Goal: Contribute content: Contribute content

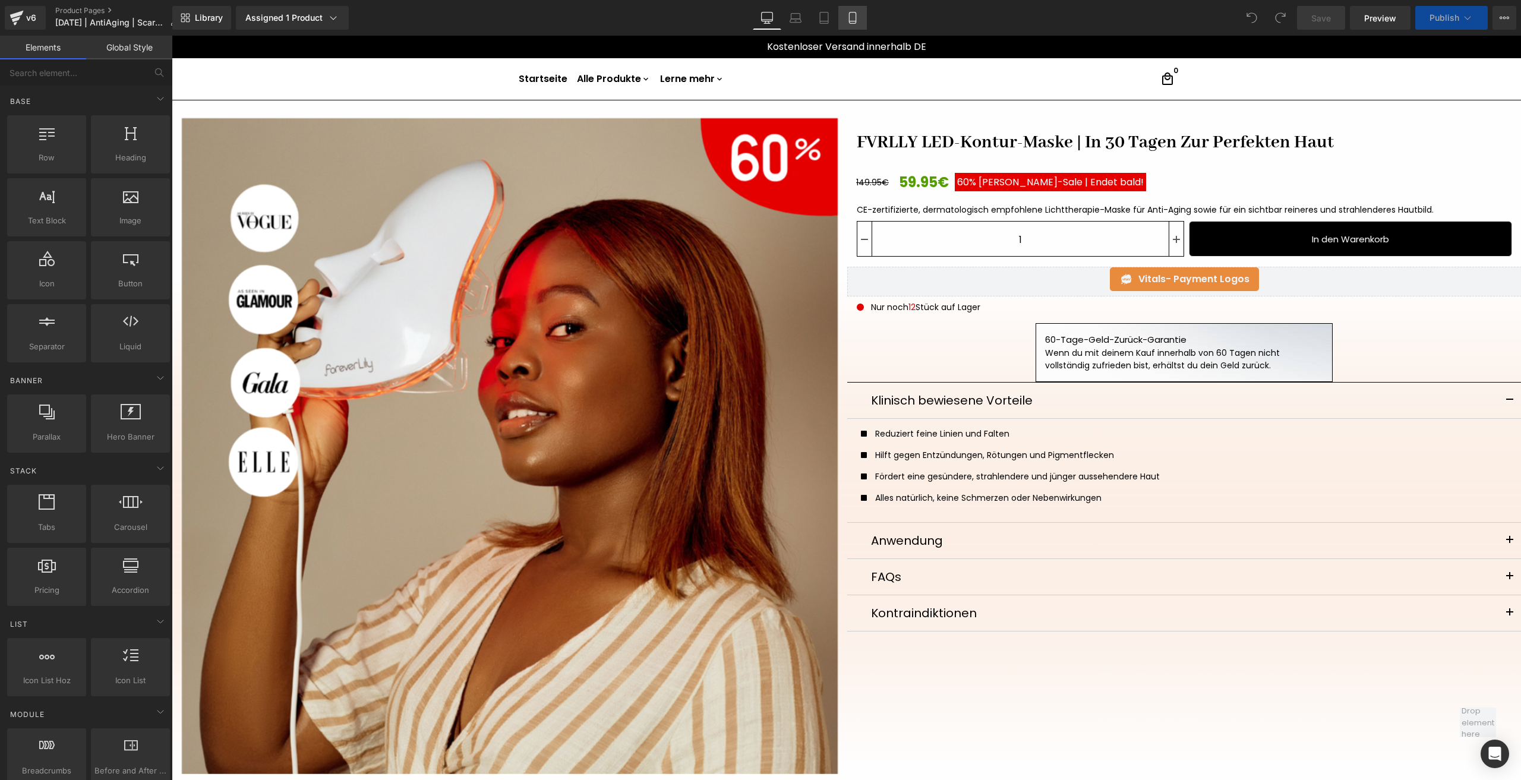
click at [850, 27] on link "Mobile" at bounding box center [852, 18] width 29 height 24
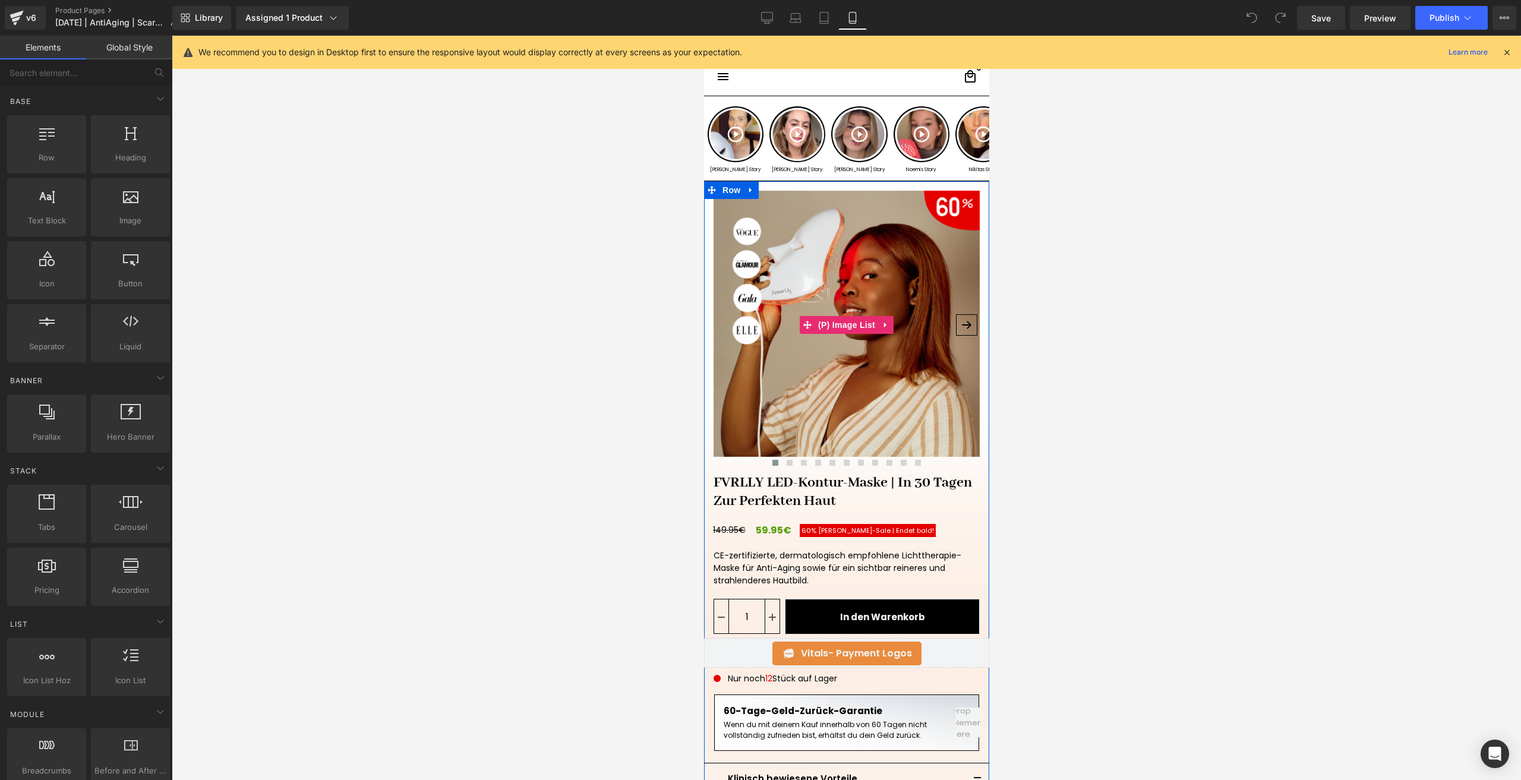
scroll to position [119, 0]
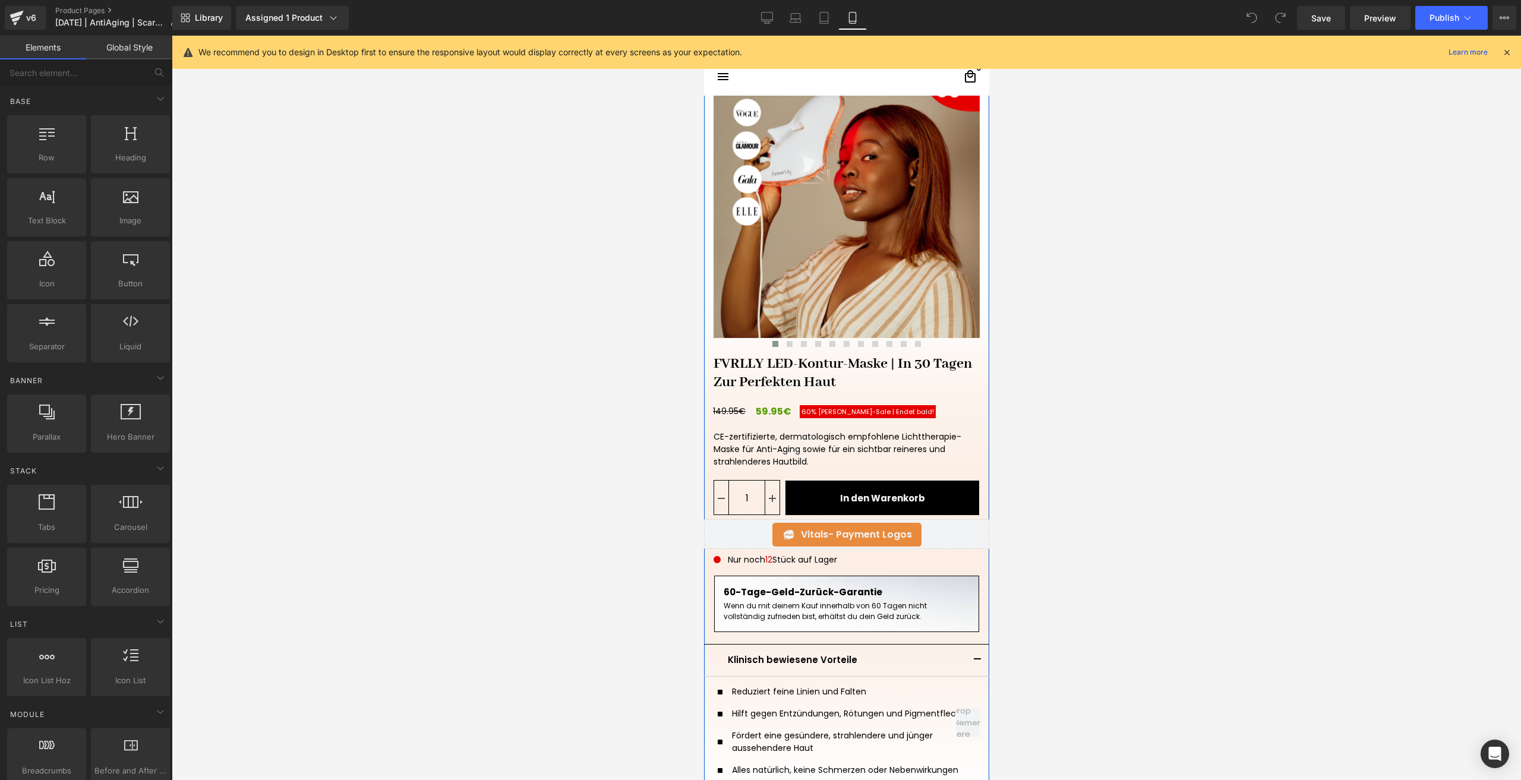
click at [818, 411] on span "[PERSON_NAME]-Sale | Endet bald!ㅤ" at bounding box center [876, 412] width 116 height 10
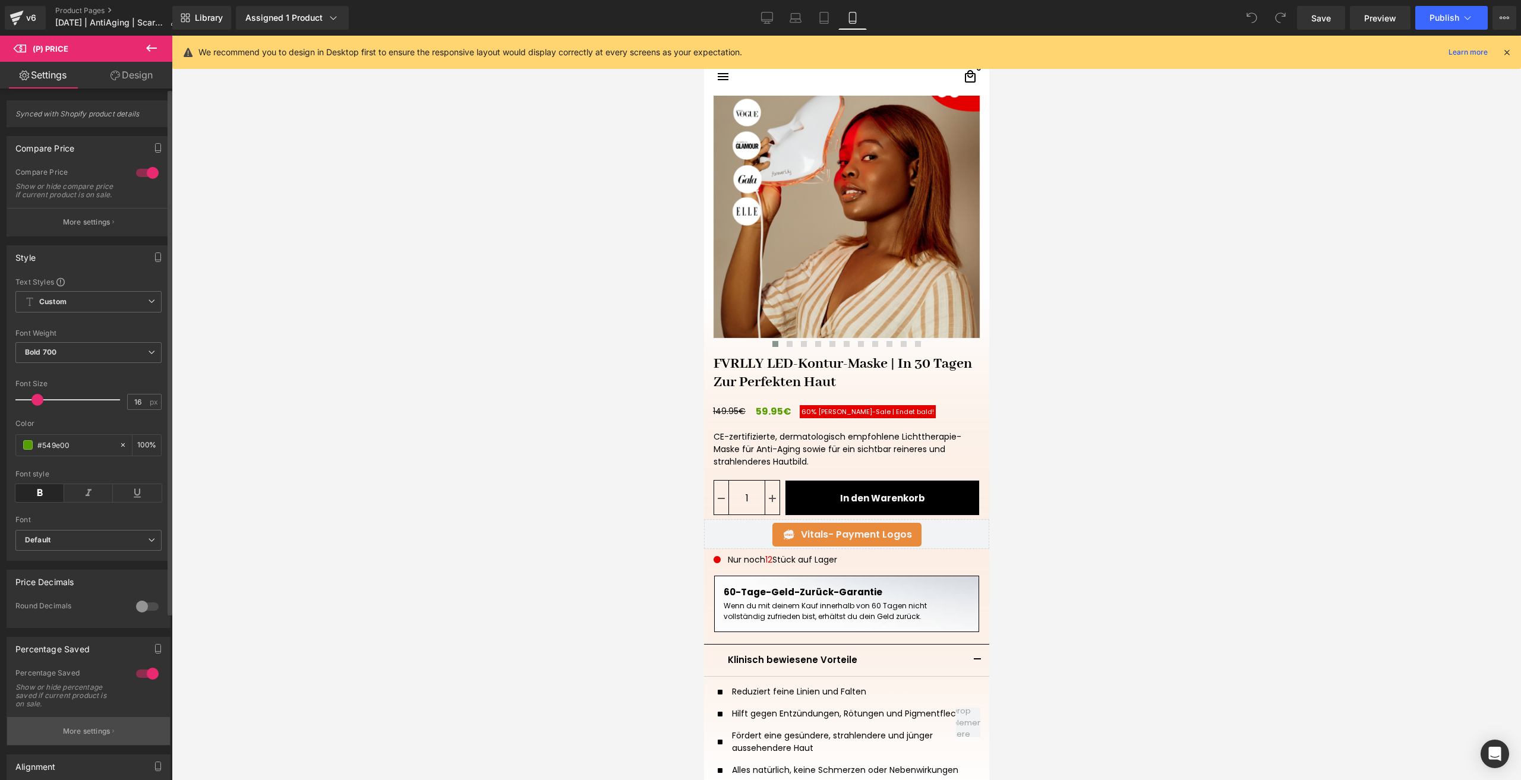
click at [78, 745] on button "More settings" at bounding box center [88, 731] width 163 height 28
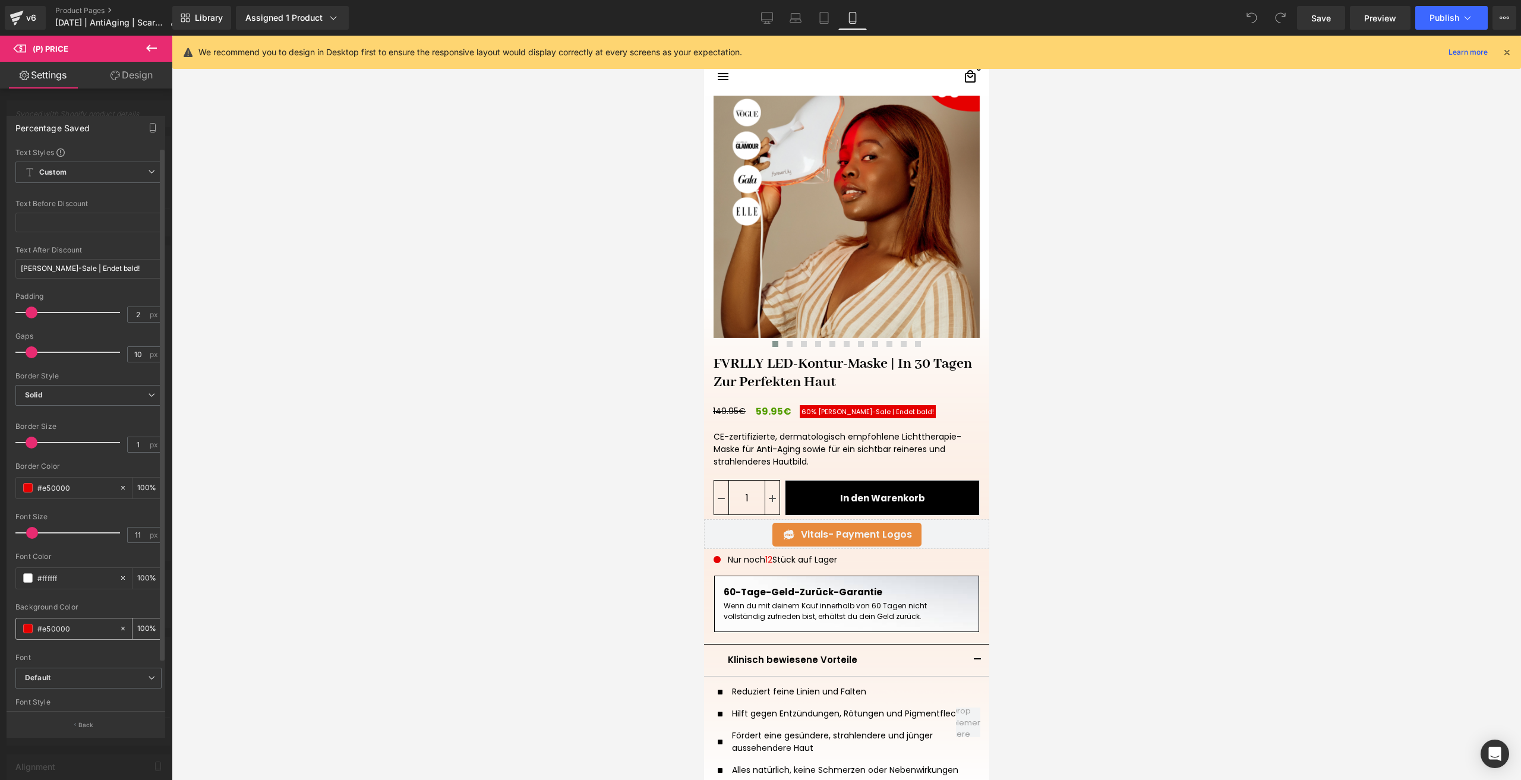
click at [74, 628] on input "#e50000" at bounding box center [75, 628] width 76 height 13
click at [64, 488] on input "#e50000" at bounding box center [75, 487] width 76 height 13
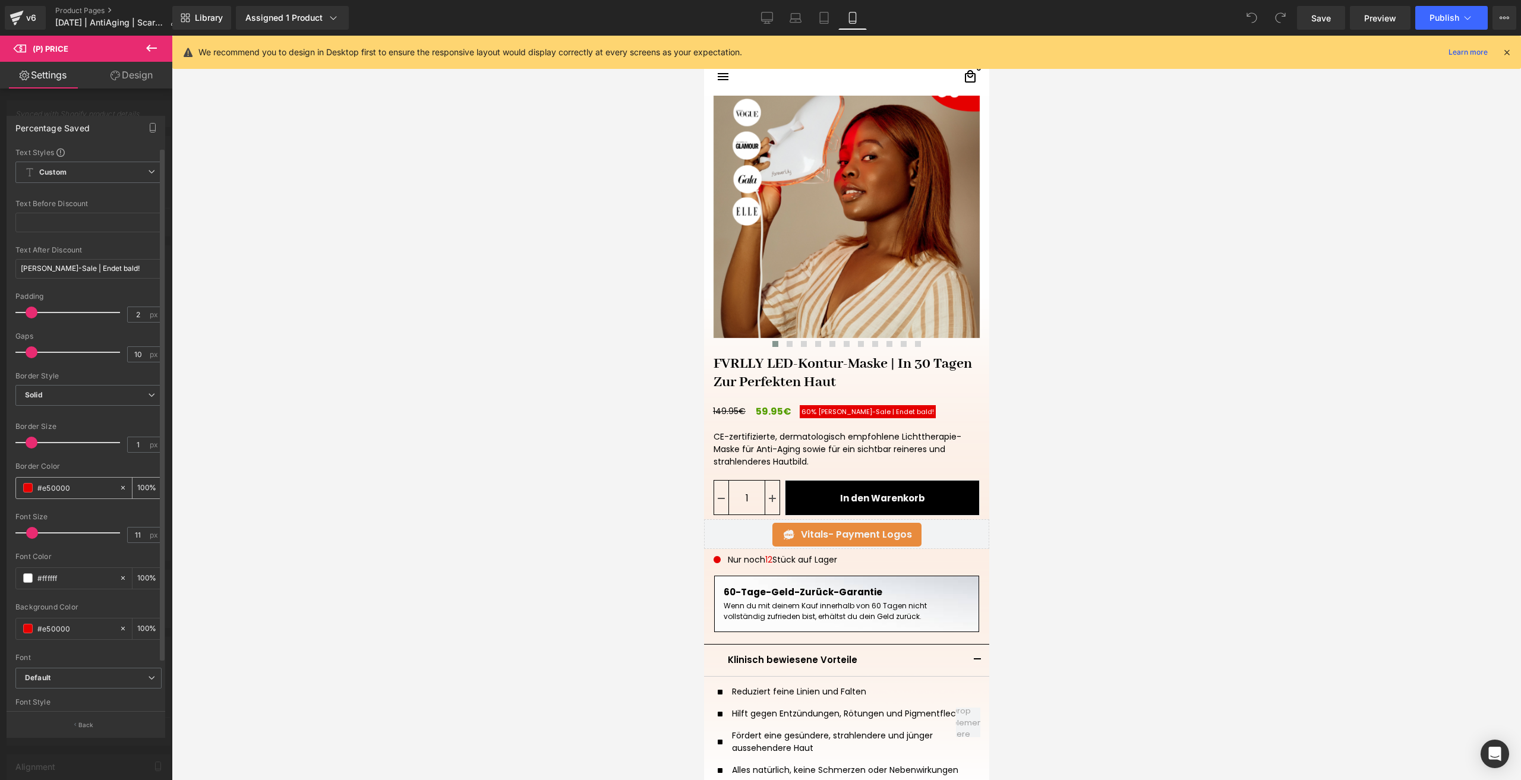
click at [64, 488] on input "#e50000" at bounding box center [75, 487] width 76 height 13
paste input "FFA1A1"
type input "FFA1A1"
click at [74, 638] on div "#e50000" at bounding box center [67, 629] width 103 height 21
click at [69, 630] on input "#e50000" at bounding box center [75, 628] width 76 height 13
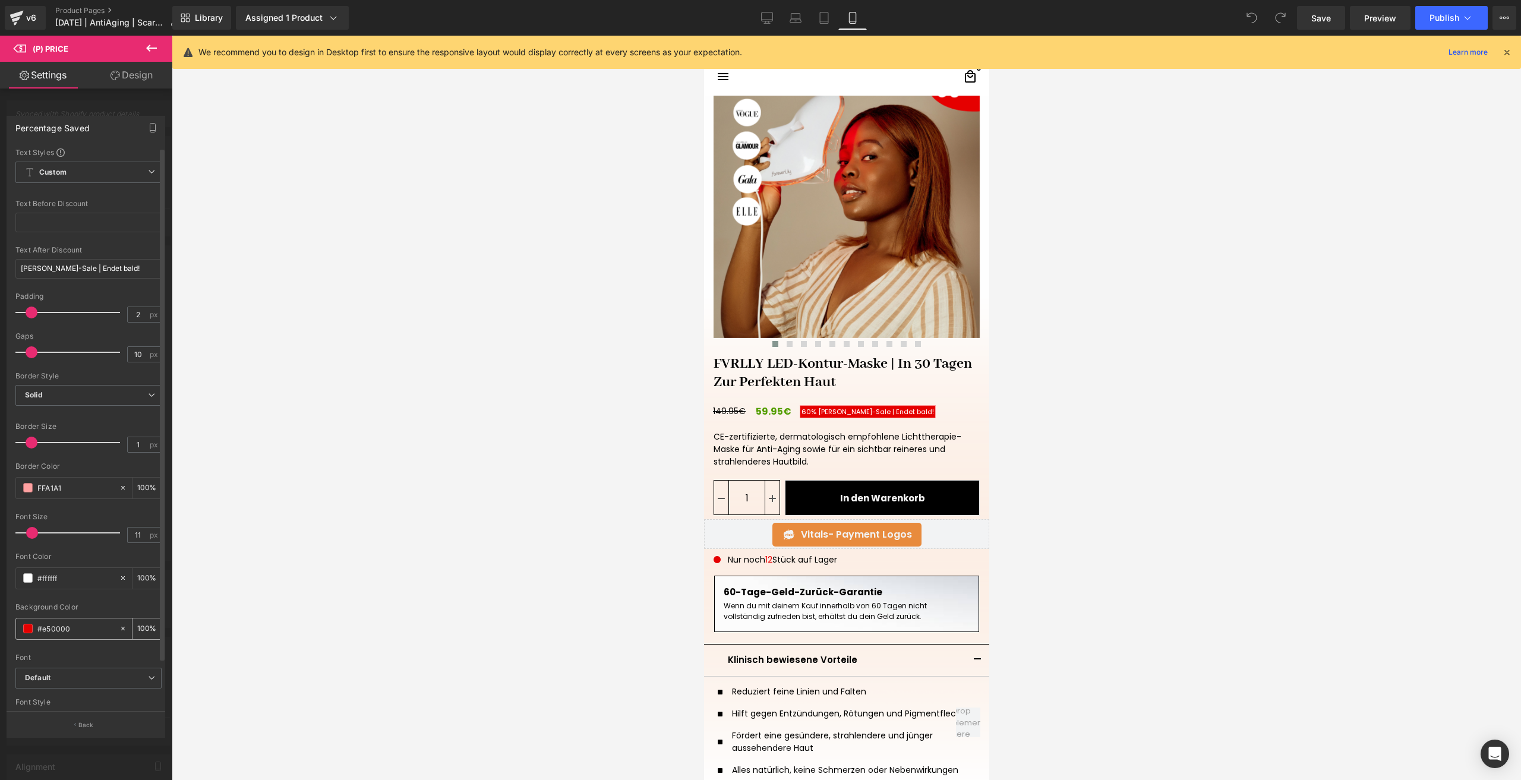
click at [69, 630] on input "#e50000" at bounding box center [75, 628] width 76 height 13
paste input "FFA1A1"
type input "FFA1A1"
click at [1325, 14] on span "Save" at bounding box center [1321, 18] width 20 height 12
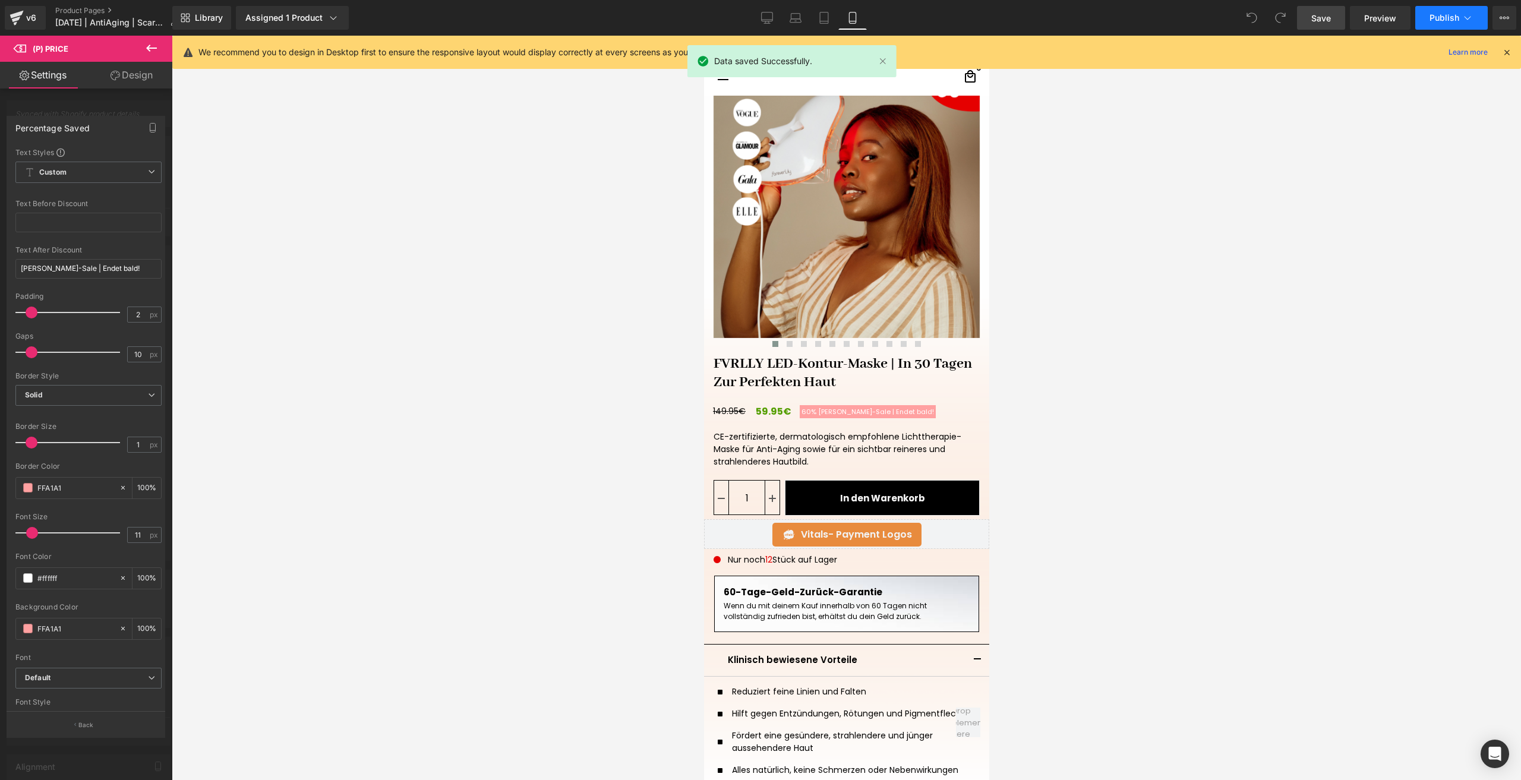
click at [1437, 17] on span "Publish" at bounding box center [1445, 18] width 30 height 10
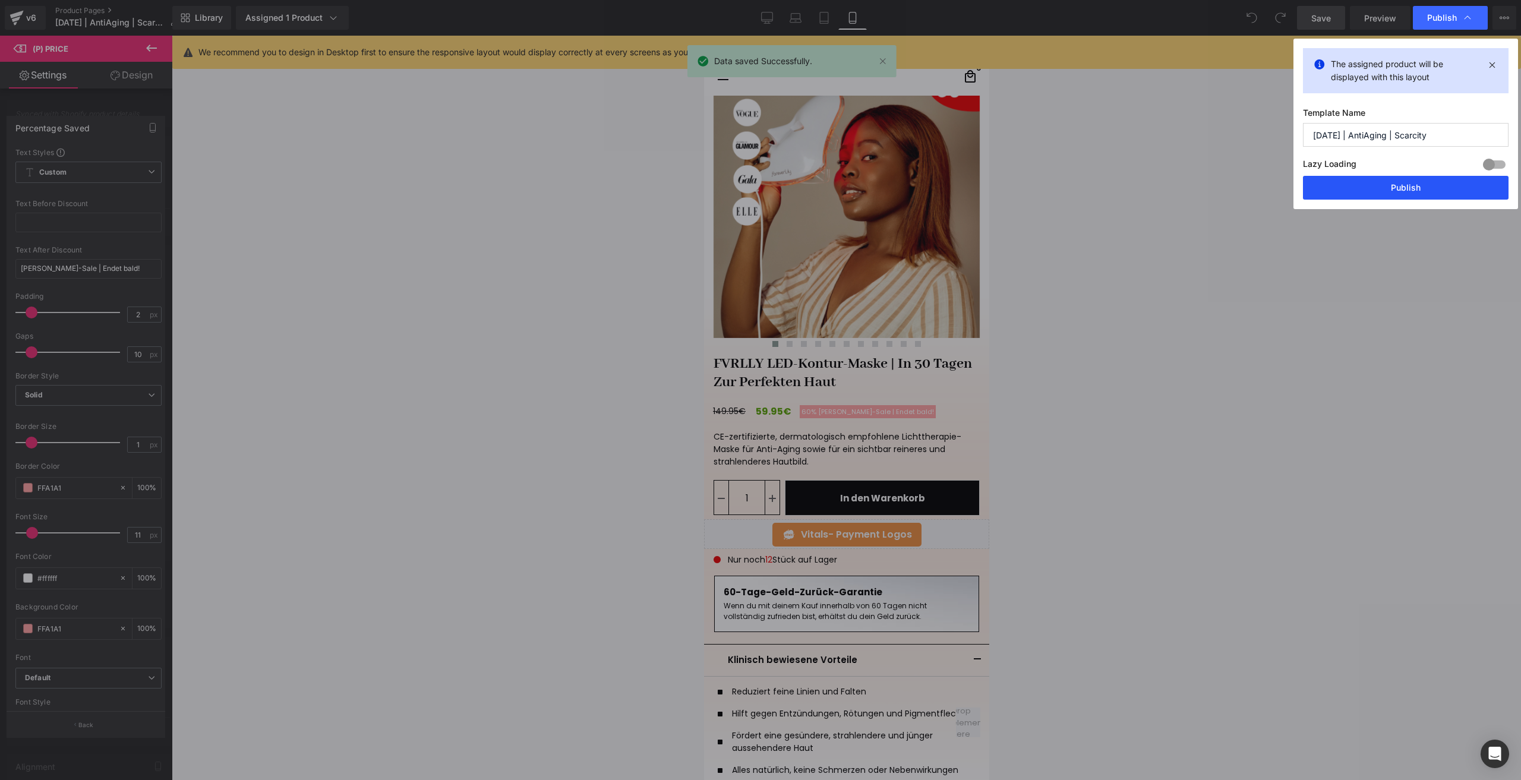
click at [1345, 182] on button "Publish" at bounding box center [1406, 188] width 206 height 24
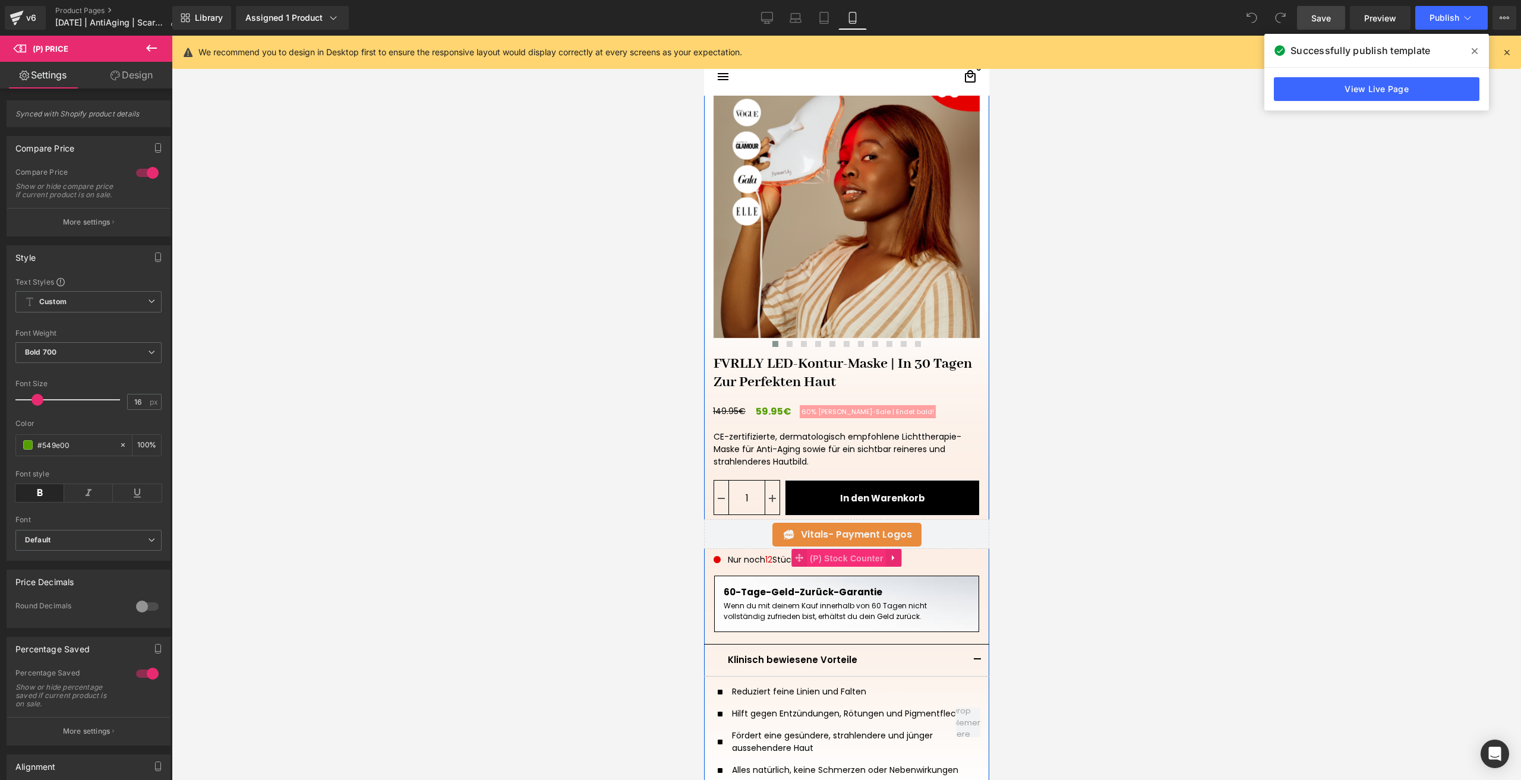
click at [824, 562] on span "(P) Stock Counter" at bounding box center [845, 559] width 79 height 18
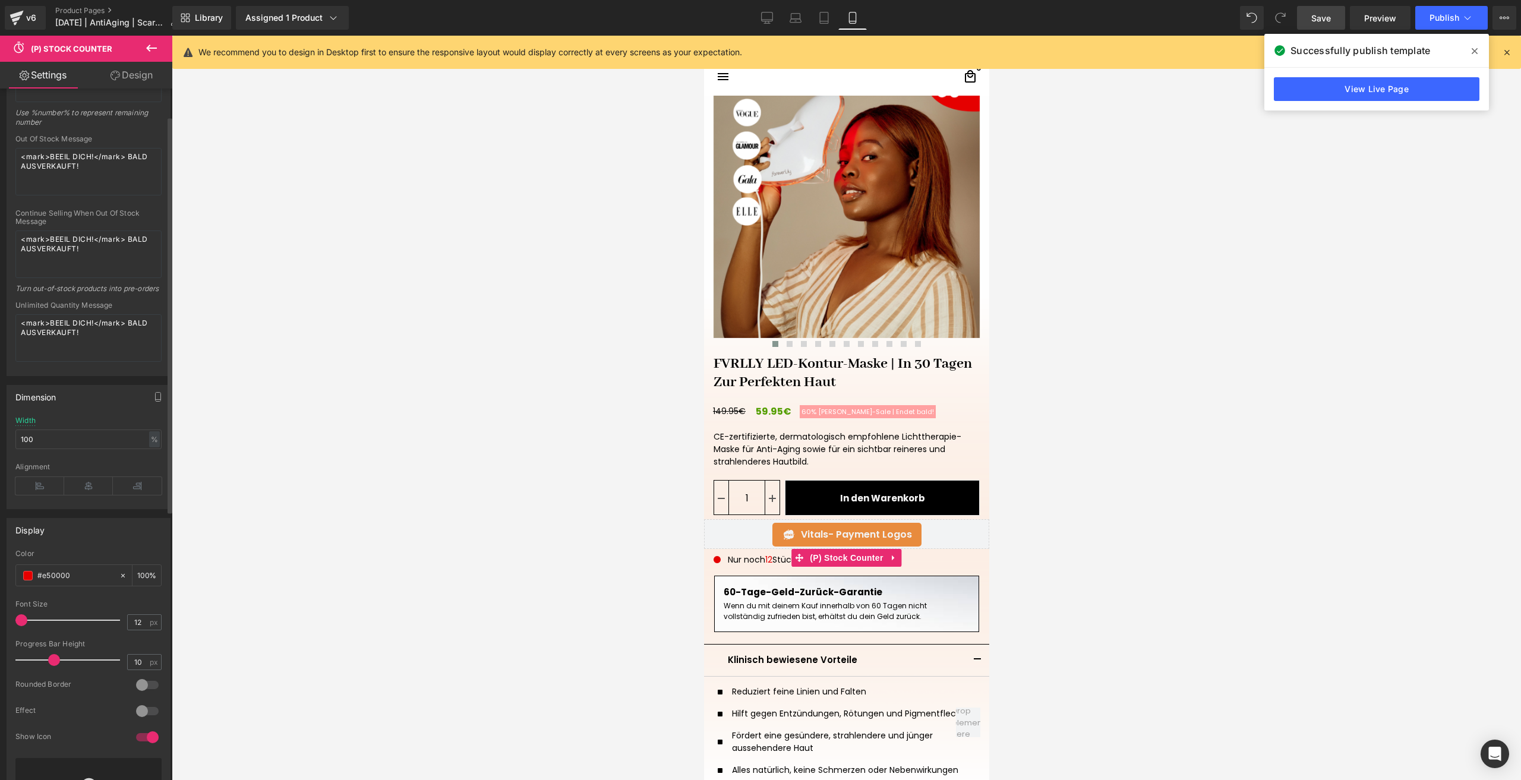
scroll to position [297, 0]
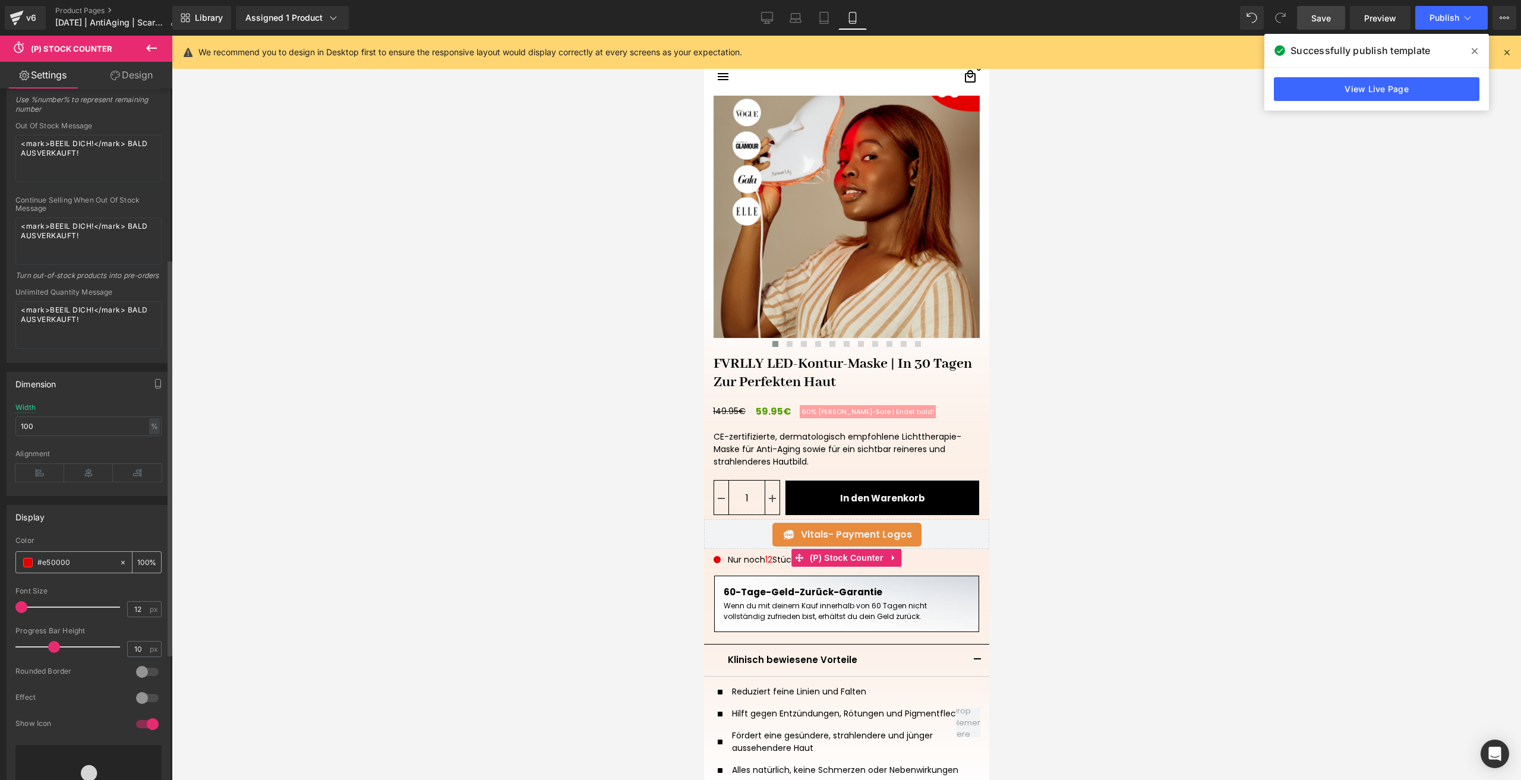
click at [54, 569] on input "#e50000" at bounding box center [75, 562] width 76 height 13
paste input "FFA1A1"
click at [1314, 16] on span "Save" at bounding box center [1321, 18] width 20 height 12
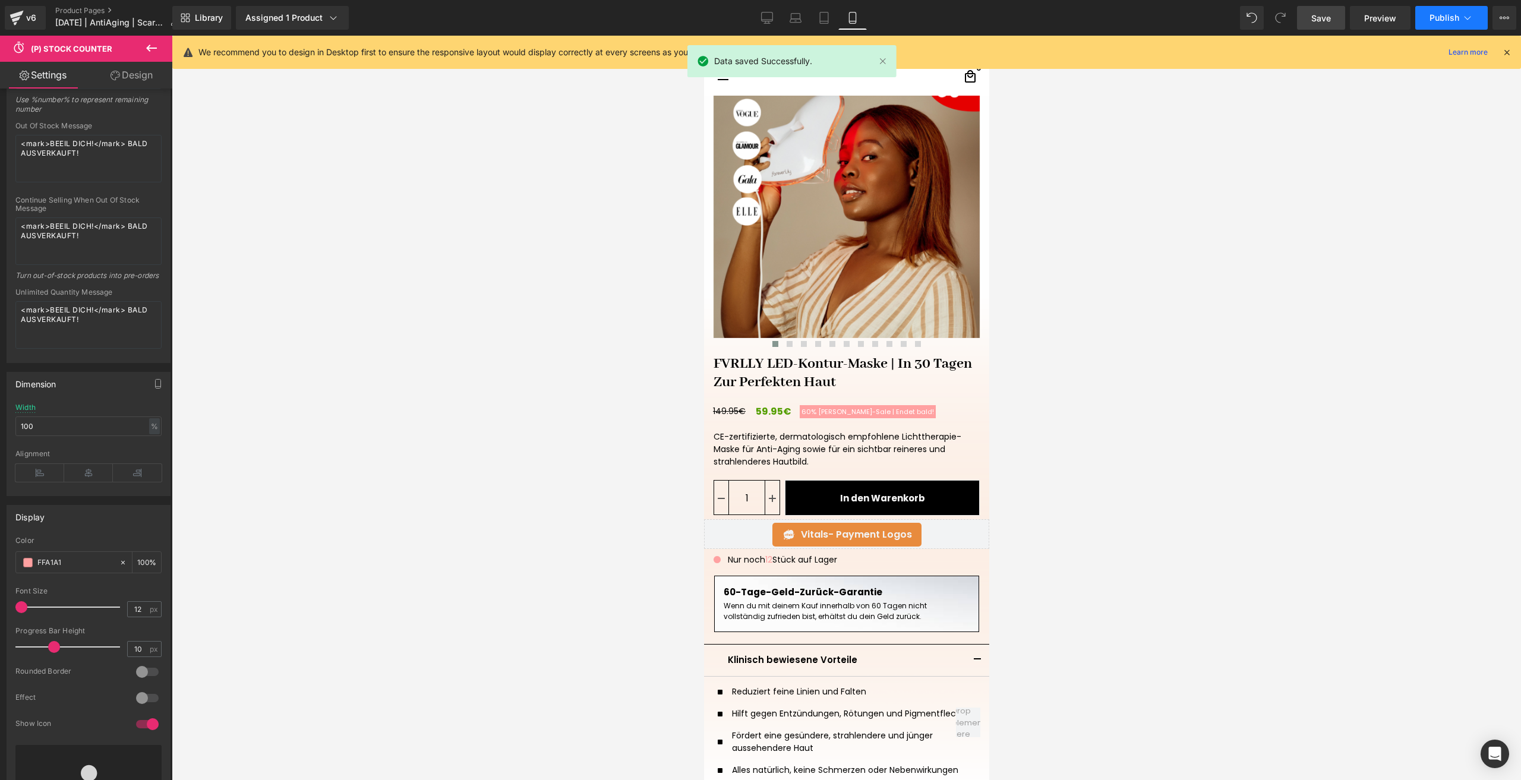
click at [1433, 16] on span "Publish" at bounding box center [1445, 18] width 30 height 10
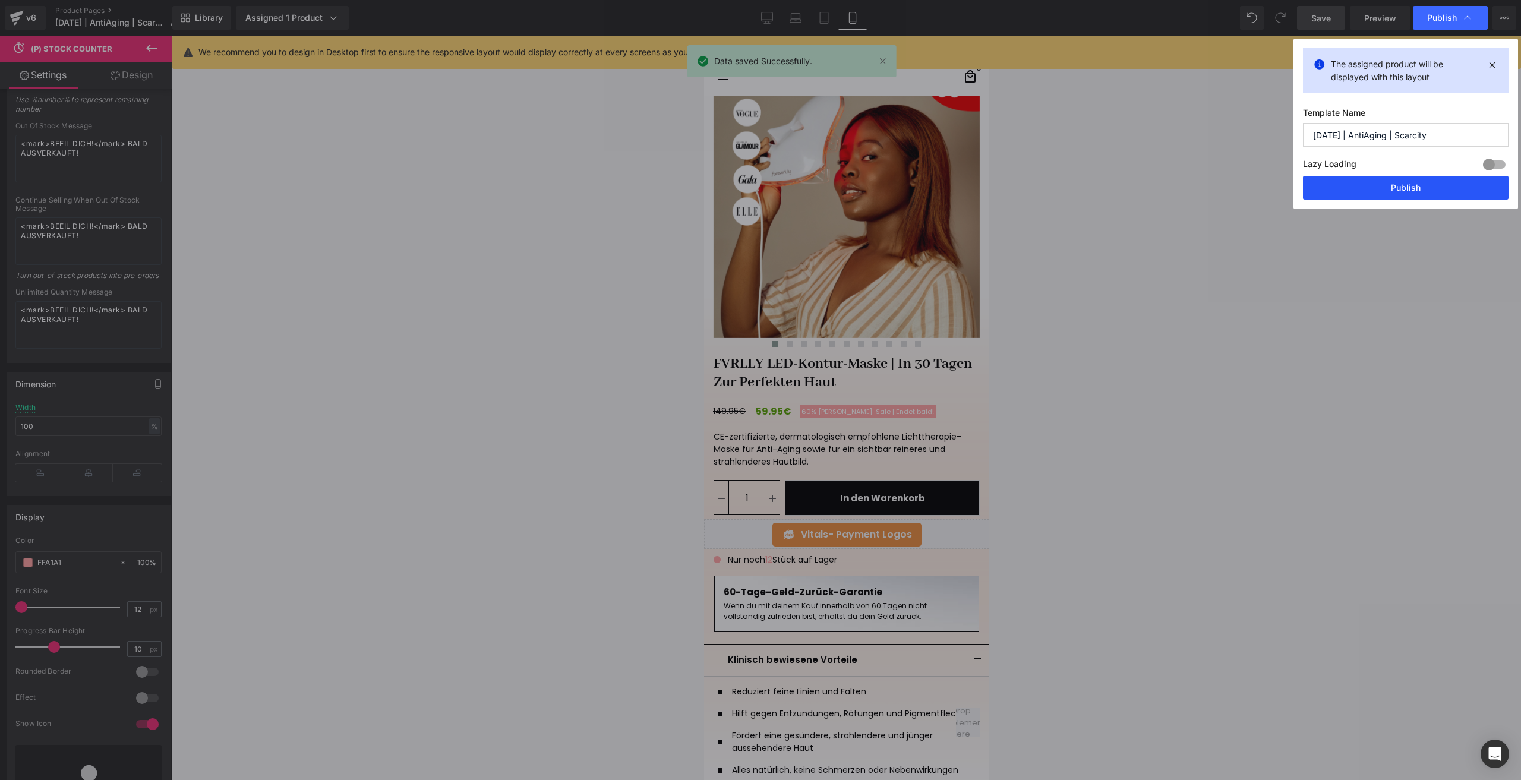
click at [1395, 195] on button "Publish" at bounding box center [1406, 188] width 206 height 24
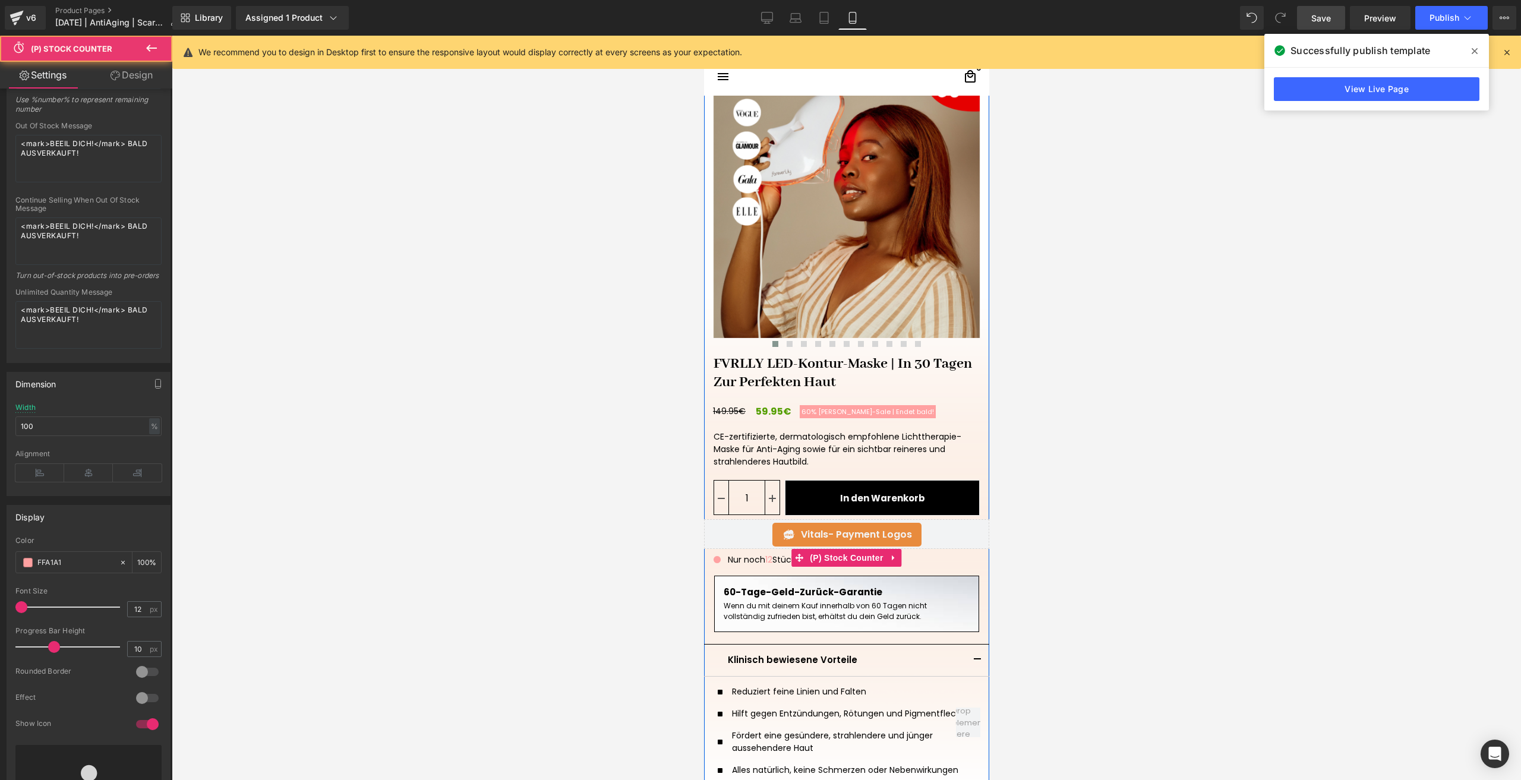
click at [751, 556] on div "Nur noch 12 Stück auf Lager" at bounding box center [846, 560] width 266 height 12
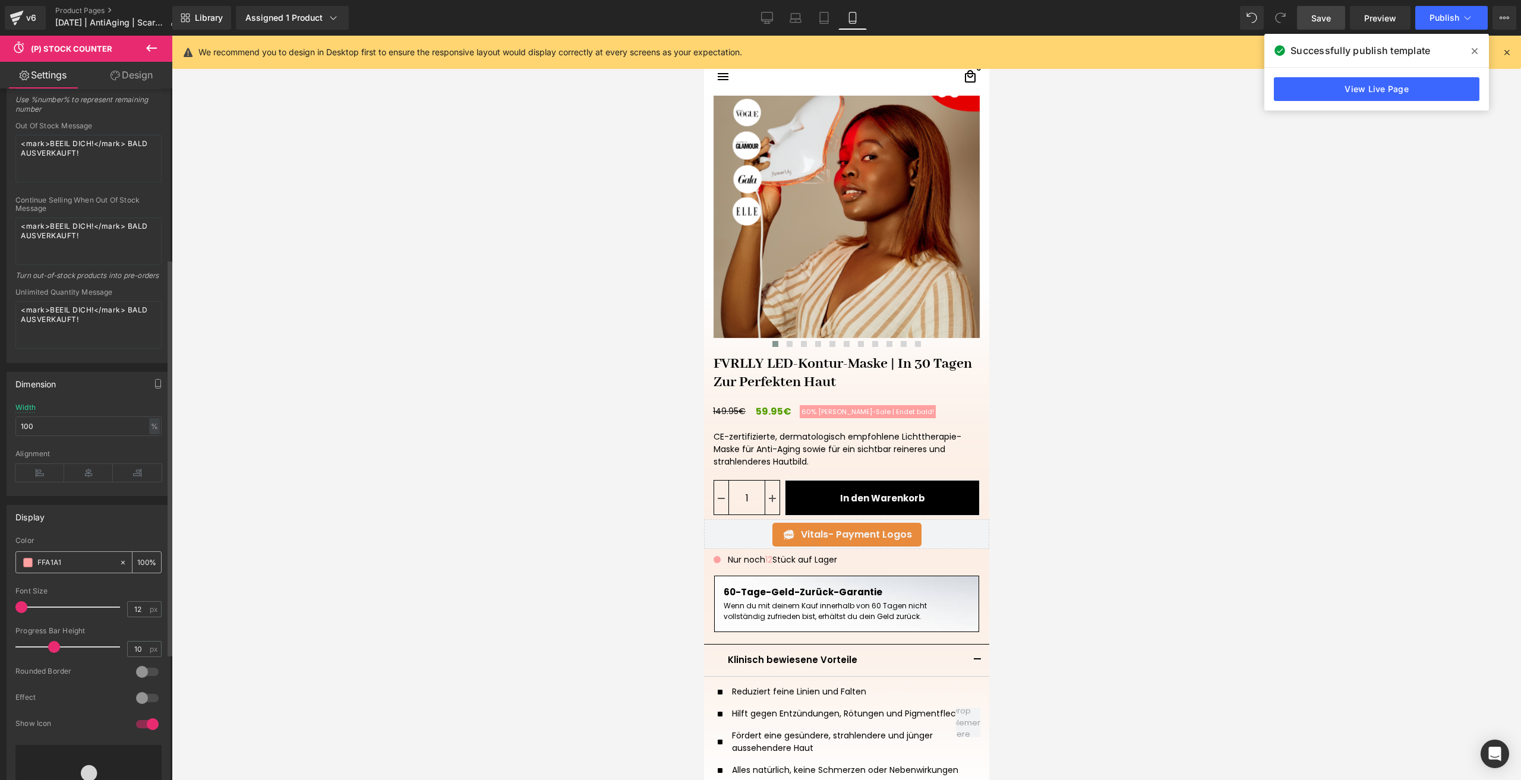
click at [54, 567] on input "FFA1A1" at bounding box center [75, 562] width 76 height 13
paste input "e50000"
type input "#e50000"
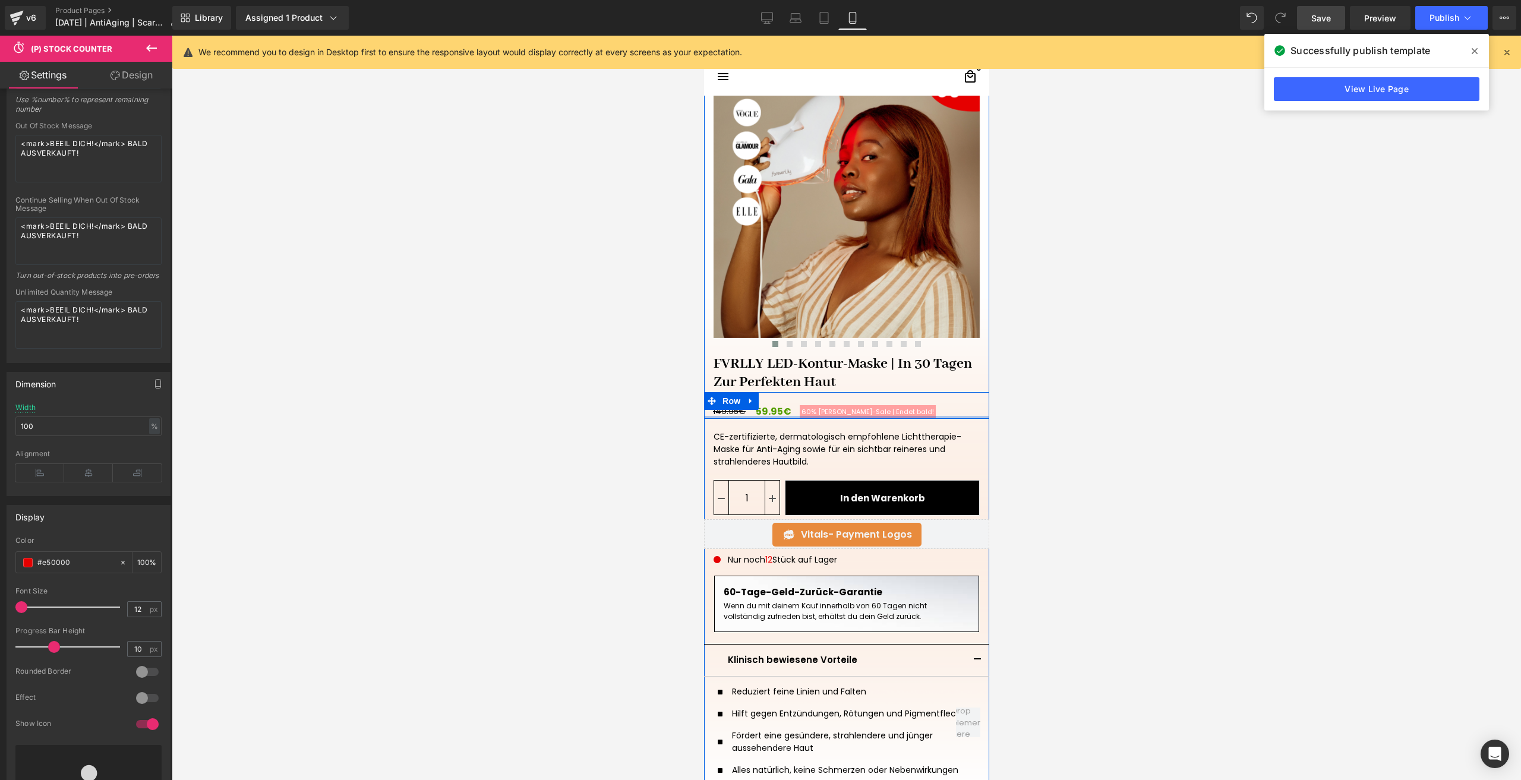
click at [827, 416] on div at bounding box center [846, 417] width 285 height 3
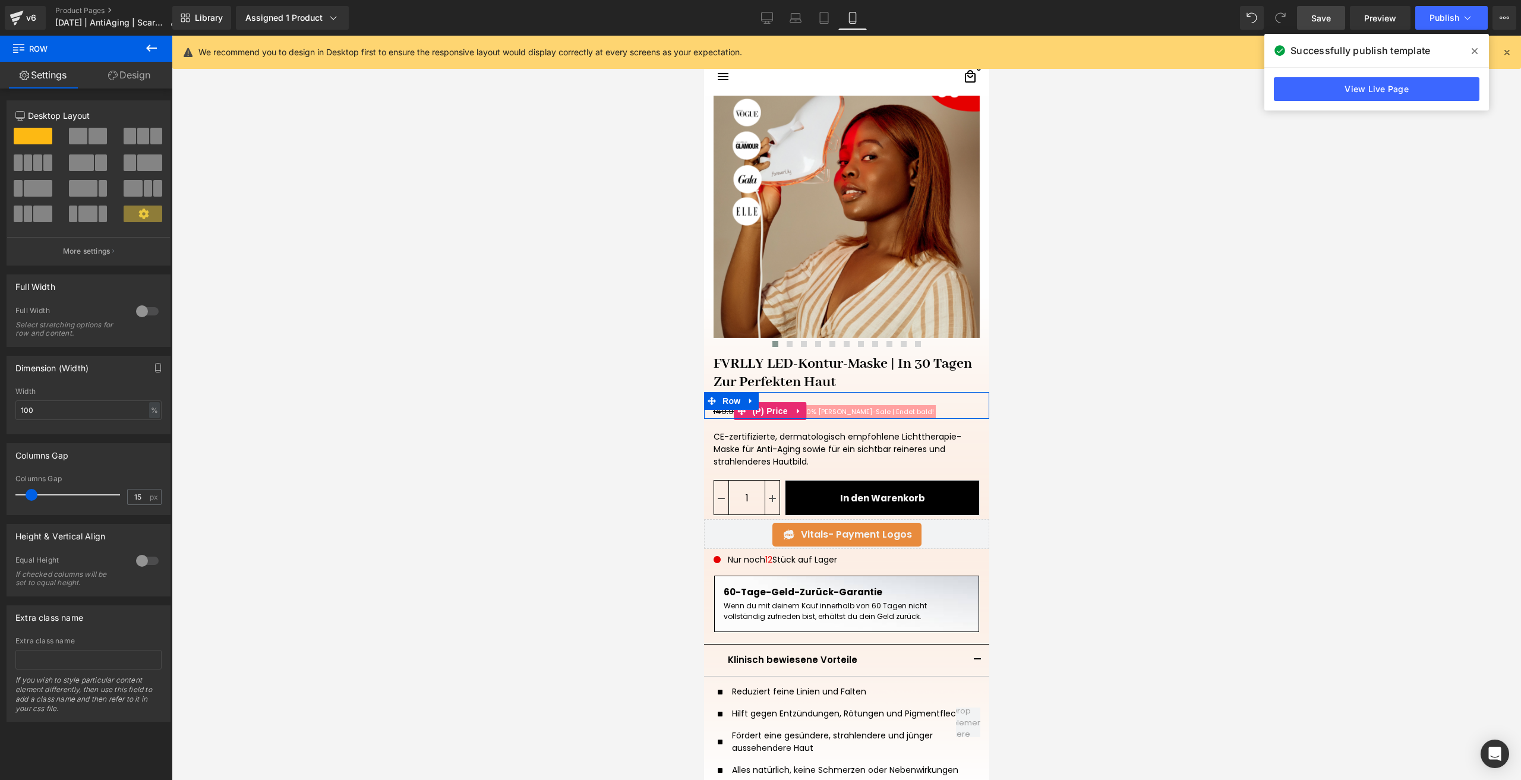
click at [825, 408] on span "[PERSON_NAME]-Sale | Endet bald!ㅤ" at bounding box center [876, 412] width 116 height 10
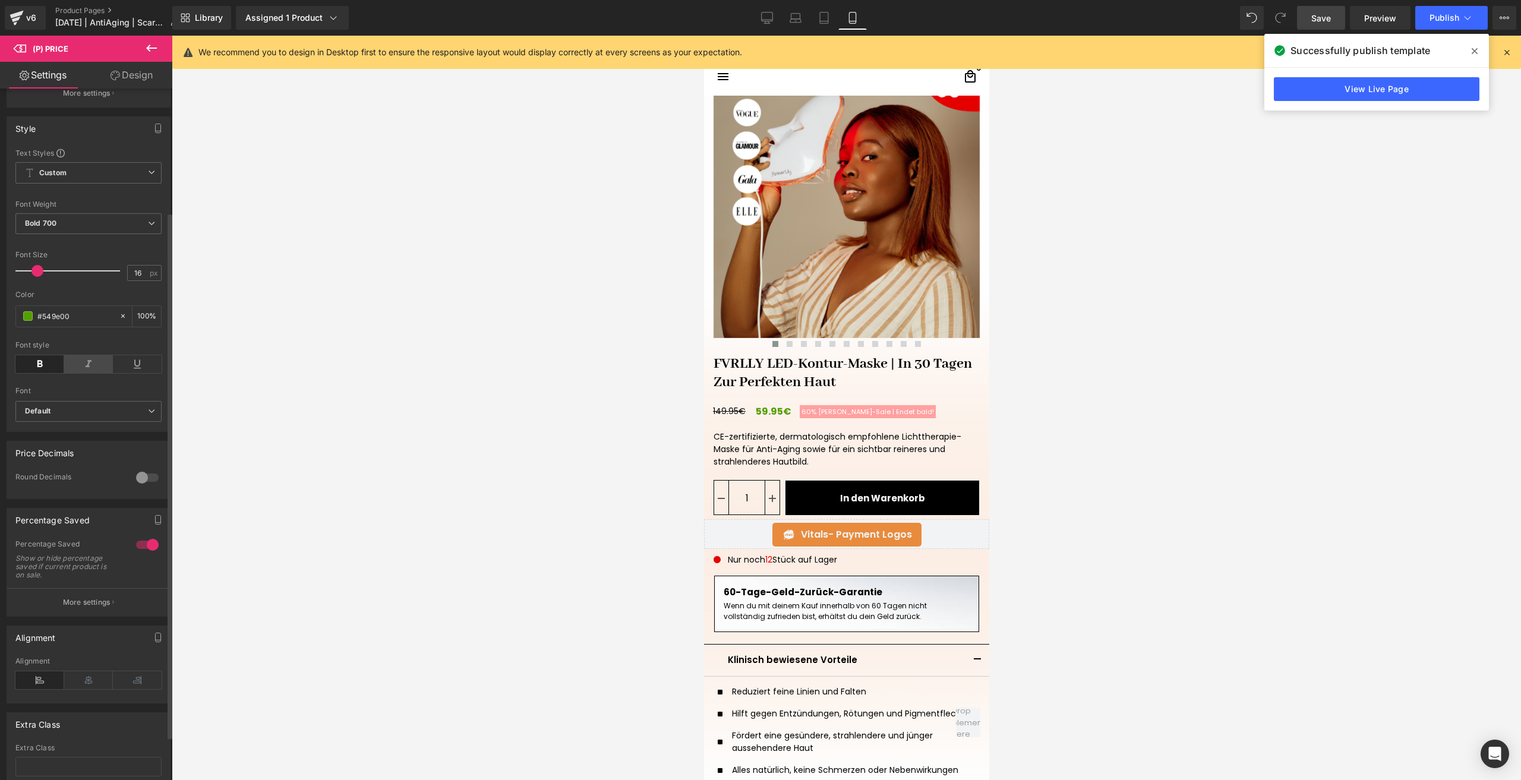
scroll to position [178, 0]
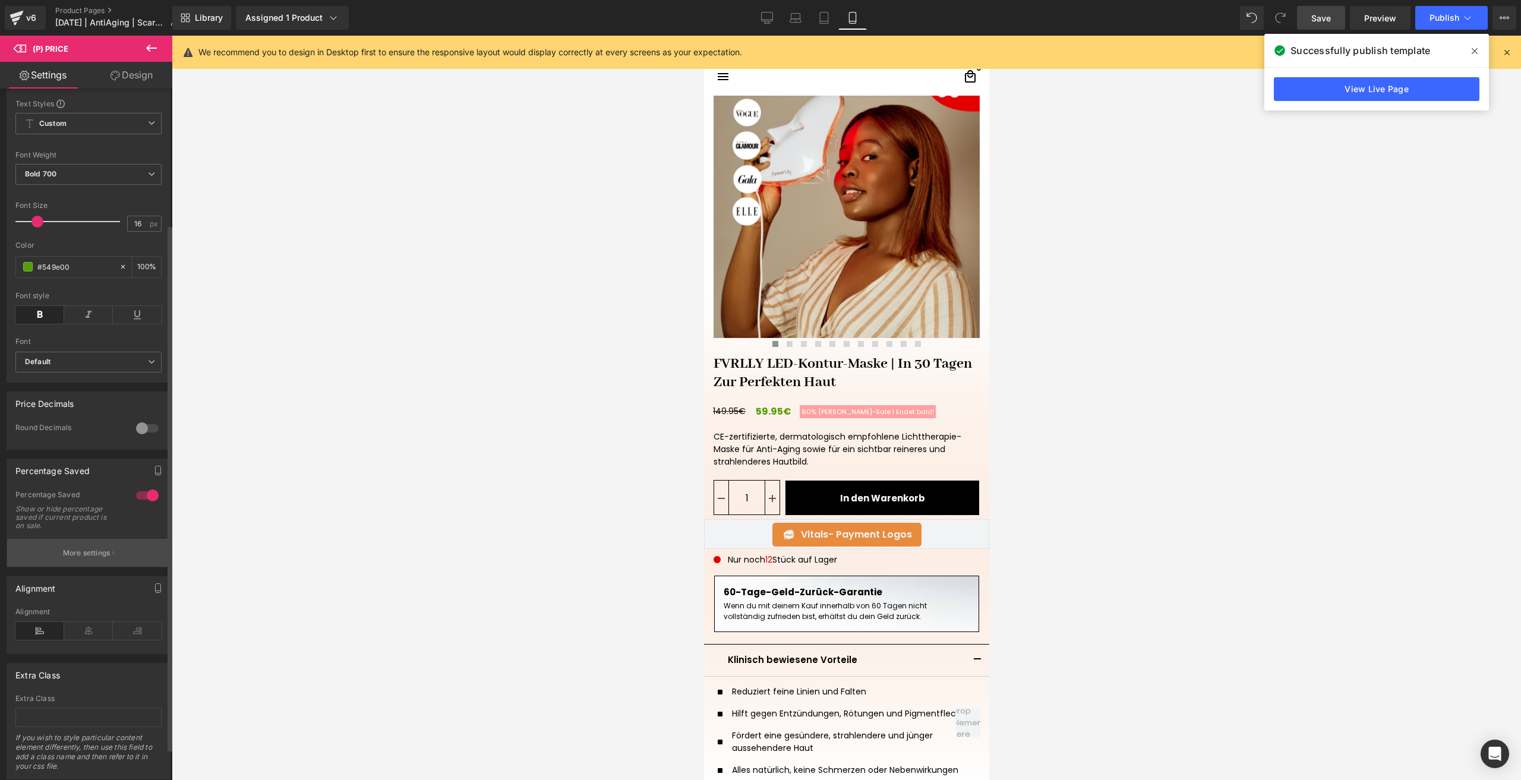
click at [102, 559] on p "More settings" at bounding box center [87, 553] width 48 height 11
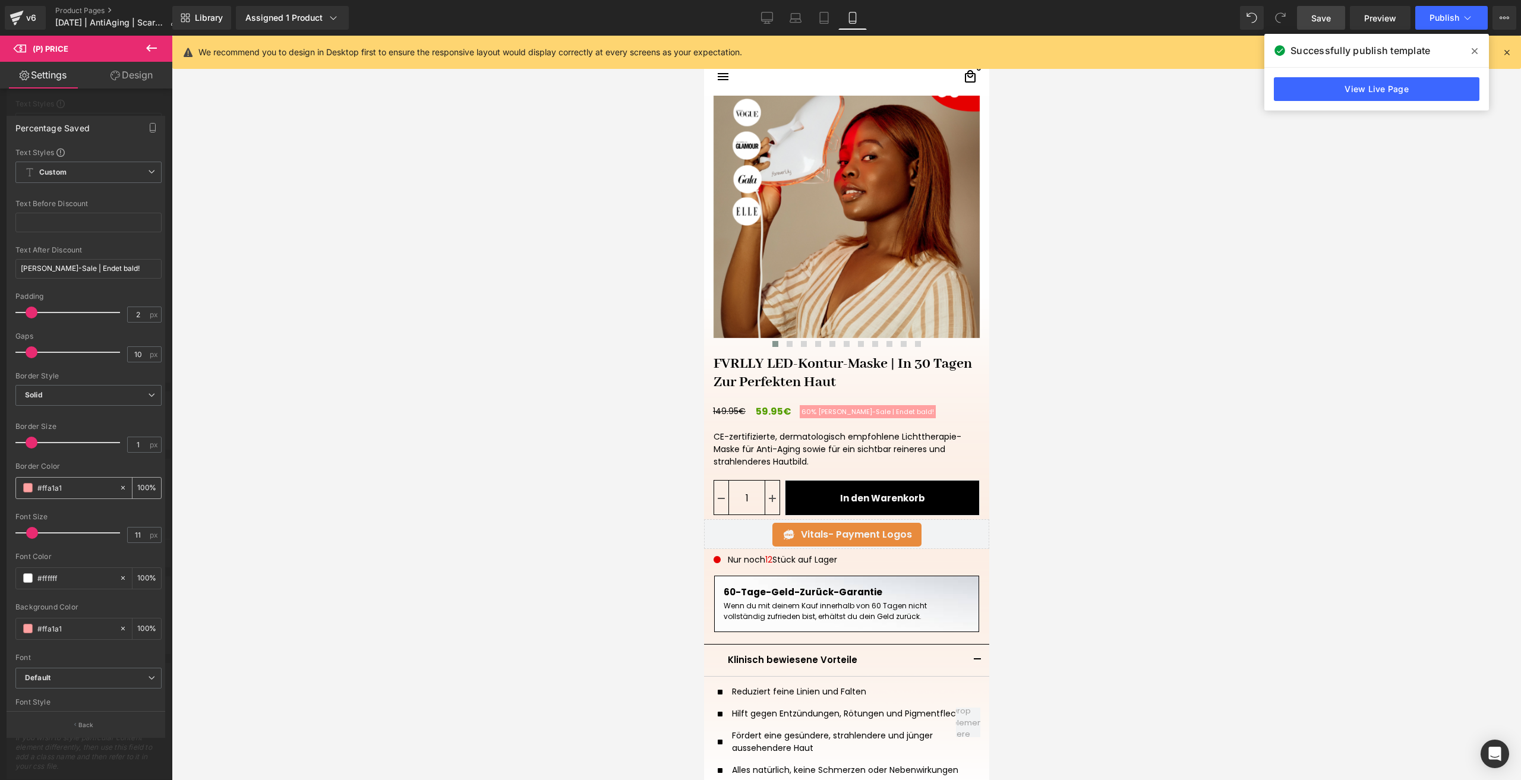
click at [73, 491] on input "#ffa1a1" at bounding box center [75, 487] width 76 height 13
paste input "e50000"
type input "#e50000"
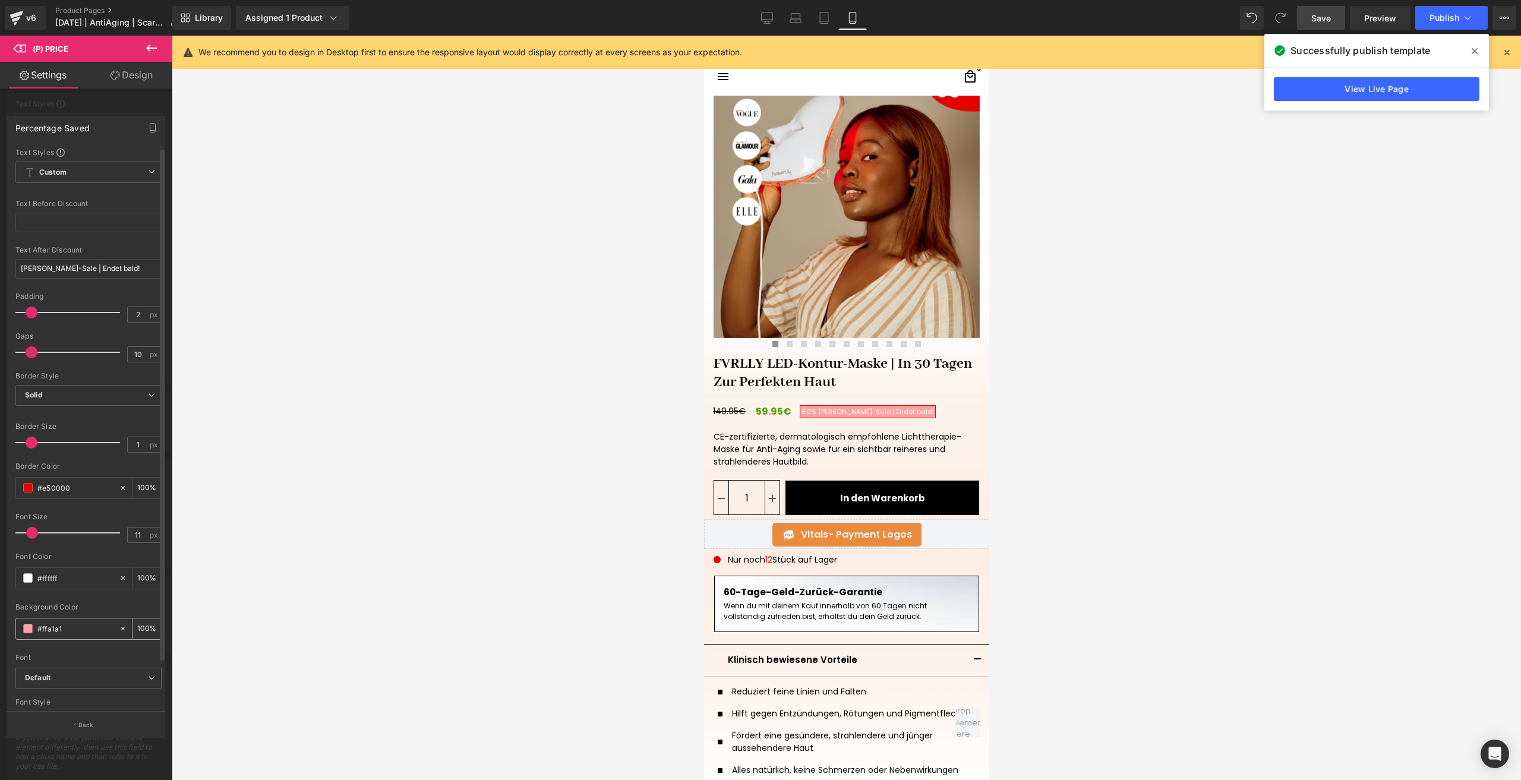
click at [72, 620] on div "#ffa1a1" at bounding box center [67, 629] width 103 height 21
click at [77, 628] on input "#ffa1a1" at bounding box center [75, 628] width 76 height 13
paste input "e50000"
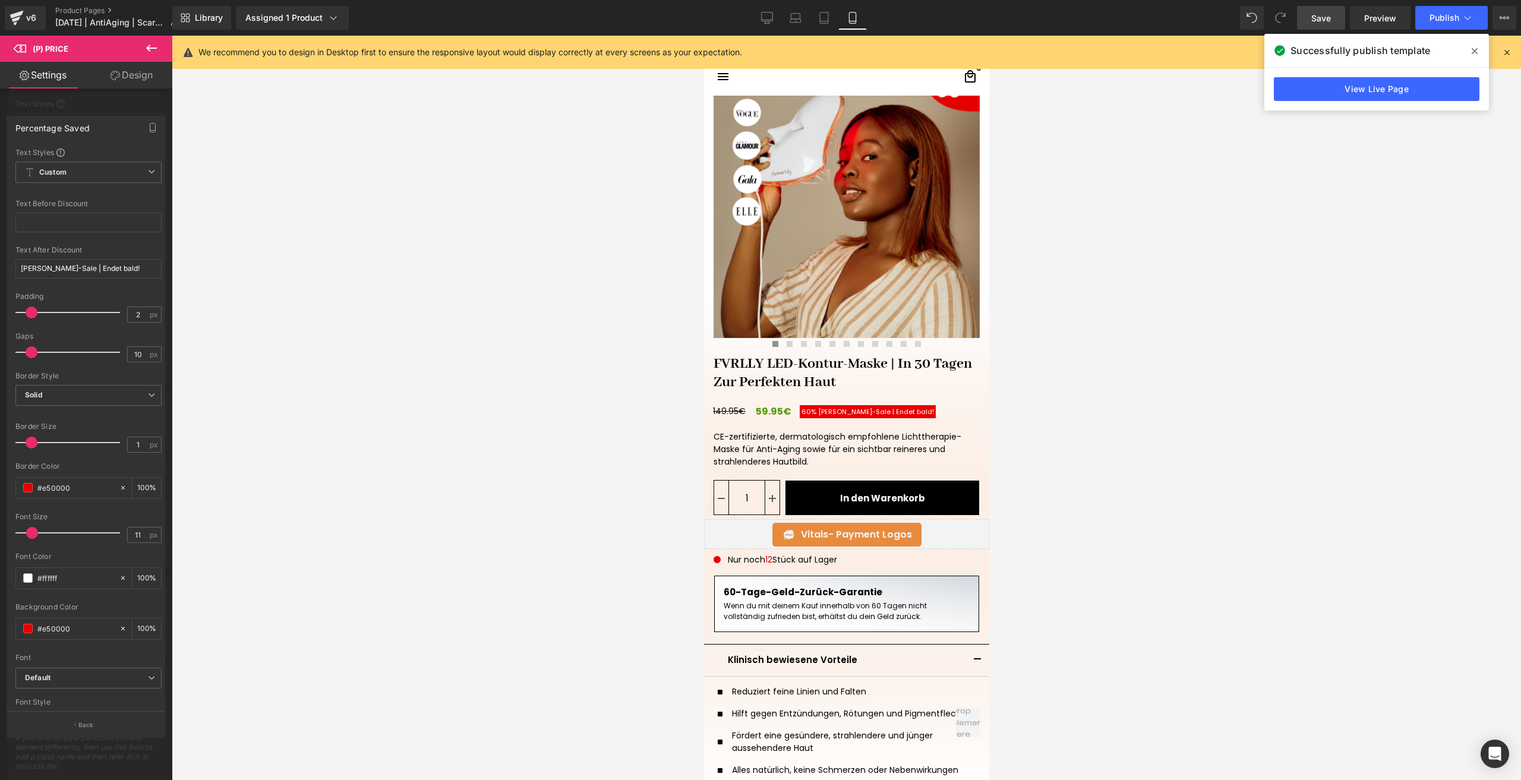
type input "#e50000"
click at [1309, 18] on link "Save" at bounding box center [1321, 18] width 48 height 24
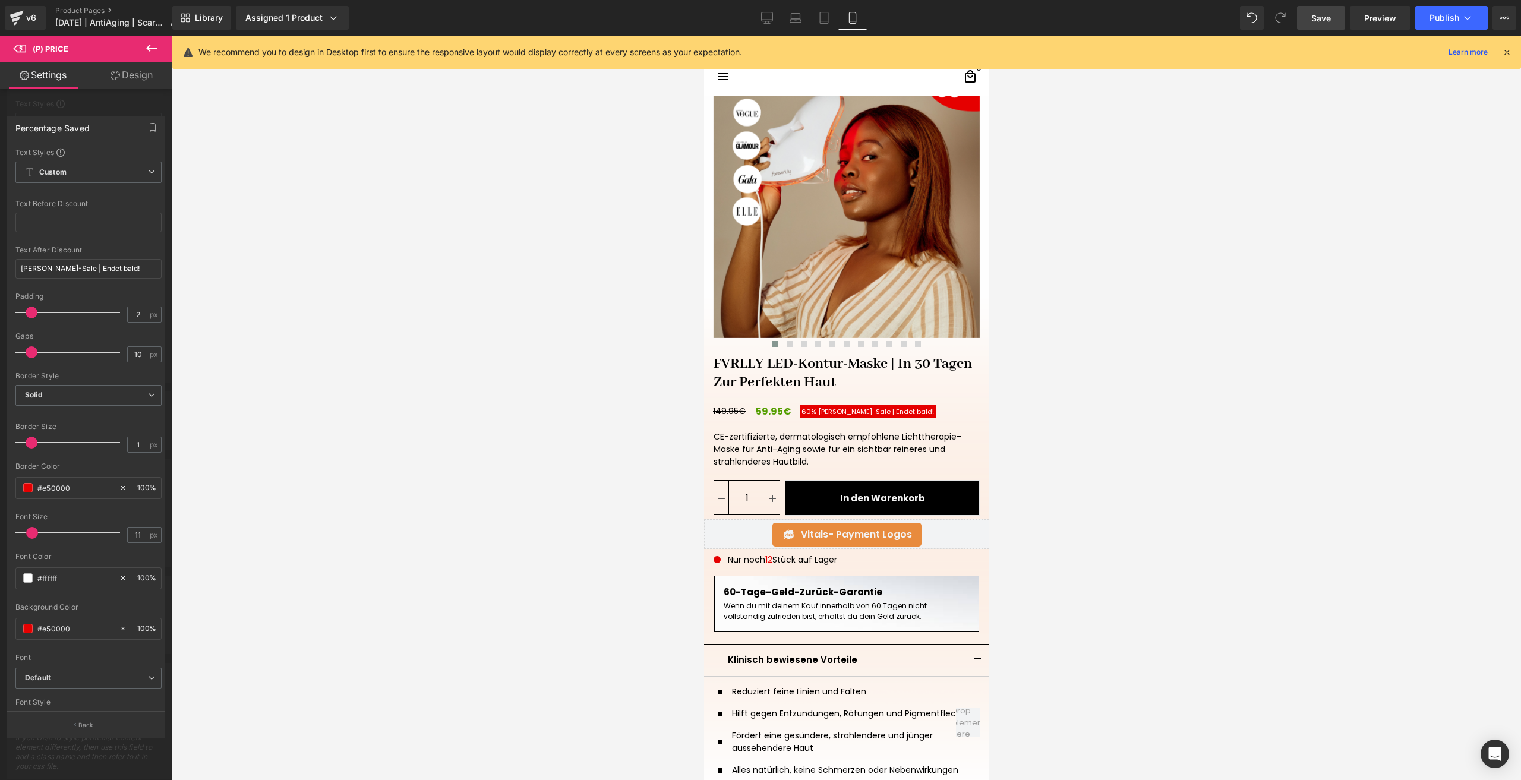
click at [1335, 22] on link "Save" at bounding box center [1321, 18] width 48 height 24
click at [1442, 17] on span "Publish" at bounding box center [1445, 18] width 30 height 10
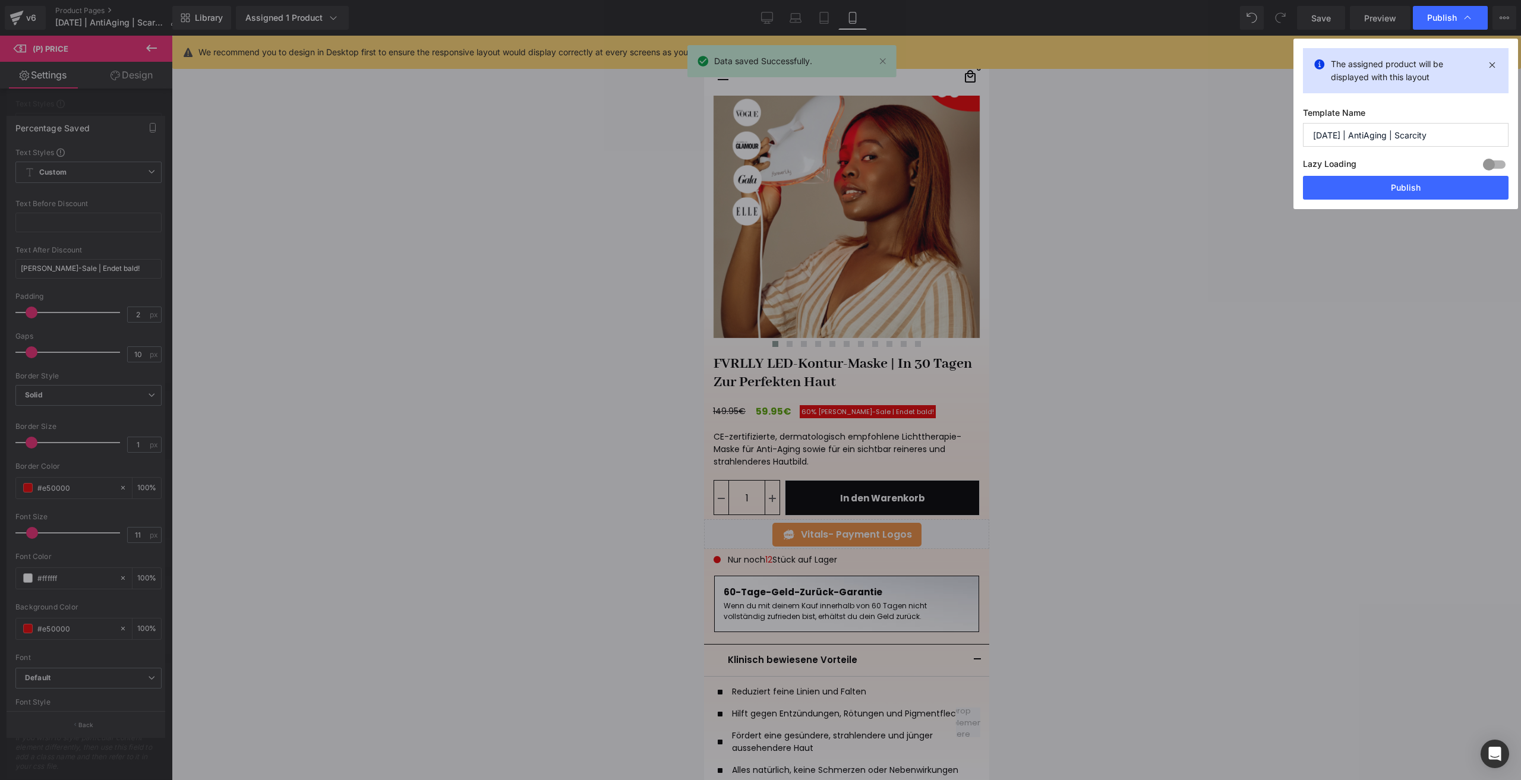
drag, startPoint x: 1413, startPoint y: 186, endPoint x: 1421, endPoint y: 175, distance: 13.9
click at [1414, 185] on button "Publish" at bounding box center [1406, 188] width 206 height 24
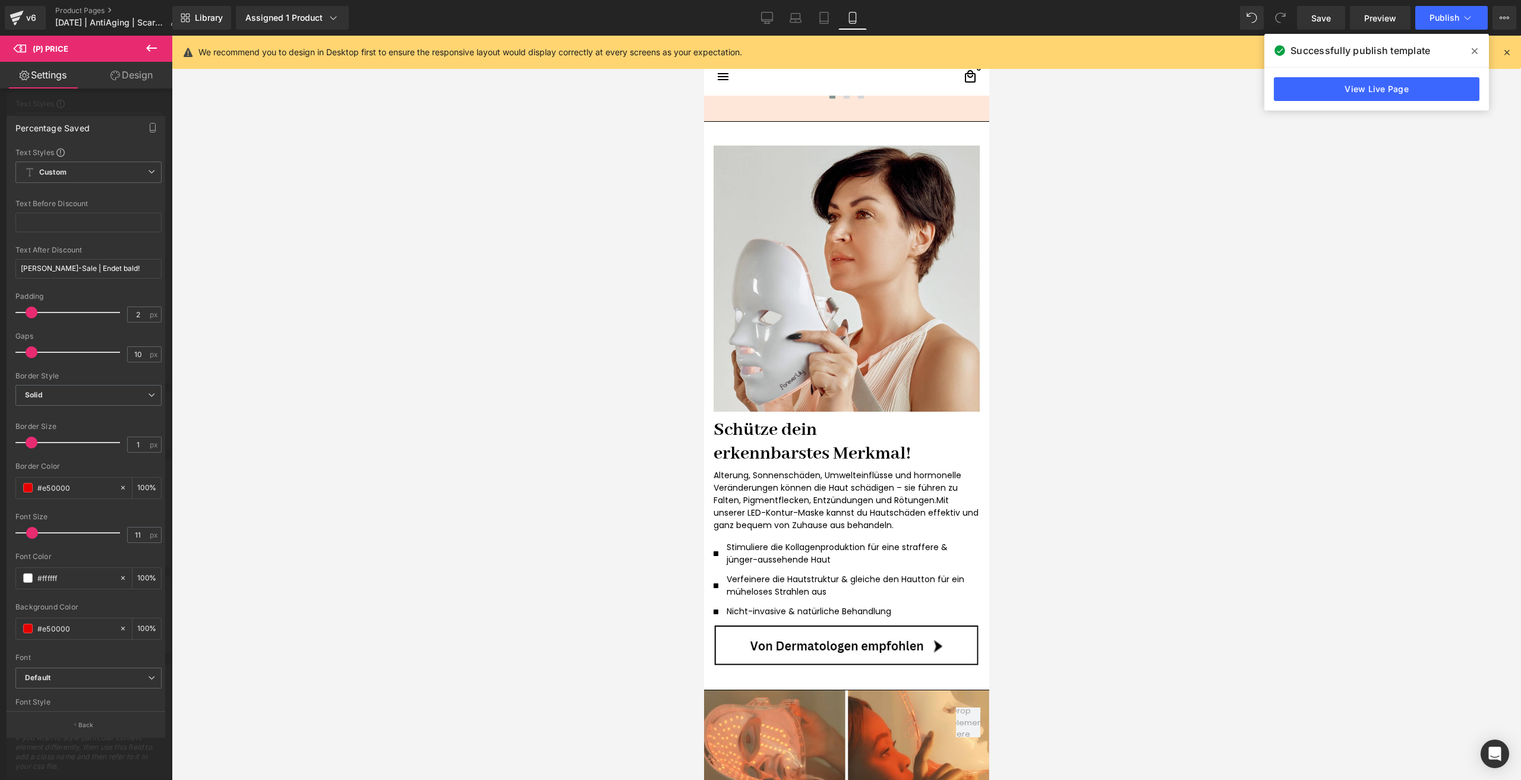
scroll to position [1723, 0]
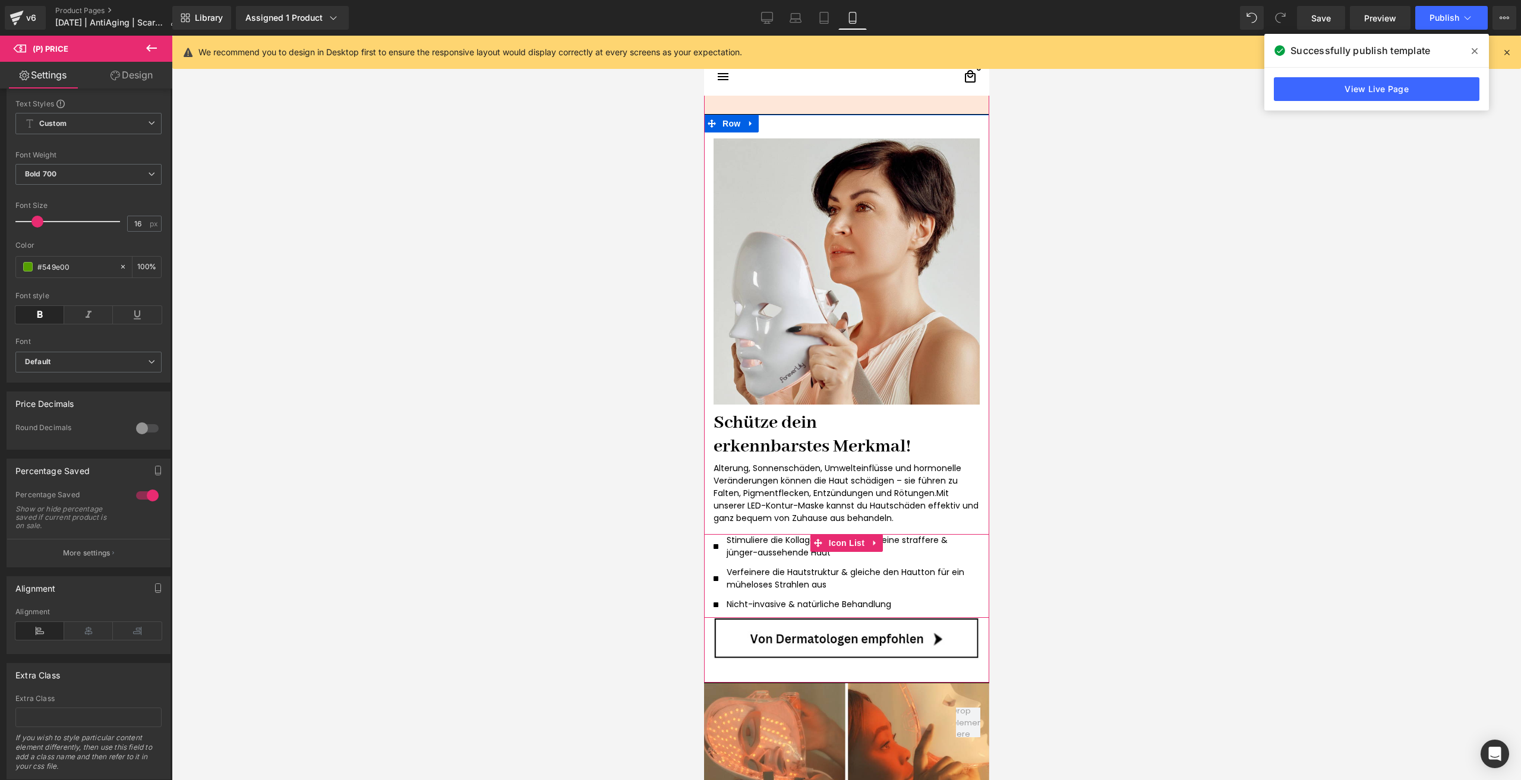
click at [752, 547] on p "Stimuliere die Kollagenproduktion für eine straffere & jünger-aussehende Haut" at bounding box center [848, 546] width 244 height 25
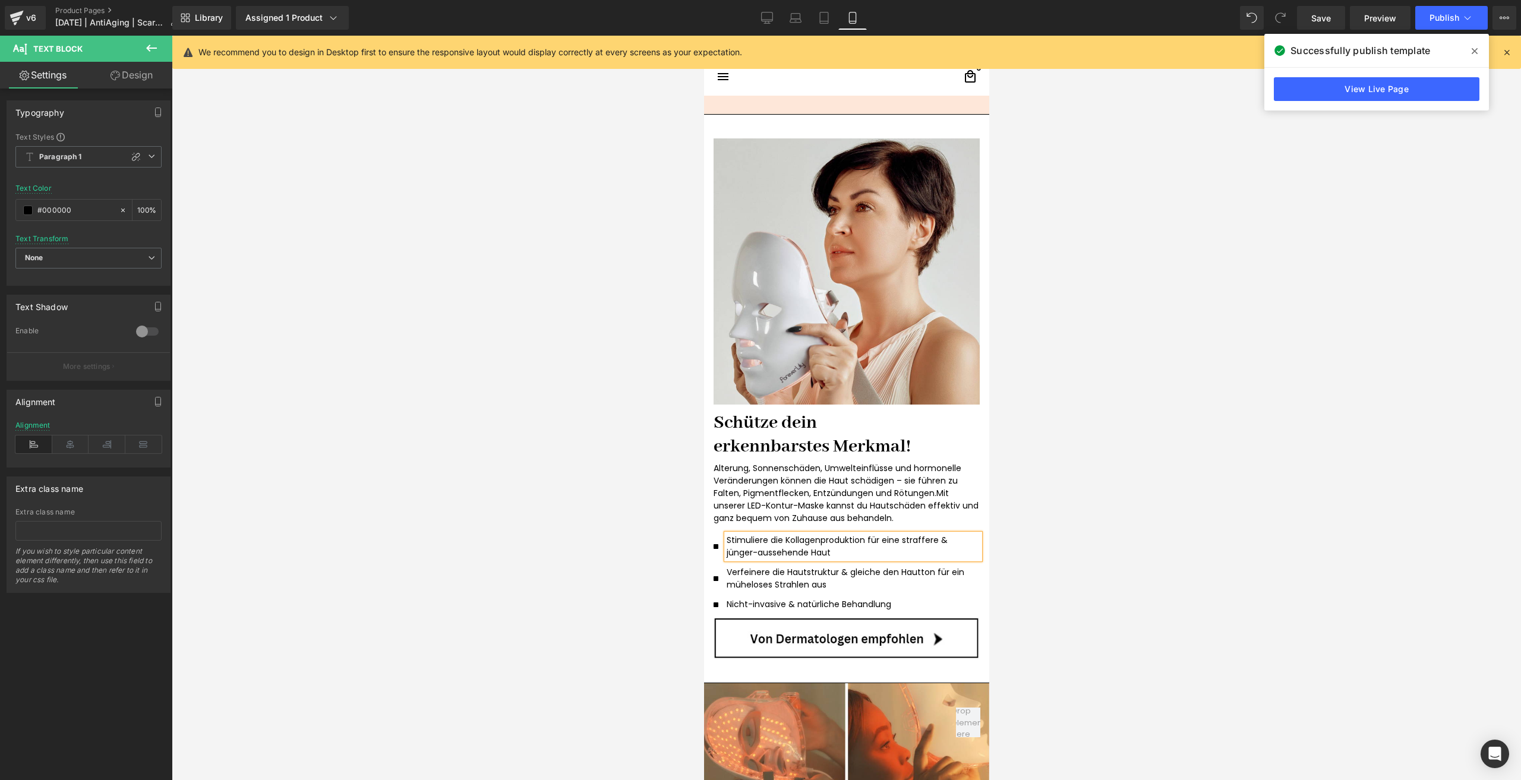
click at [148, 80] on link "Design" at bounding box center [132, 75] width 86 height 27
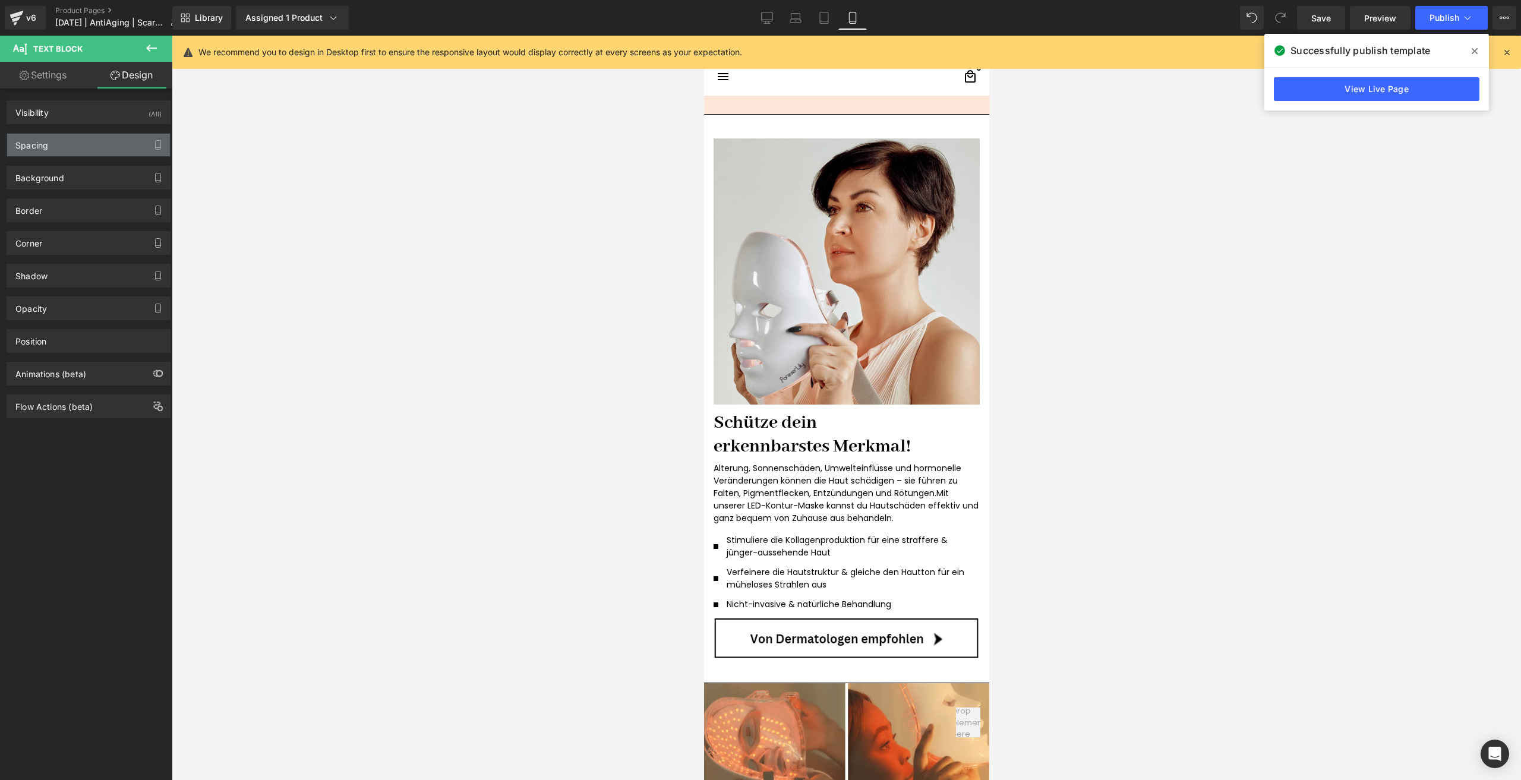
click at [81, 153] on div "Spacing" at bounding box center [88, 145] width 163 height 23
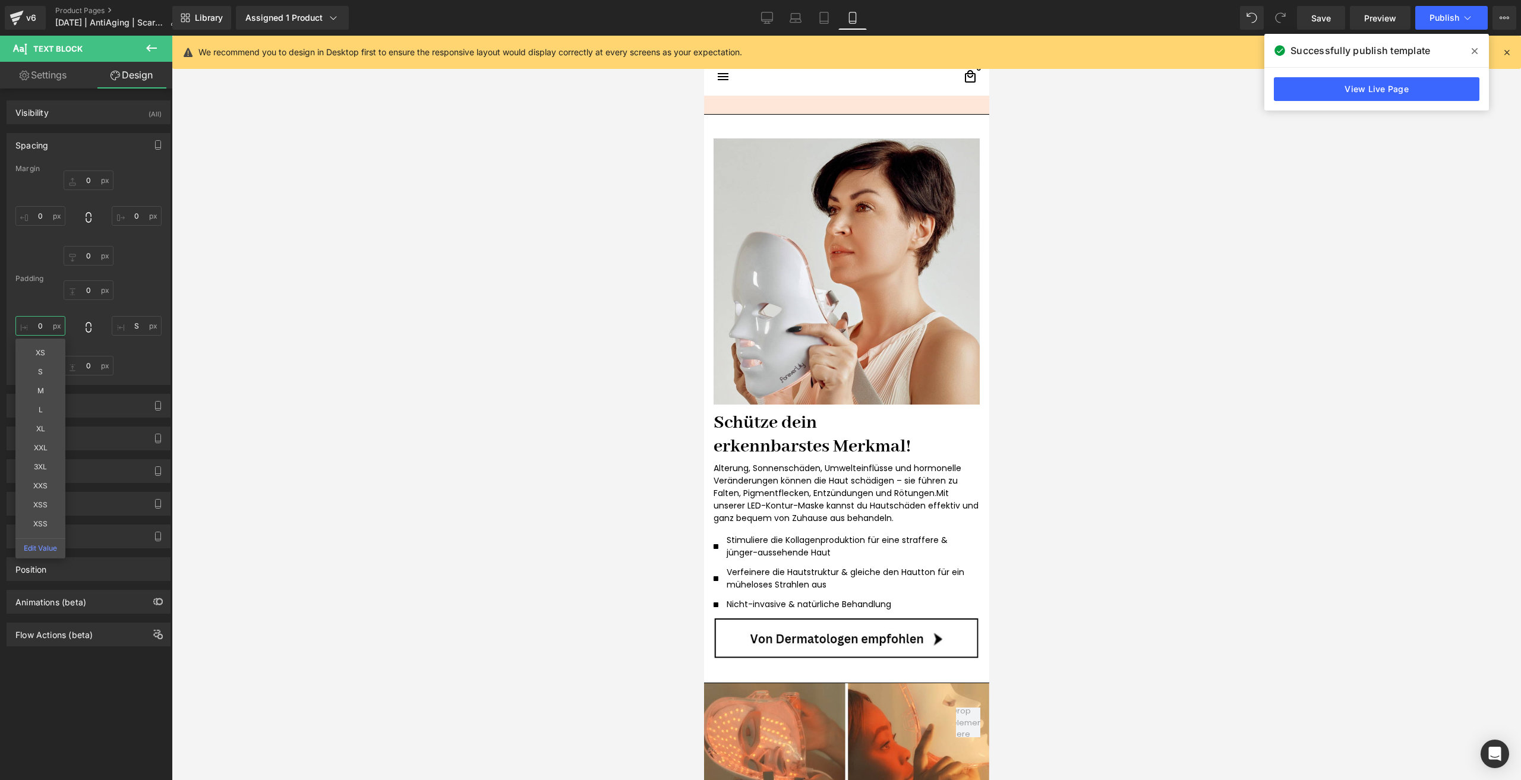
click at [52, 333] on input "0" at bounding box center [40, 326] width 50 height 20
click at [43, 320] on input "0" at bounding box center [40, 326] width 50 height 20
type input "5"
click at [740, 582] on p "Verfeinere die Hautstruktur & gleiche den Hautton für ein müheloses Strahlen aus" at bounding box center [848, 578] width 244 height 25
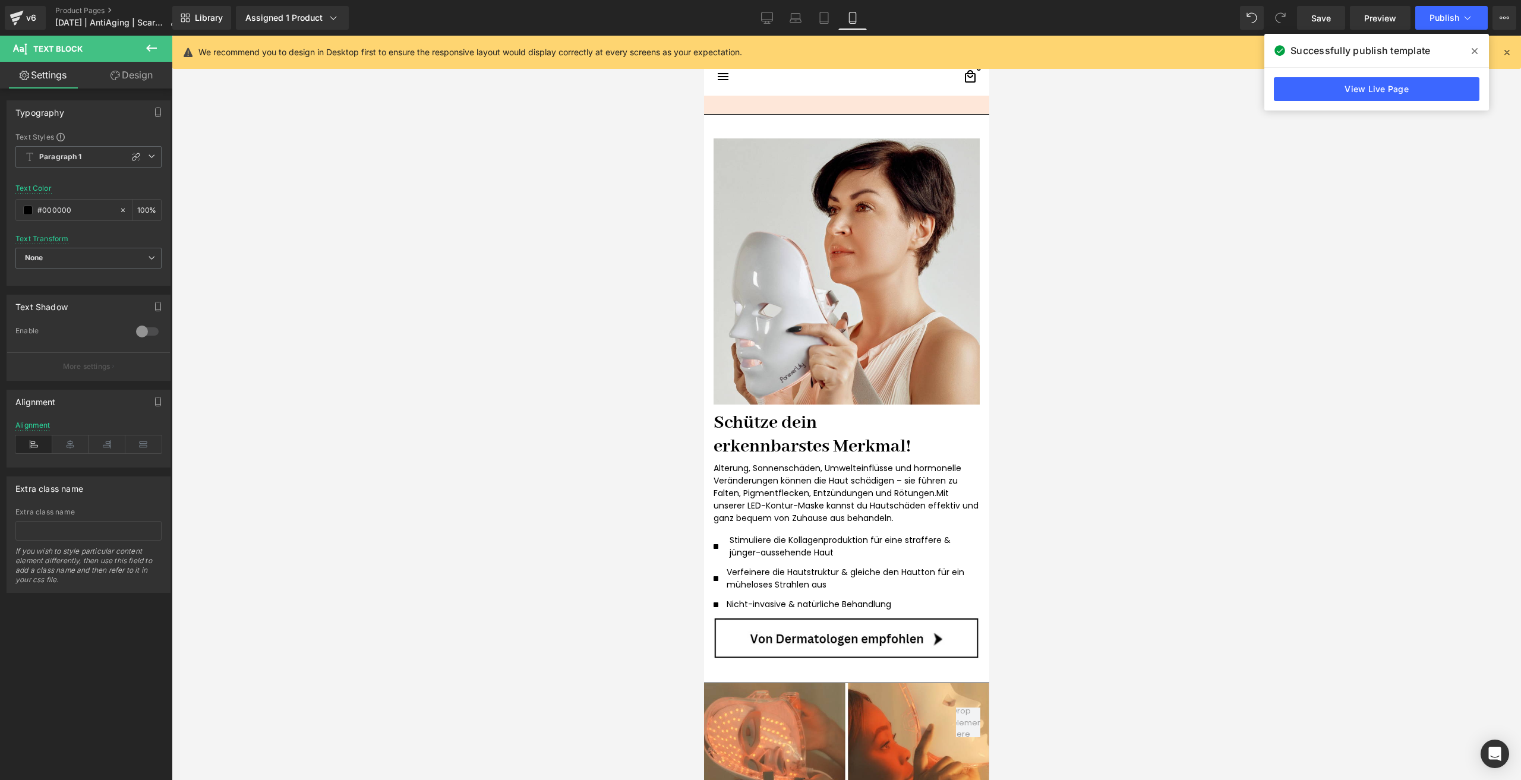
click at [116, 78] on icon at bounding box center [116, 76] width 10 height 10
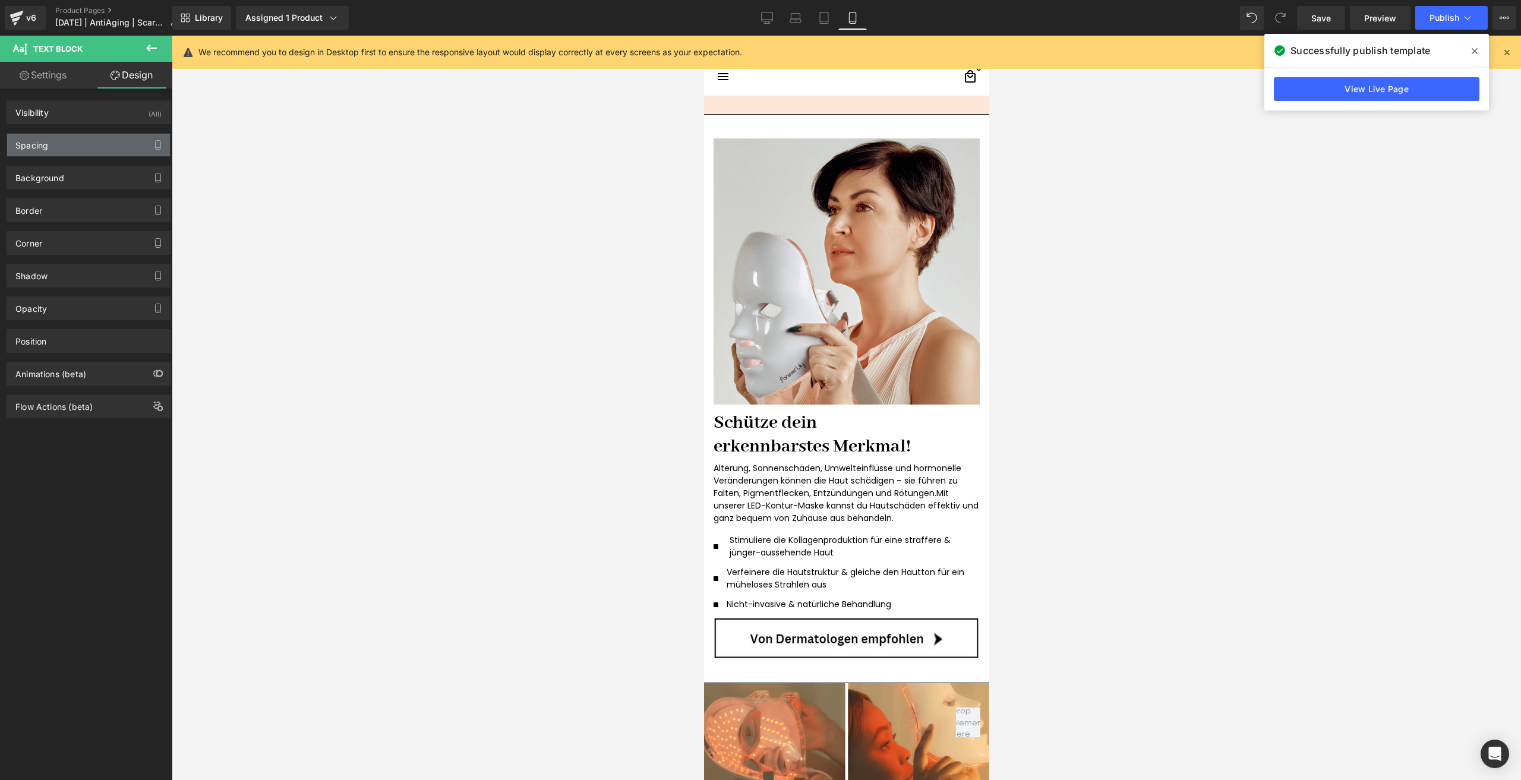
click at [41, 148] on div "Spacing" at bounding box center [31, 142] width 33 height 17
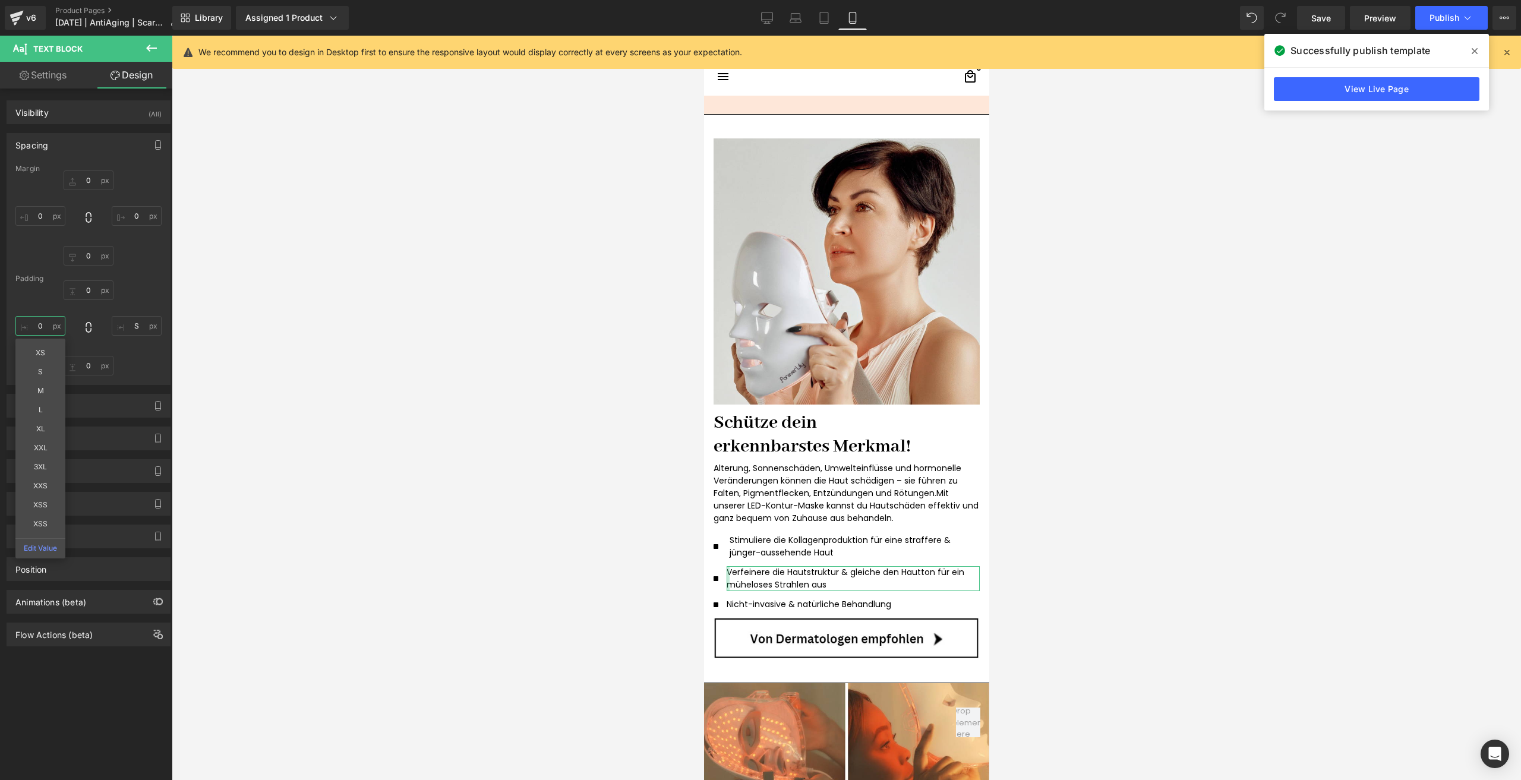
click at [49, 323] on input "0" at bounding box center [40, 326] width 50 height 20
type input "5"
click at [761, 609] on div at bounding box center [852, 609] width 253 height 3
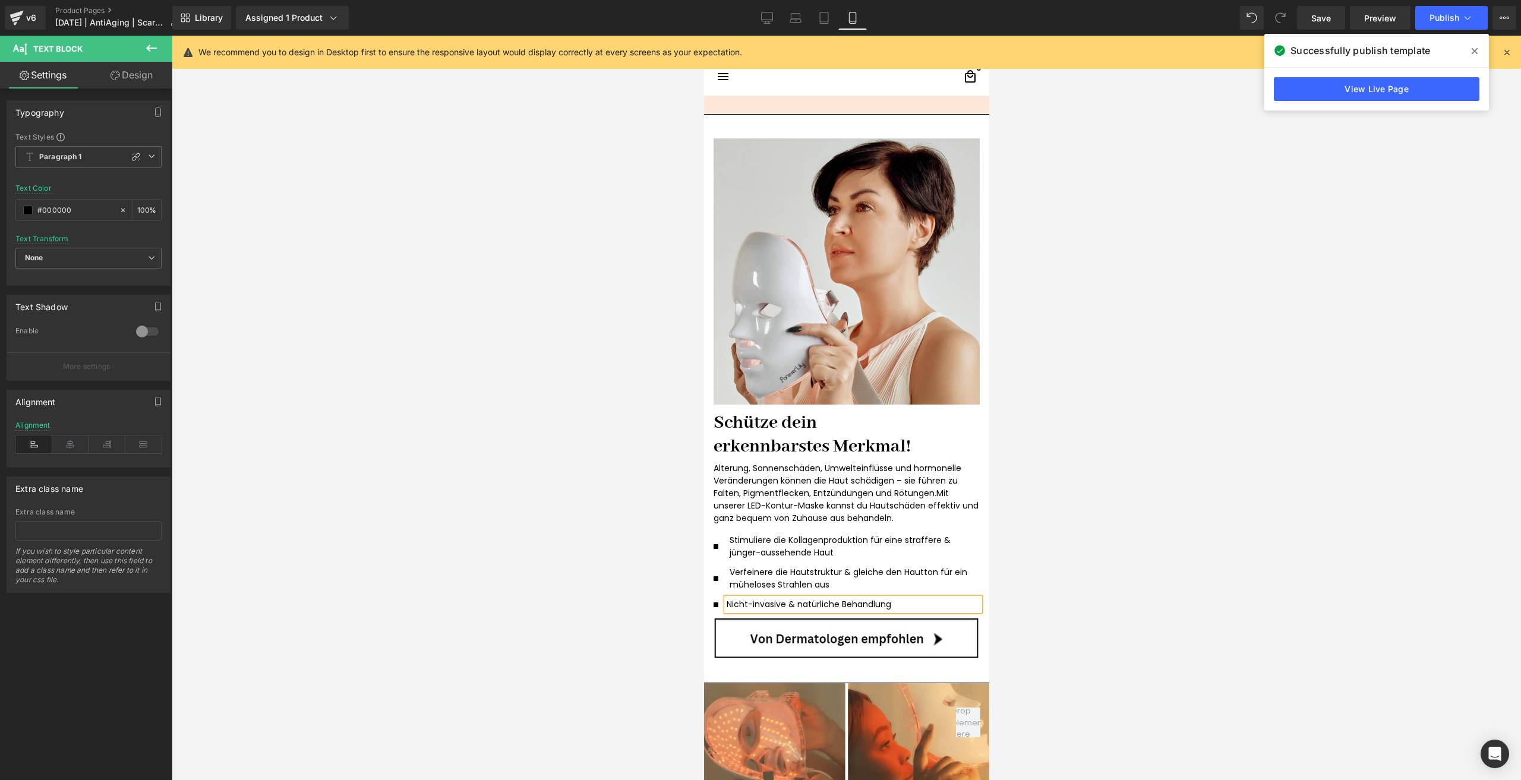
click at [153, 77] on link "Design" at bounding box center [132, 75] width 86 height 27
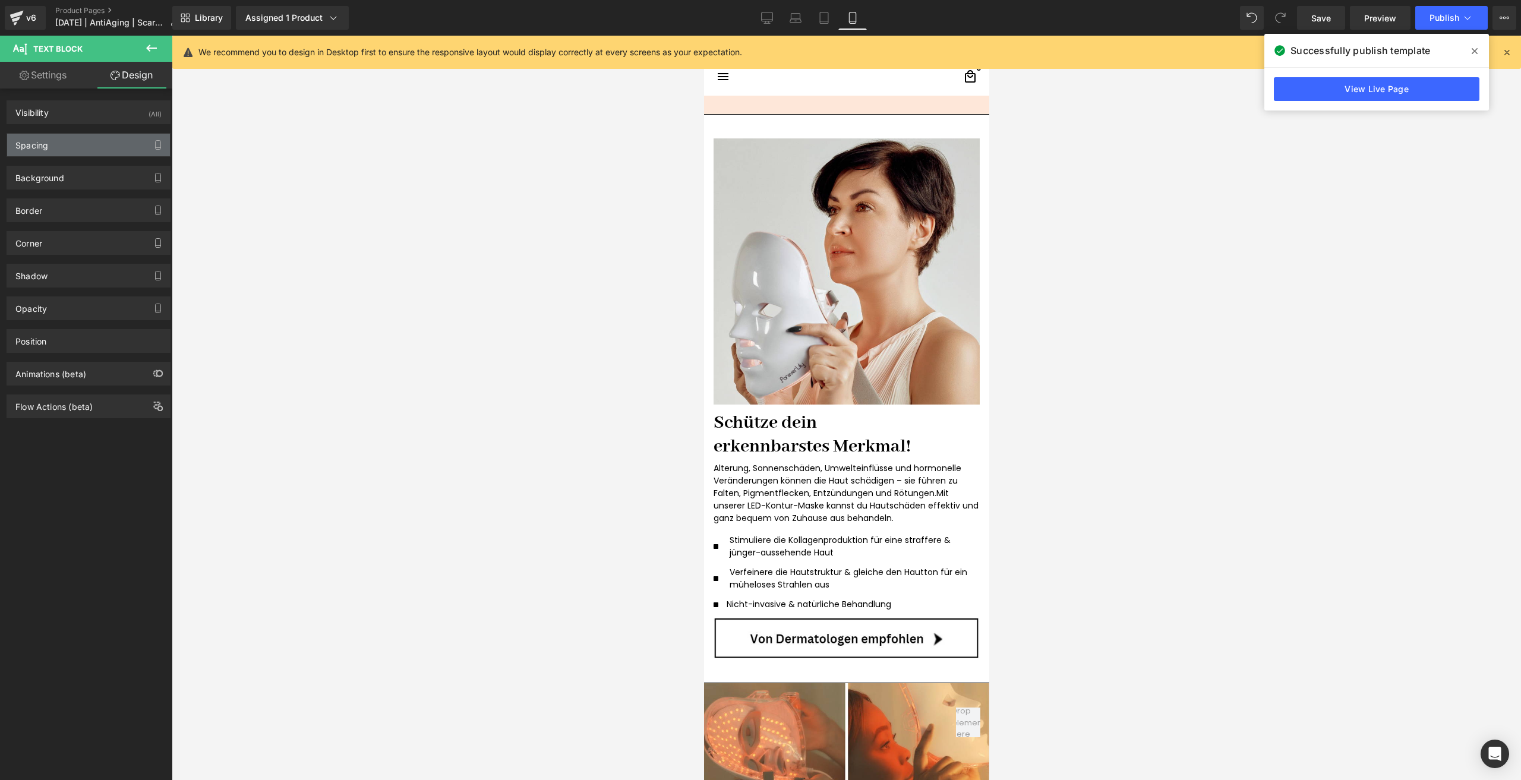
click at [41, 141] on div "Spacing" at bounding box center [31, 142] width 33 height 17
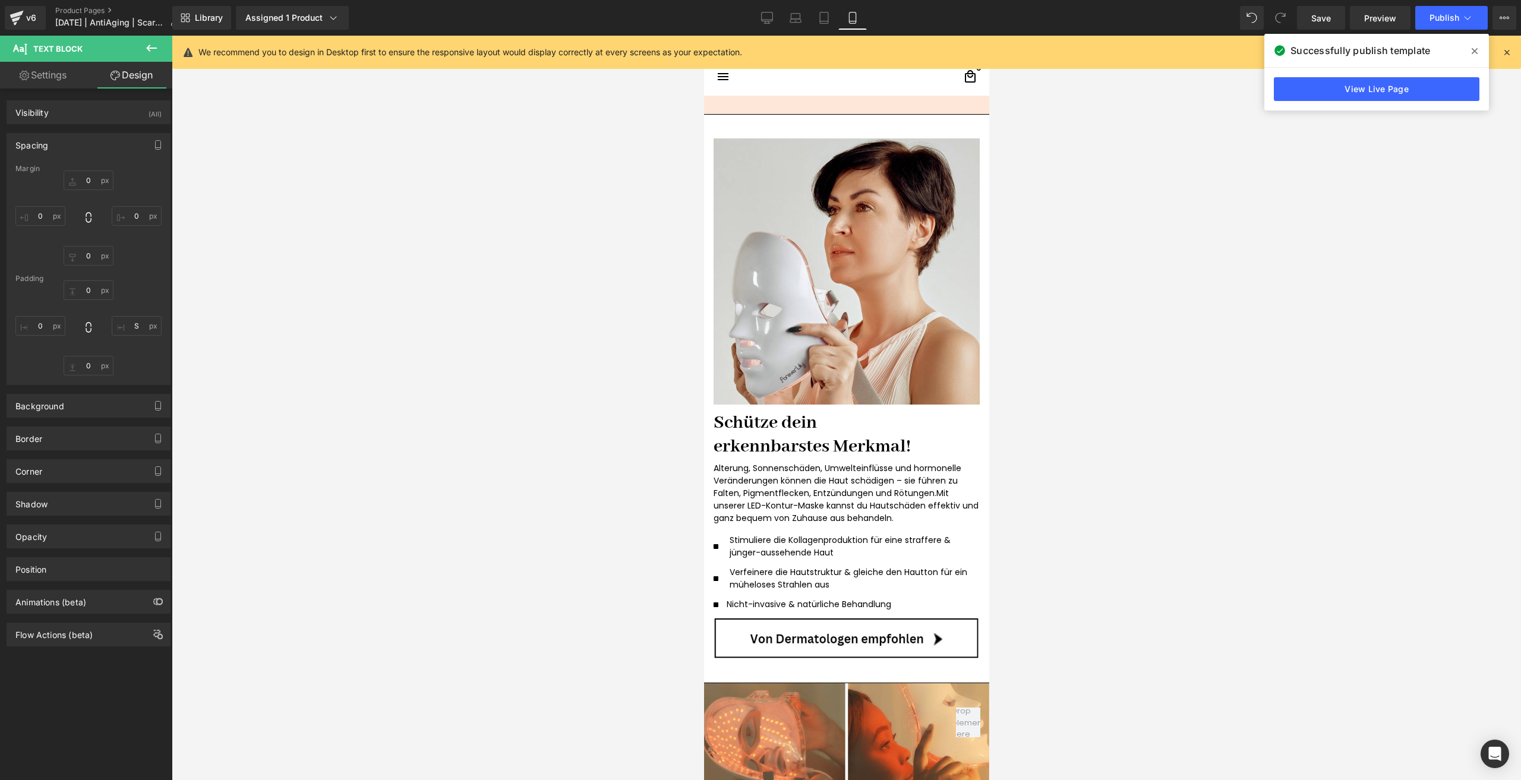
click at [49, 315] on div at bounding box center [88, 327] width 146 height 95
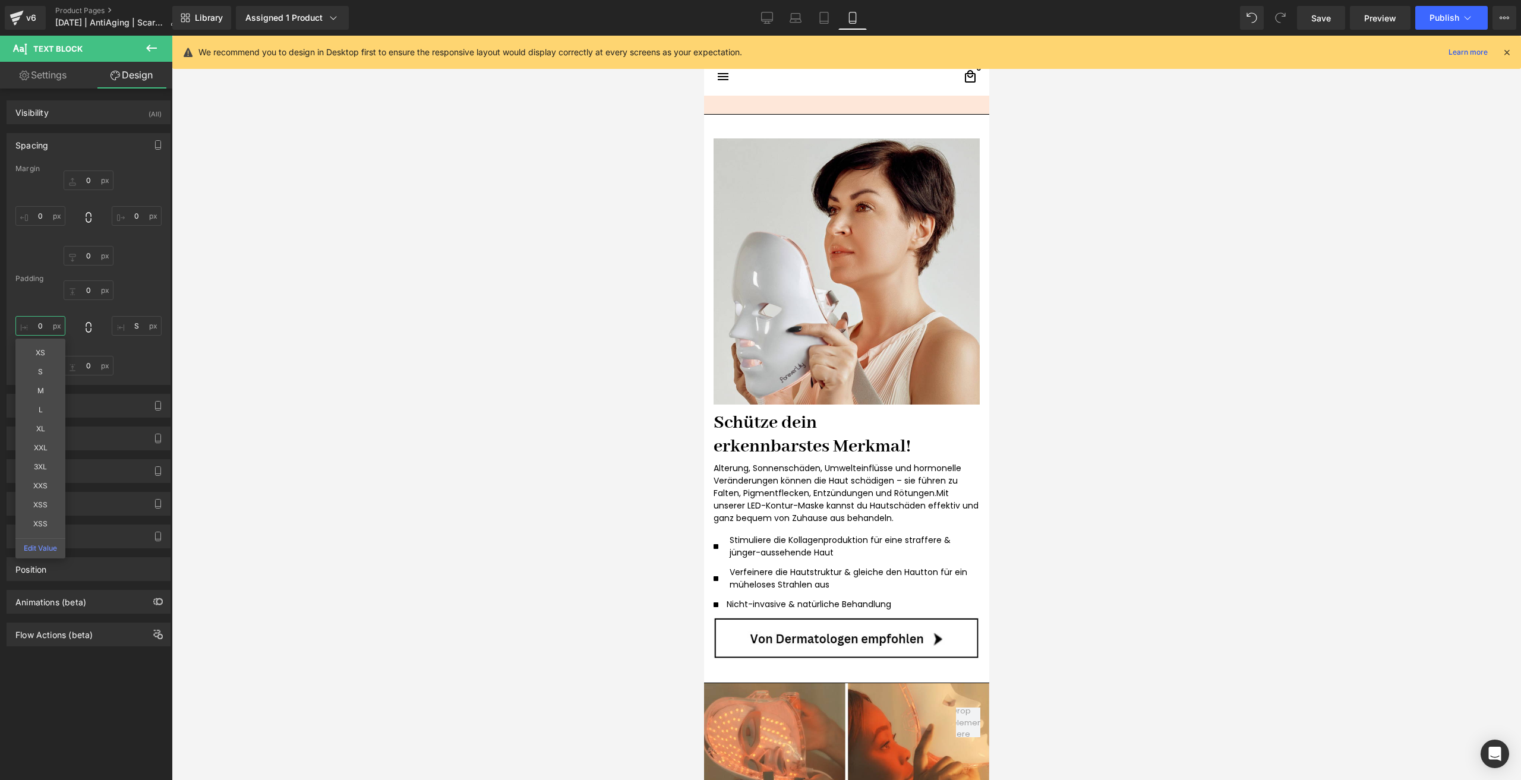
click at [30, 332] on input "text" at bounding box center [40, 326] width 50 height 20
type input "5"
click at [1308, 20] on link "Save" at bounding box center [1321, 18] width 48 height 24
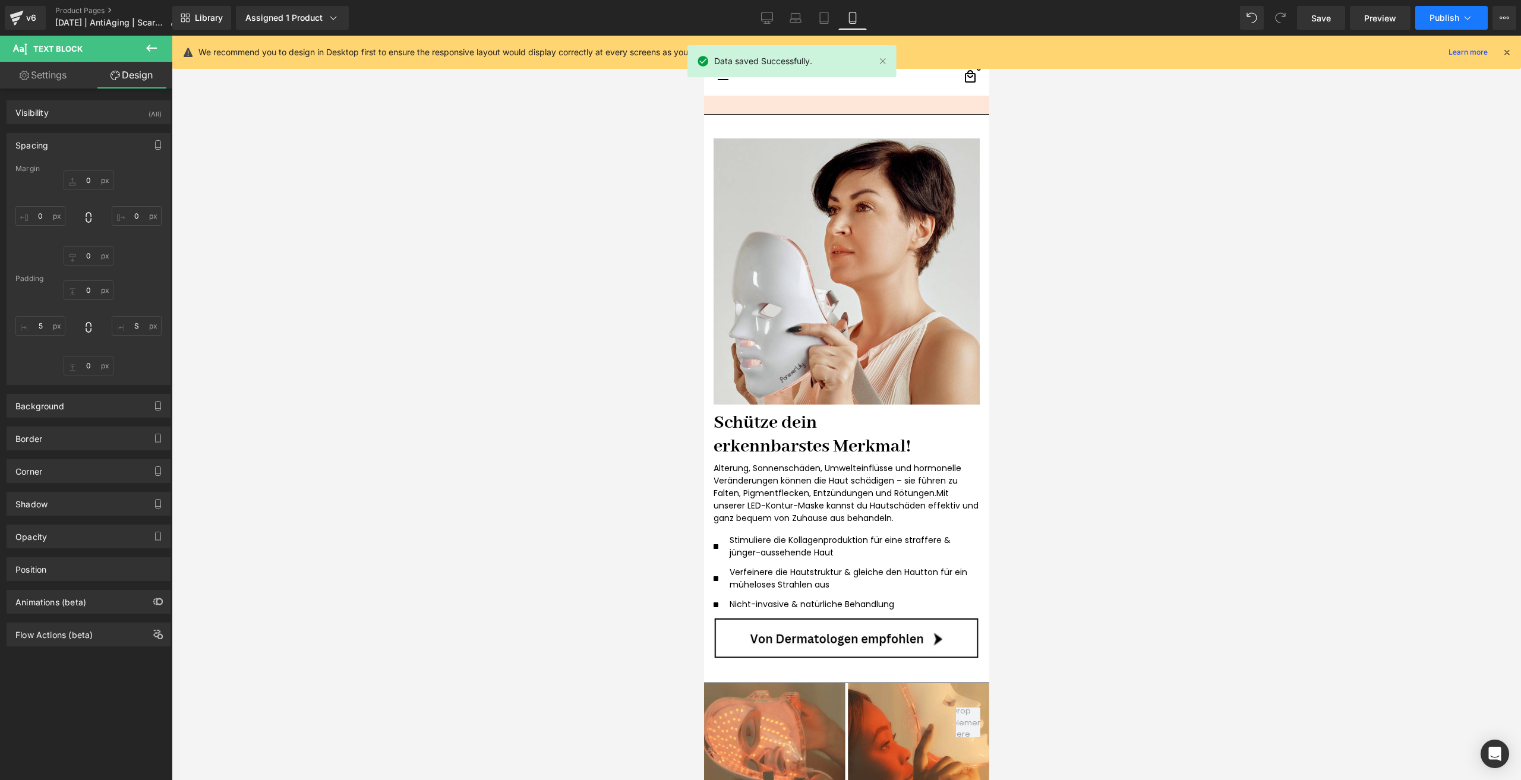
click at [1437, 20] on span "Publish" at bounding box center [1445, 18] width 30 height 10
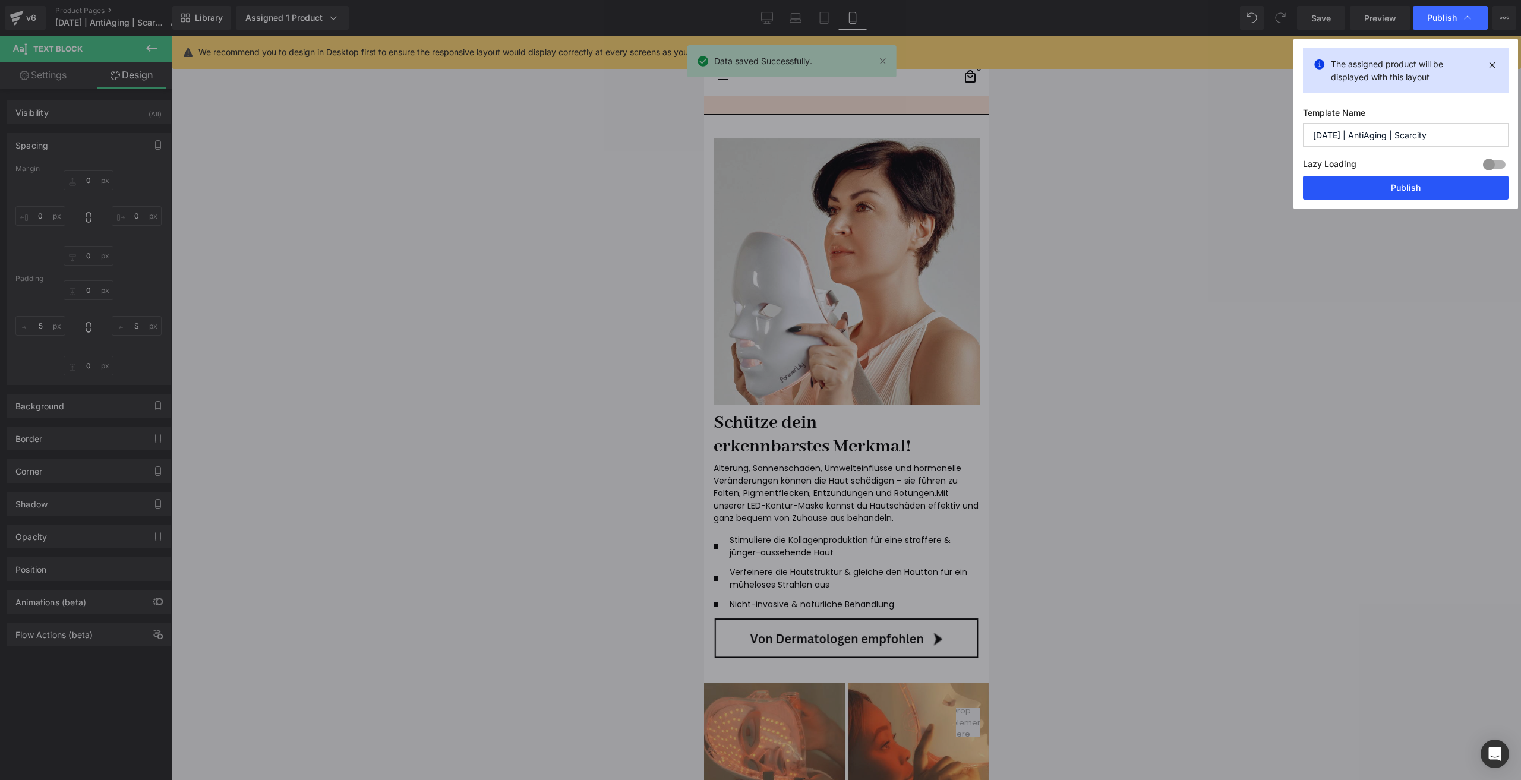
click at [1370, 190] on button "Publish" at bounding box center [1406, 188] width 206 height 24
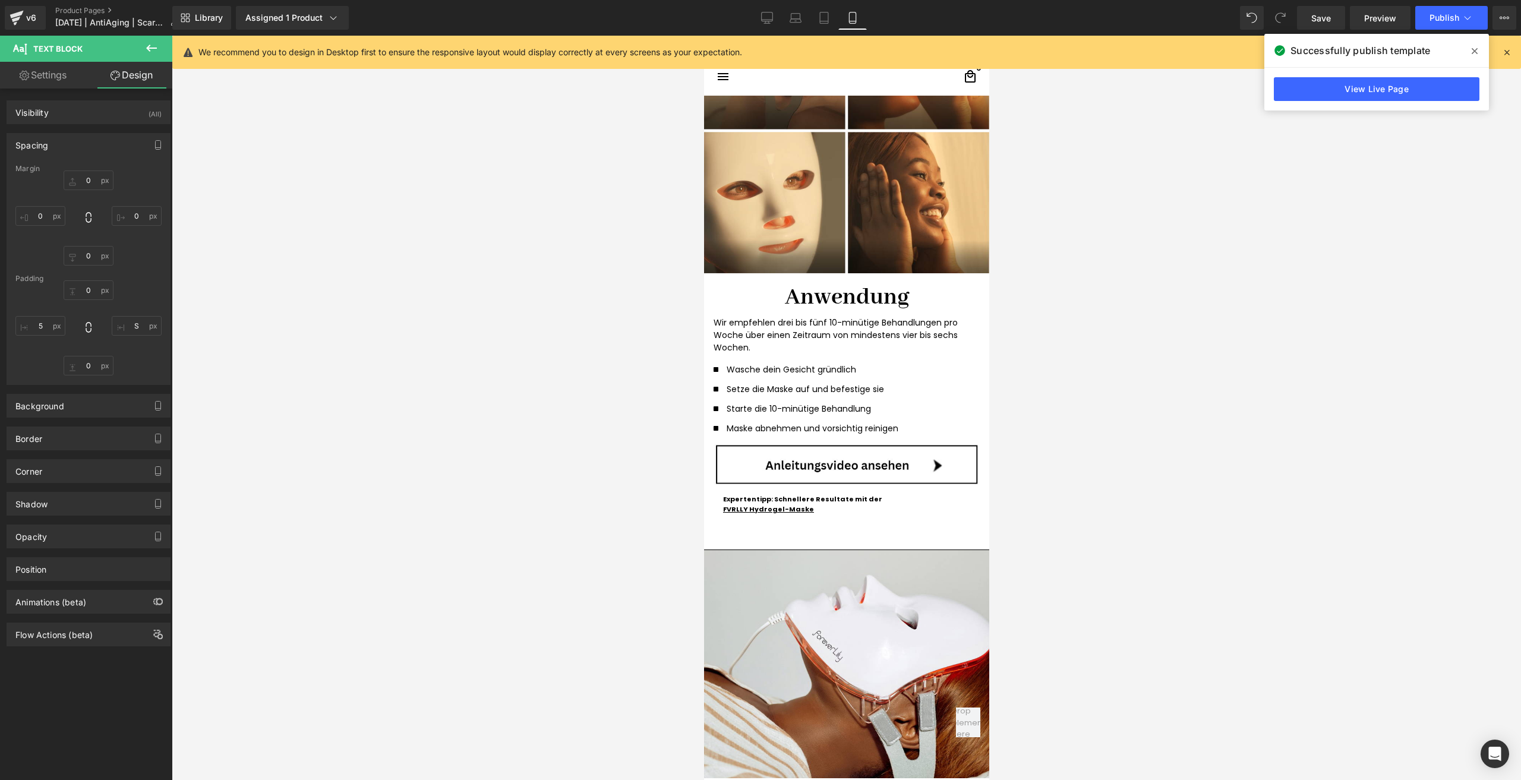
scroll to position [2436, 0]
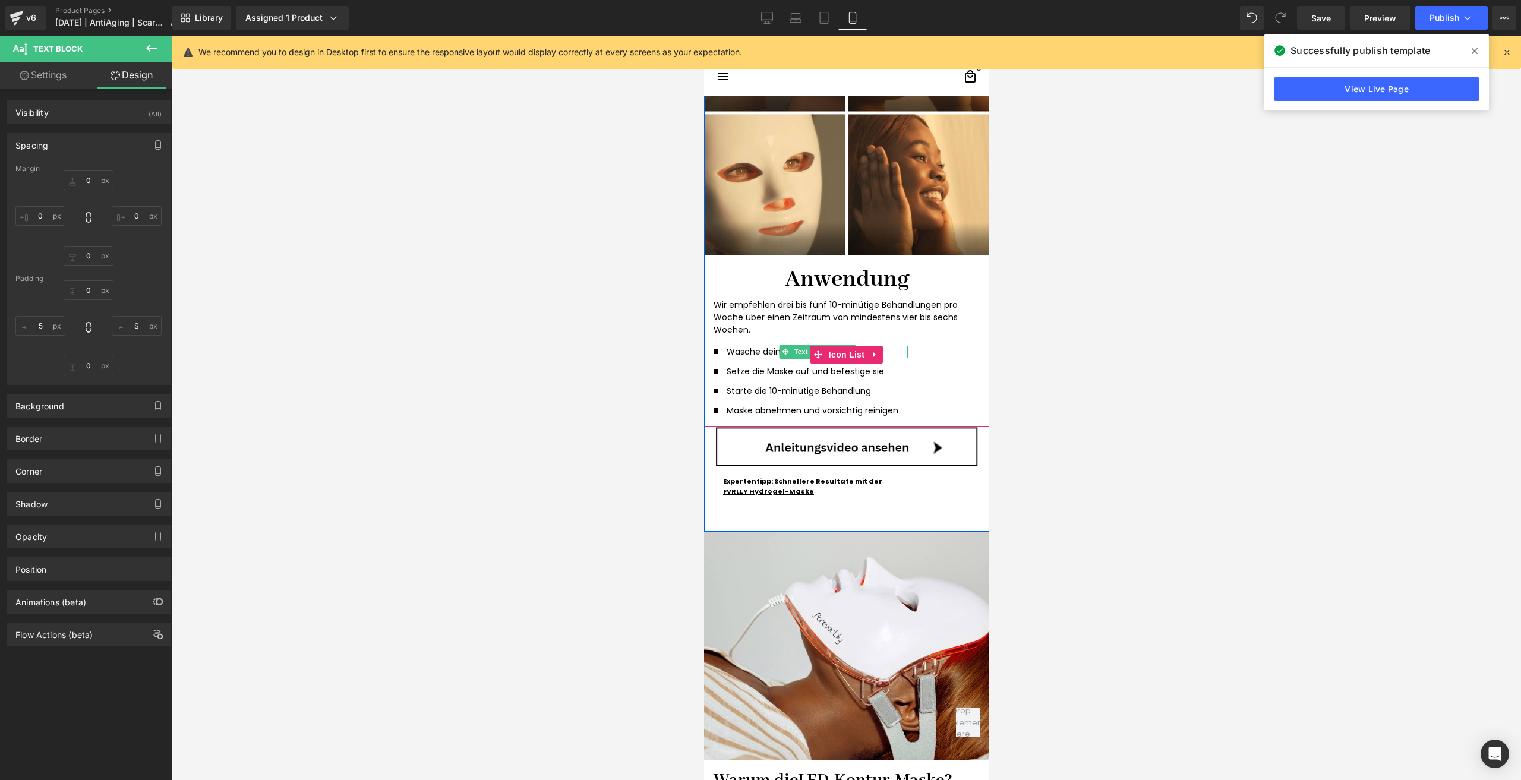
click at [749, 354] on div "Wasche dein Gesicht gründlich" at bounding box center [816, 352] width 181 height 12
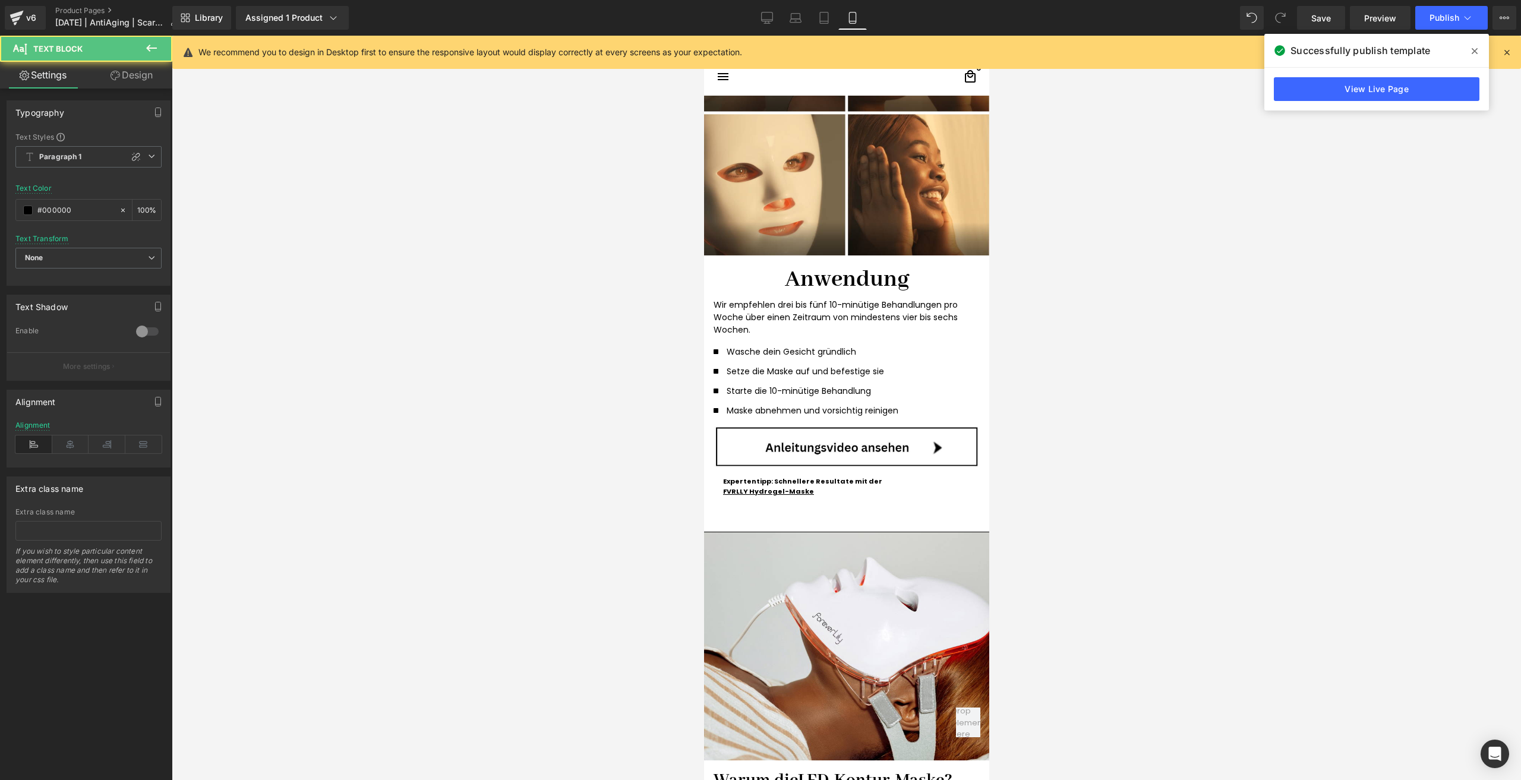
click at [121, 85] on link "Design" at bounding box center [132, 75] width 86 height 27
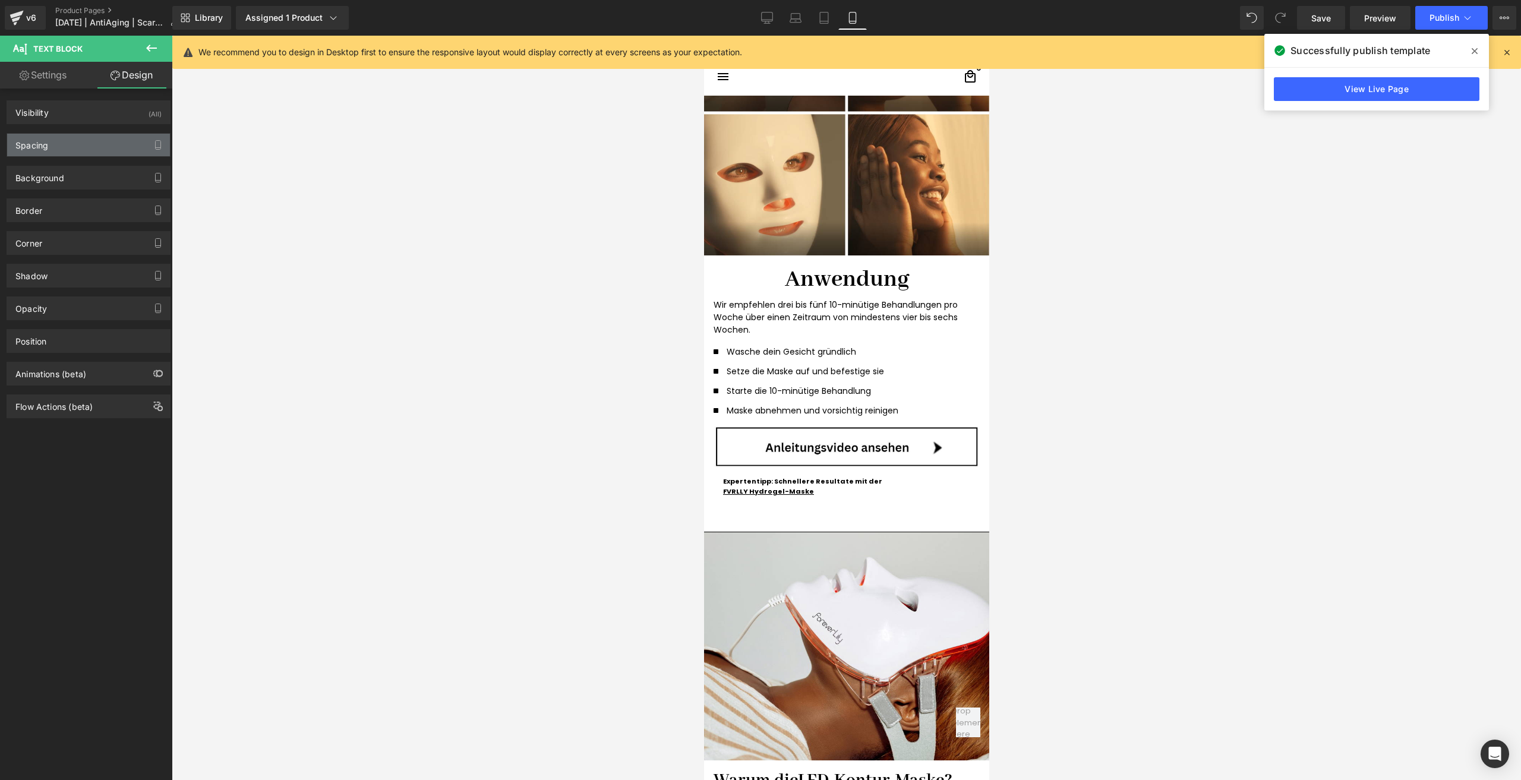
click at [70, 137] on div "Spacing" at bounding box center [88, 145] width 163 height 23
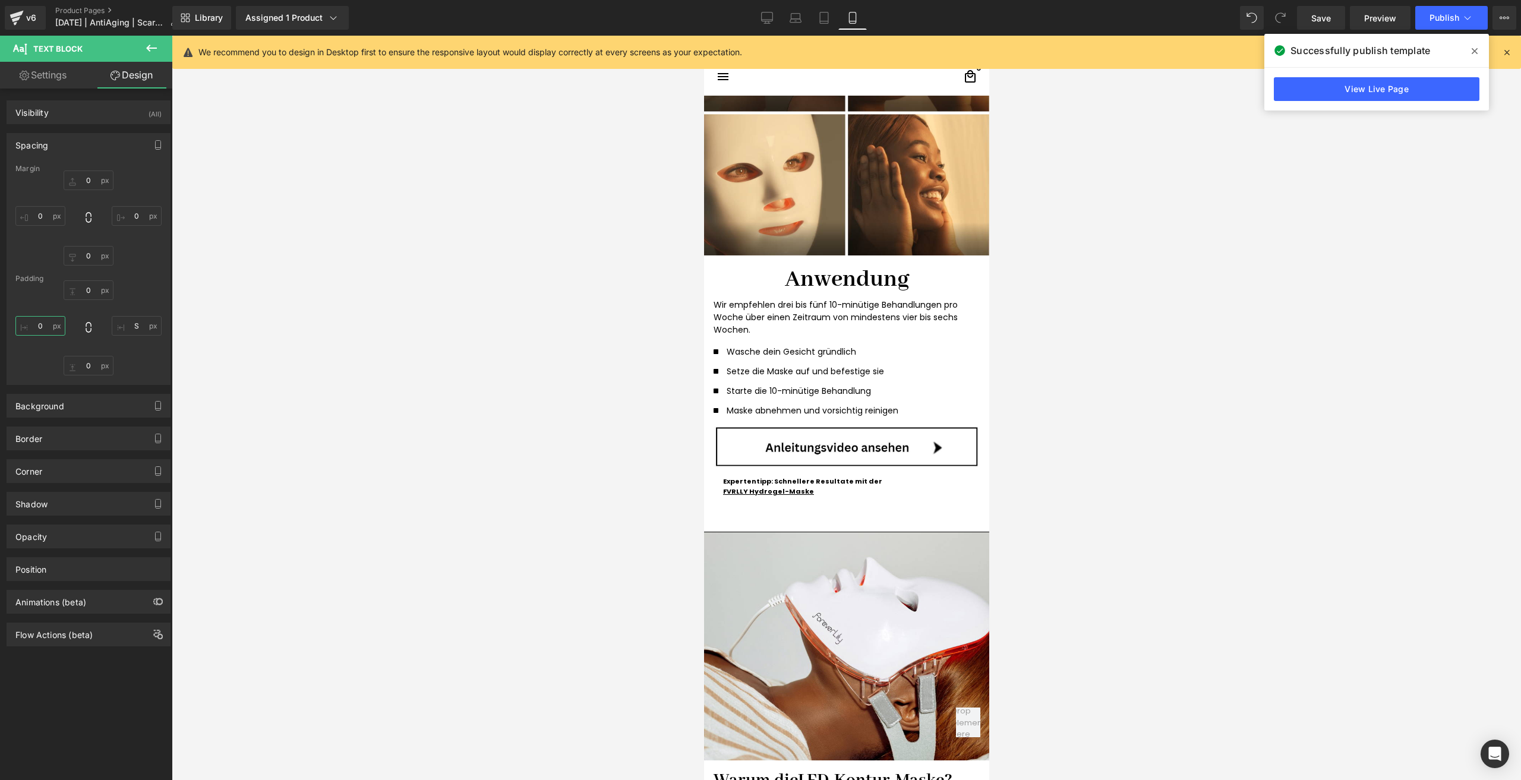
click at [56, 323] on input "0" at bounding box center [40, 326] width 50 height 20
type input "5"
click at [772, 371] on p "Setze die Maske auf und befestige sie" at bounding box center [812, 371] width 172 height 12
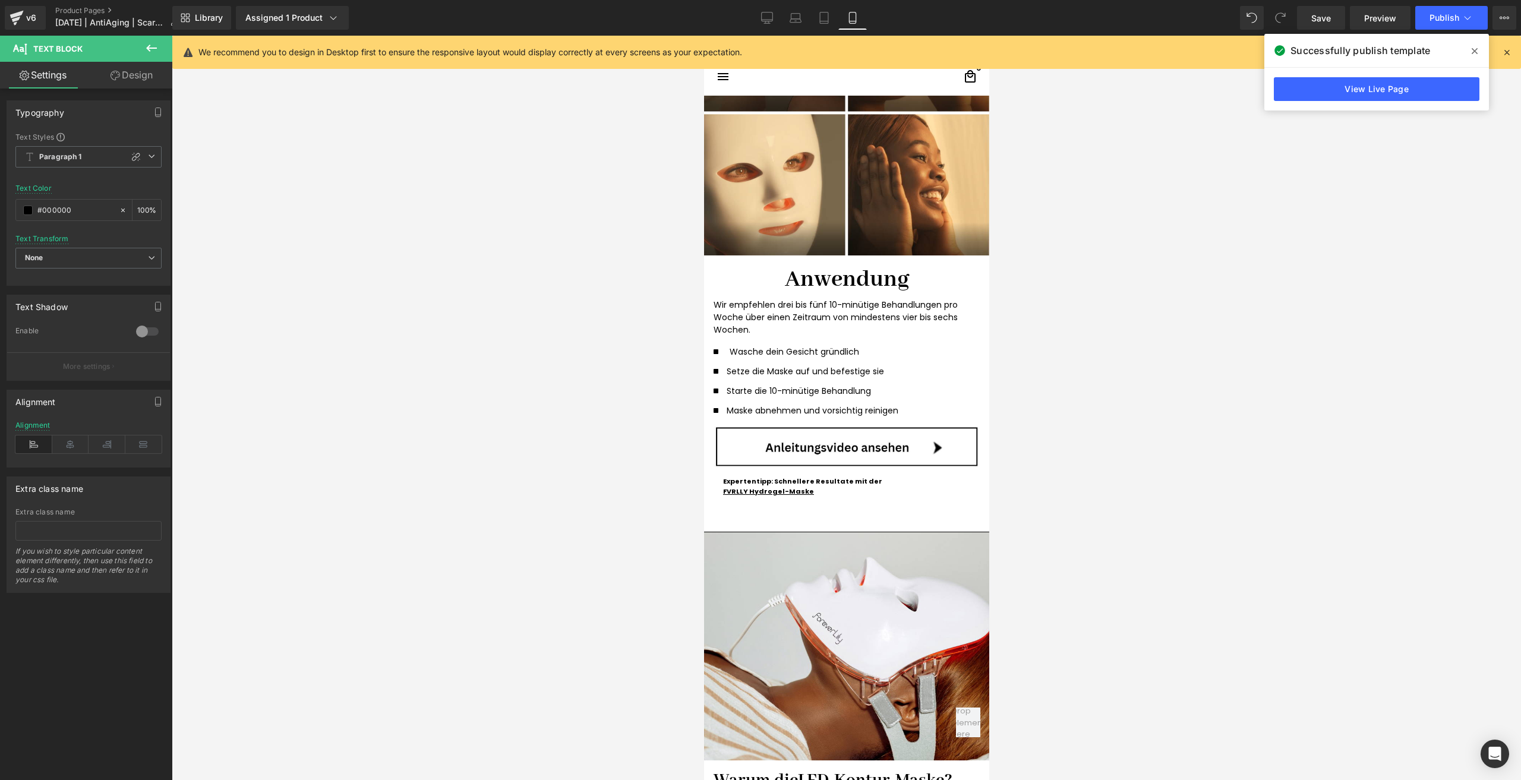
click at [136, 81] on link "Design" at bounding box center [132, 75] width 86 height 27
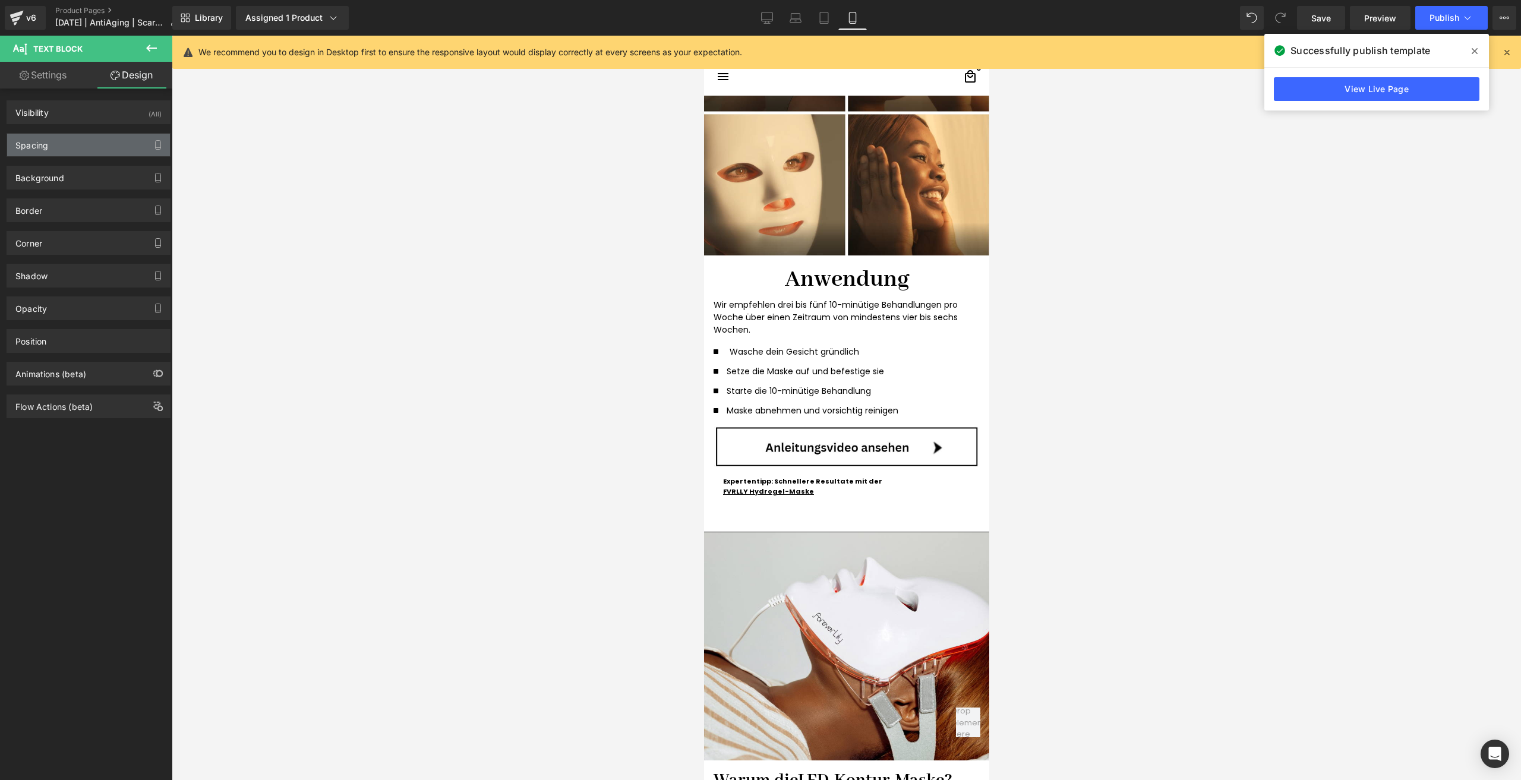
click at [67, 152] on div "Spacing" at bounding box center [88, 145] width 163 height 23
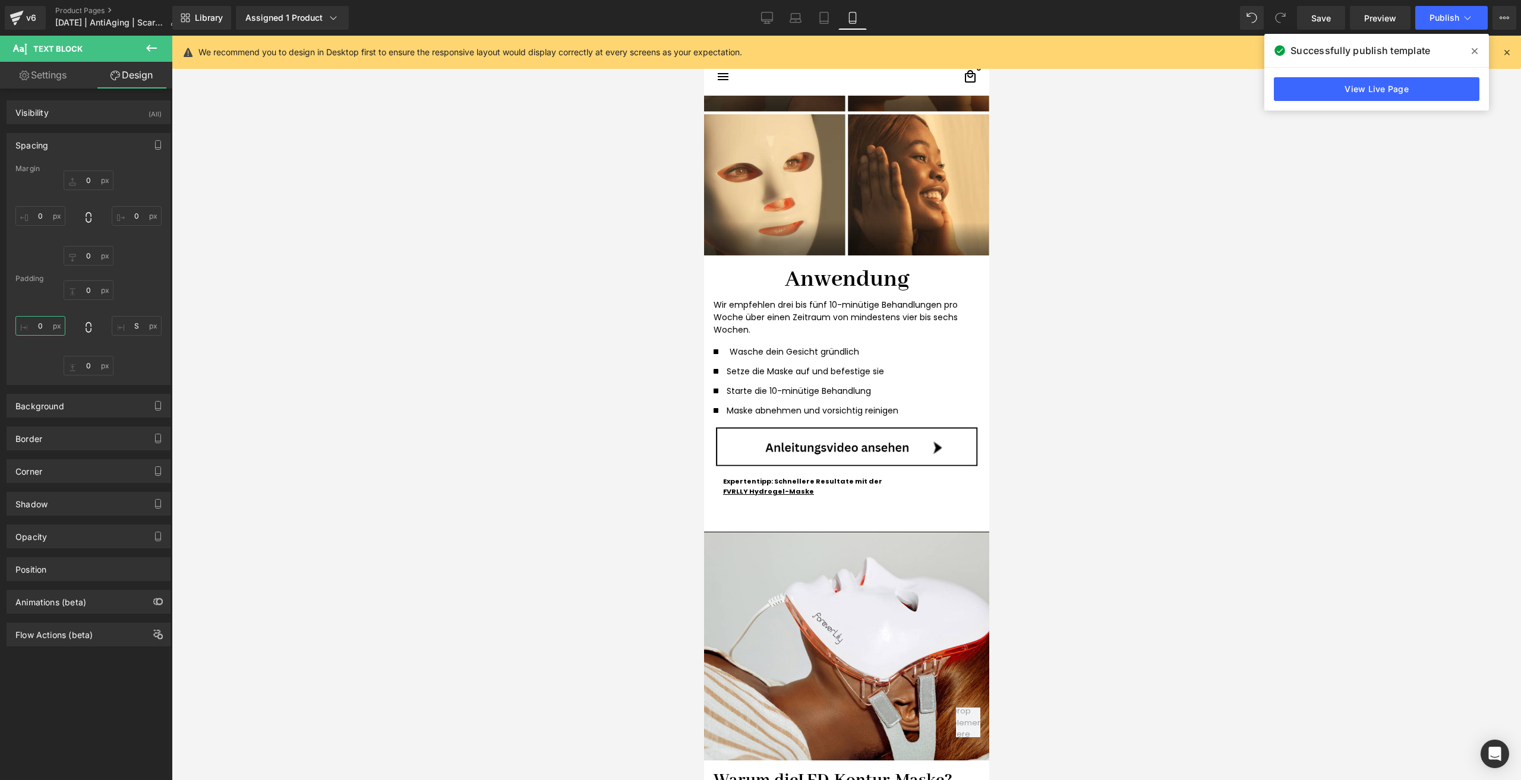
click at [38, 332] on input "0" at bounding box center [40, 326] width 50 height 20
type input "5"
click at [704, 36] on div at bounding box center [704, 36] width 0 height 0
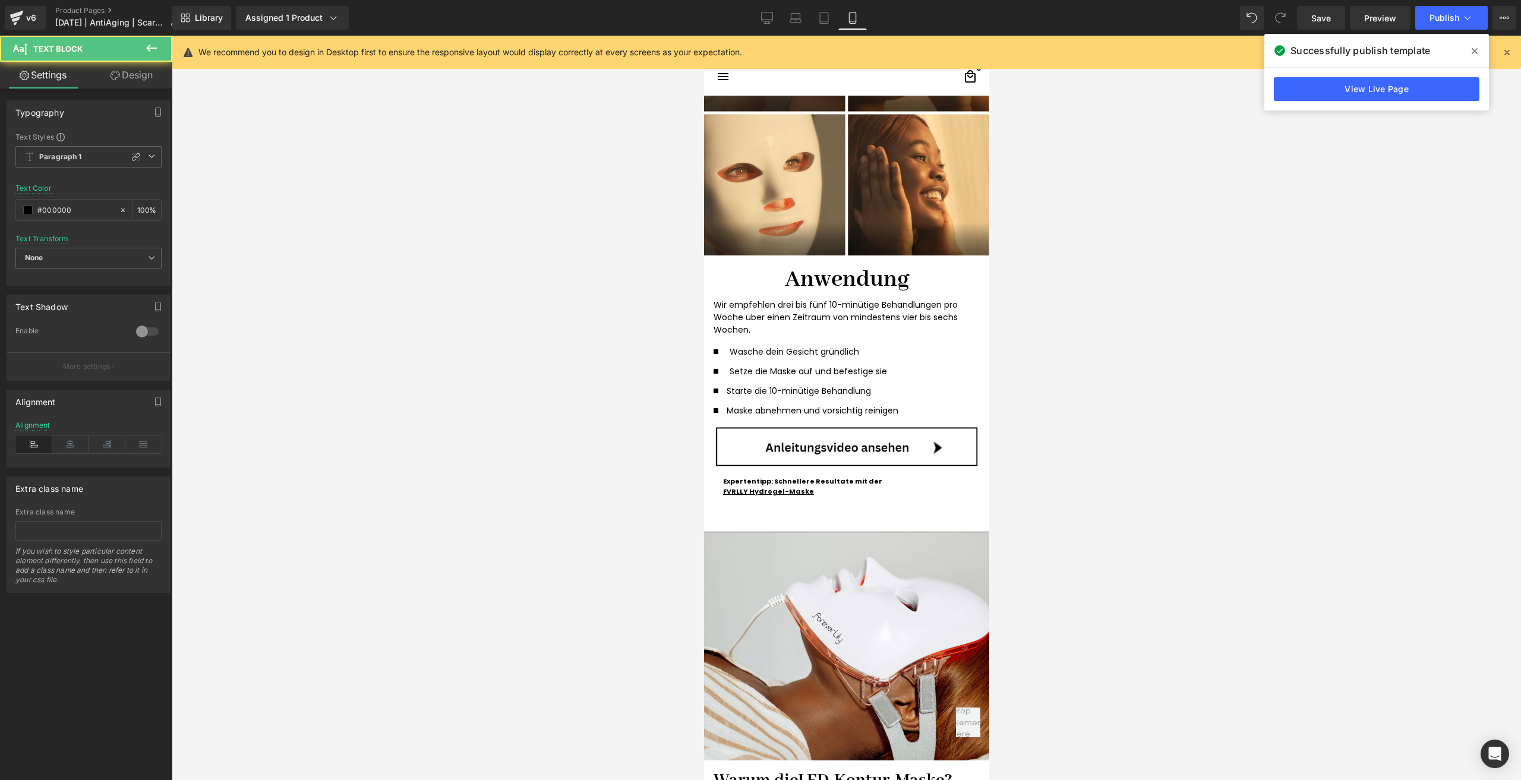
click at [124, 61] on span "Text Block" at bounding box center [71, 49] width 119 height 26
click at [126, 79] on link "Design" at bounding box center [132, 75] width 86 height 27
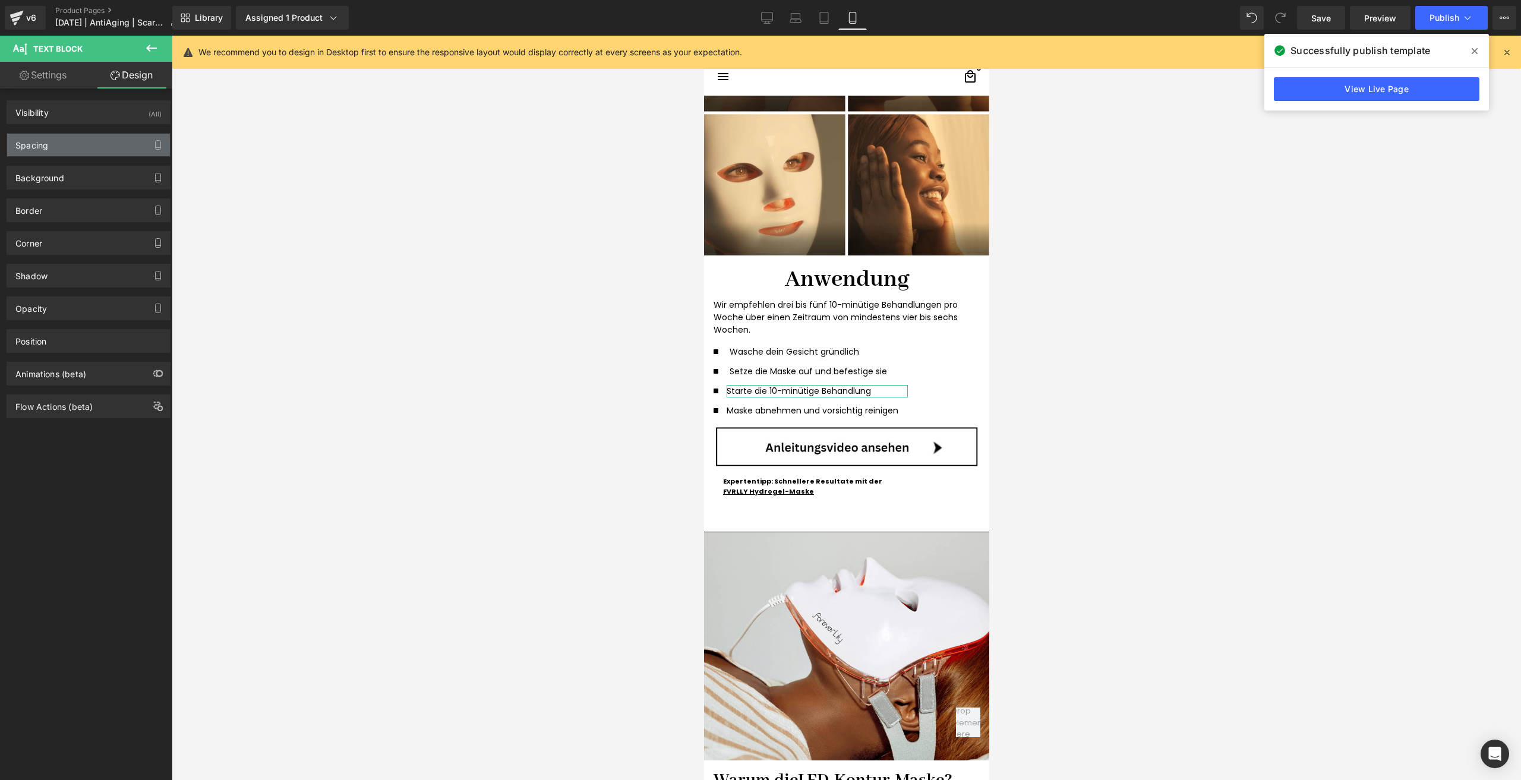
click at [65, 141] on div "Spacing" at bounding box center [88, 145] width 163 height 23
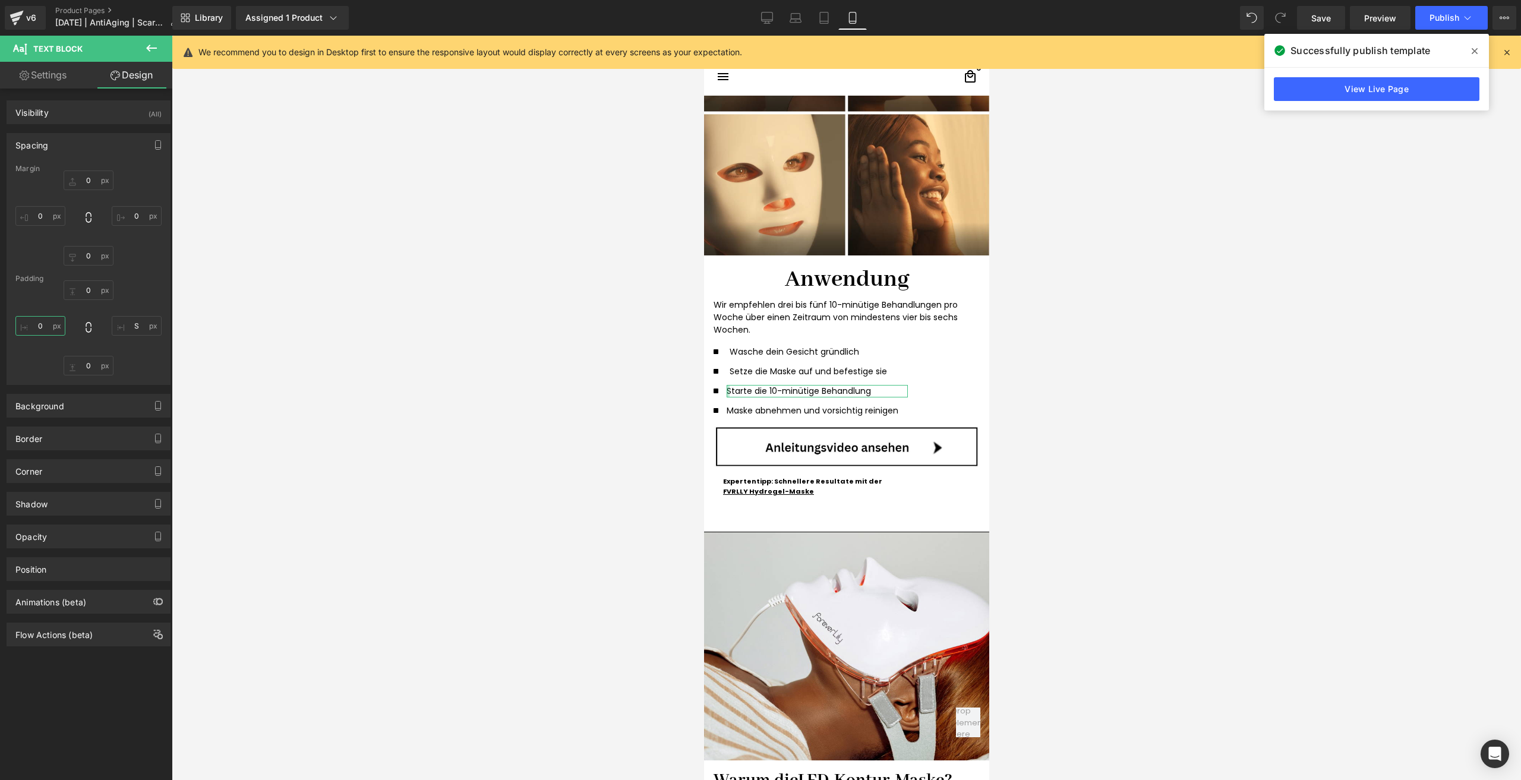
click at [40, 326] on input "0" at bounding box center [40, 326] width 50 height 20
type input "5"
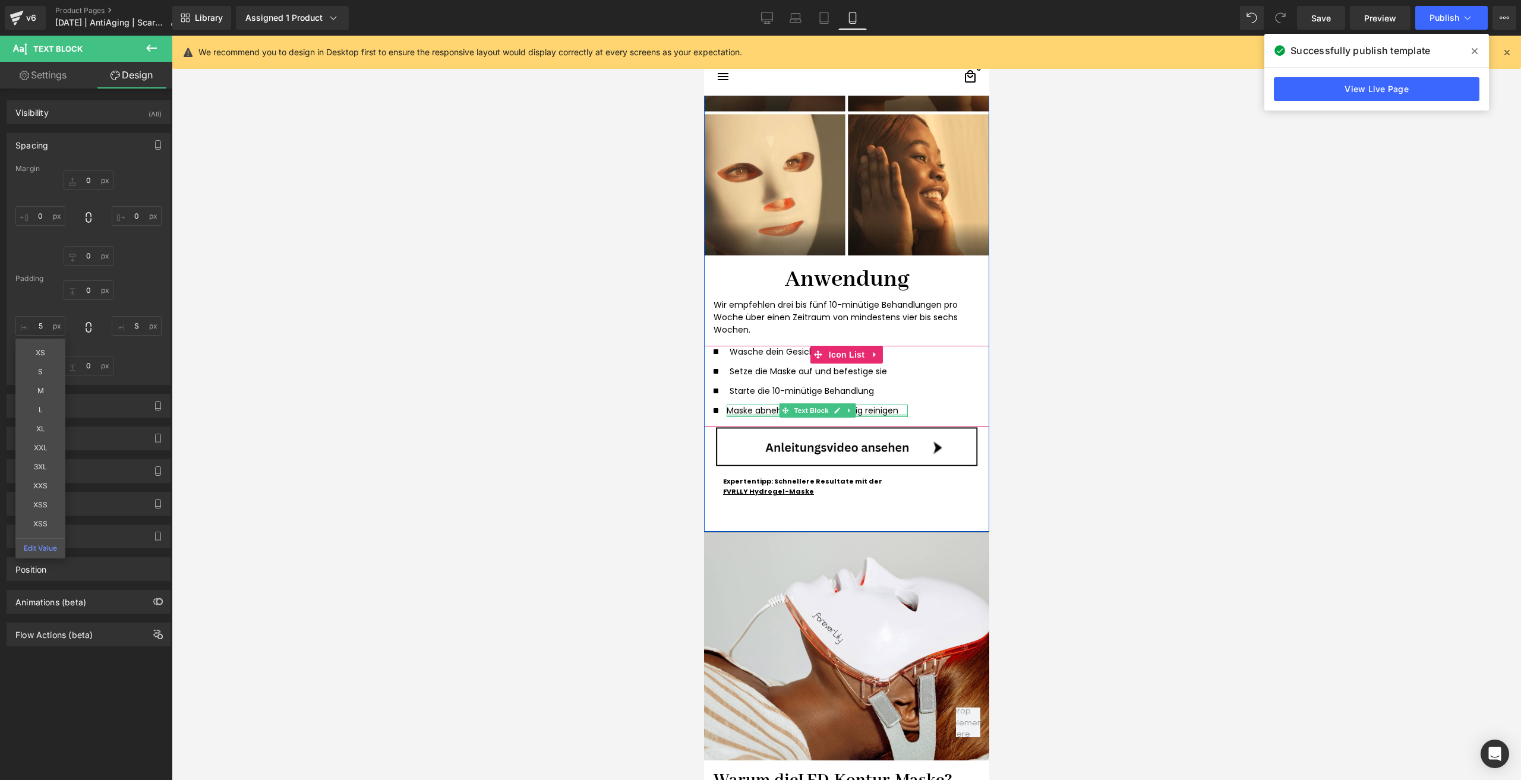
click at [751, 414] on div at bounding box center [816, 415] width 181 height 3
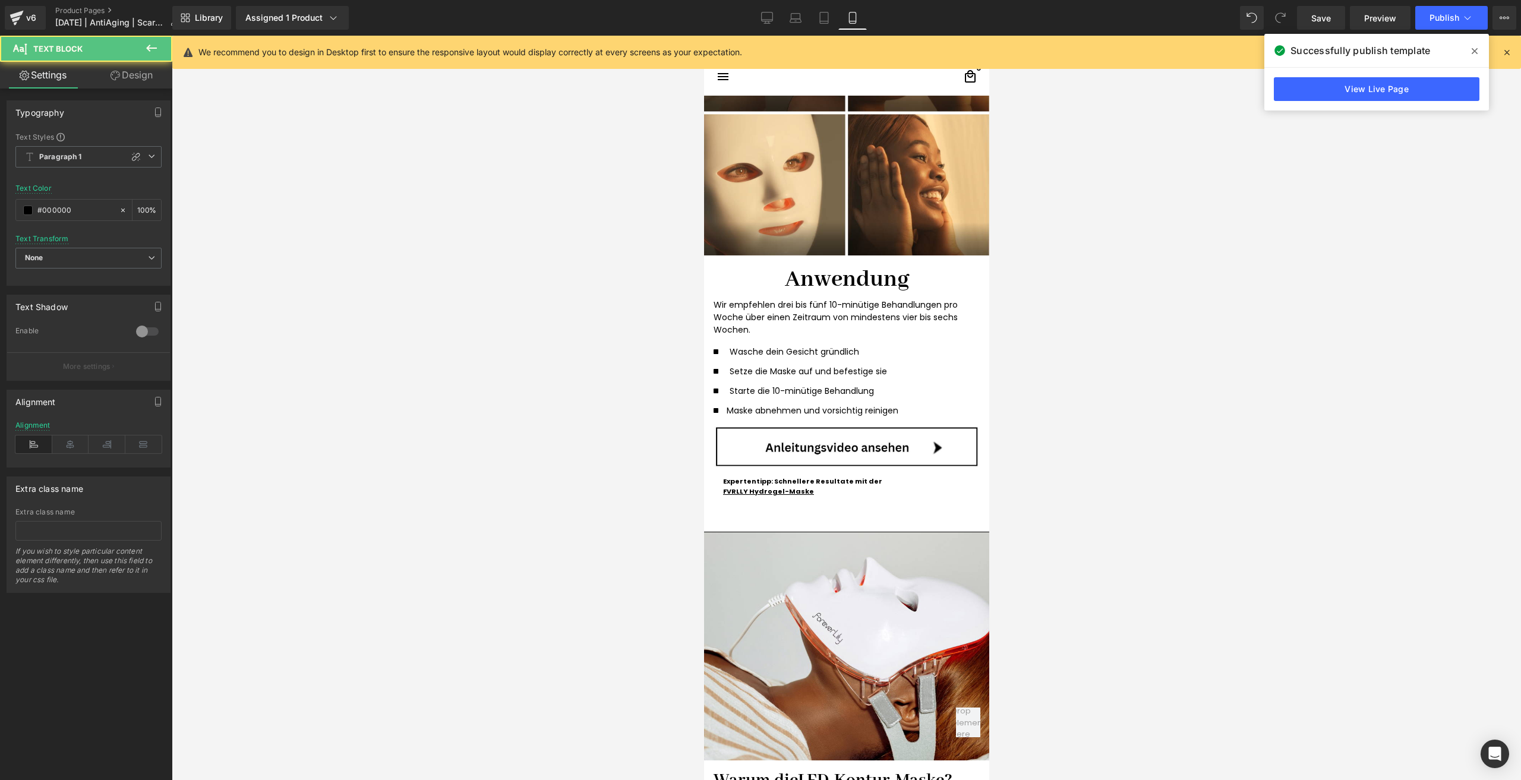
click at [134, 68] on link "Design" at bounding box center [132, 75] width 86 height 27
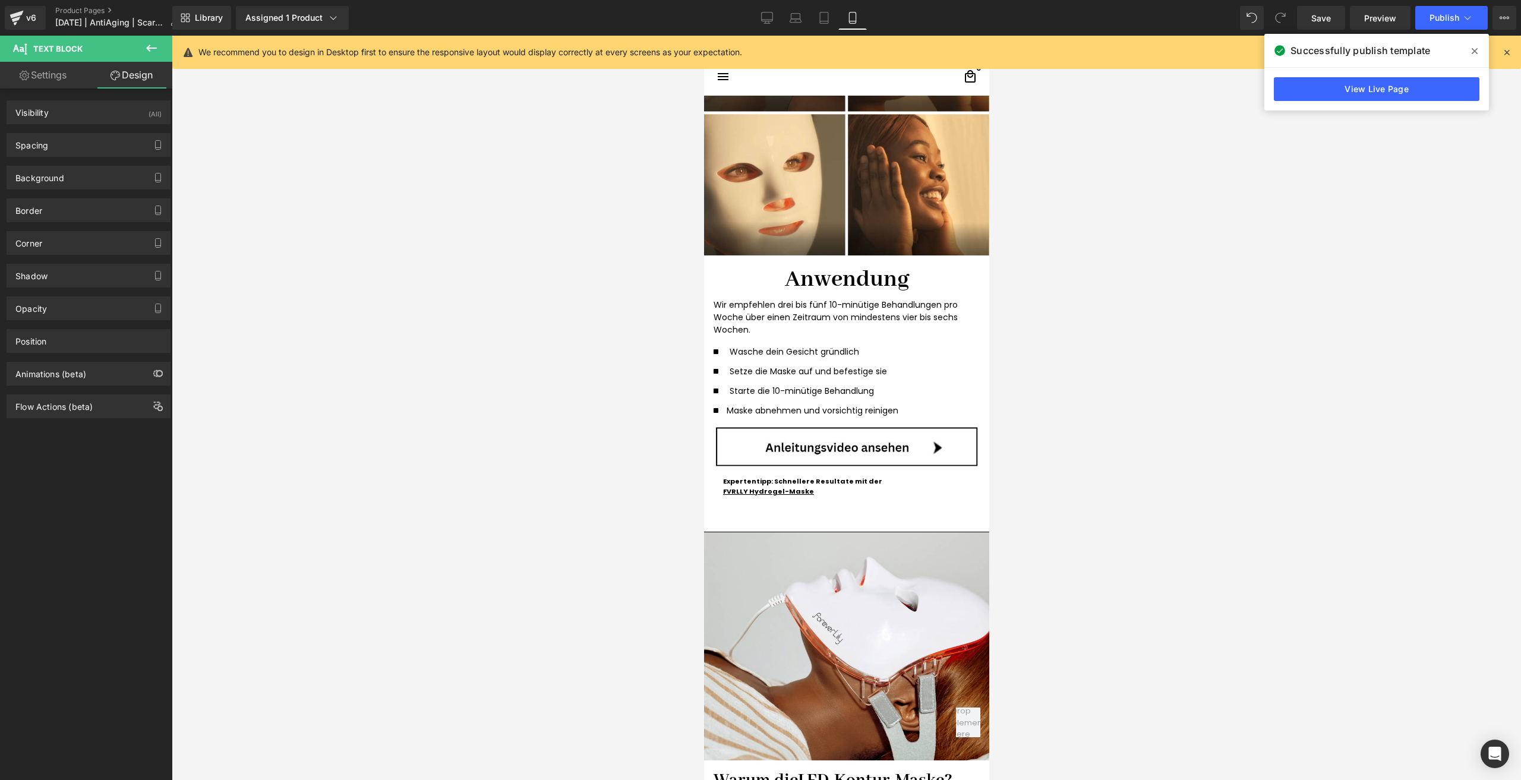
click at [57, 158] on div "Background Color & Image color Color transparent 0 % Image Replace Image Upload…" at bounding box center [89, 173] width 178 height 33
click at [52, 156] on div "Spacing" at bounding box center [88, 145] width 163 height 23
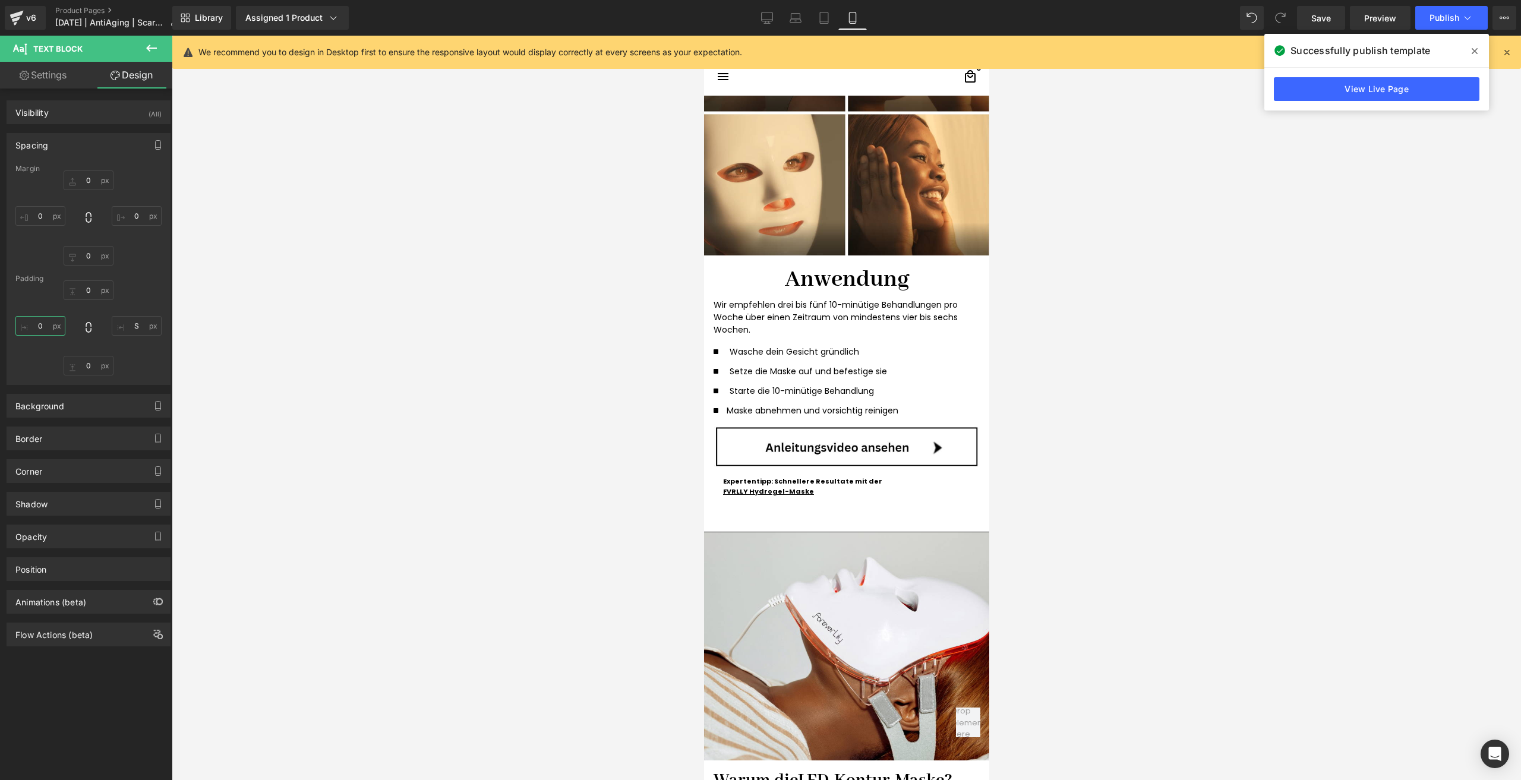
click at [46, 323] on input "0" at bounding box center [40, 326] width 50 height 20
type input "5"
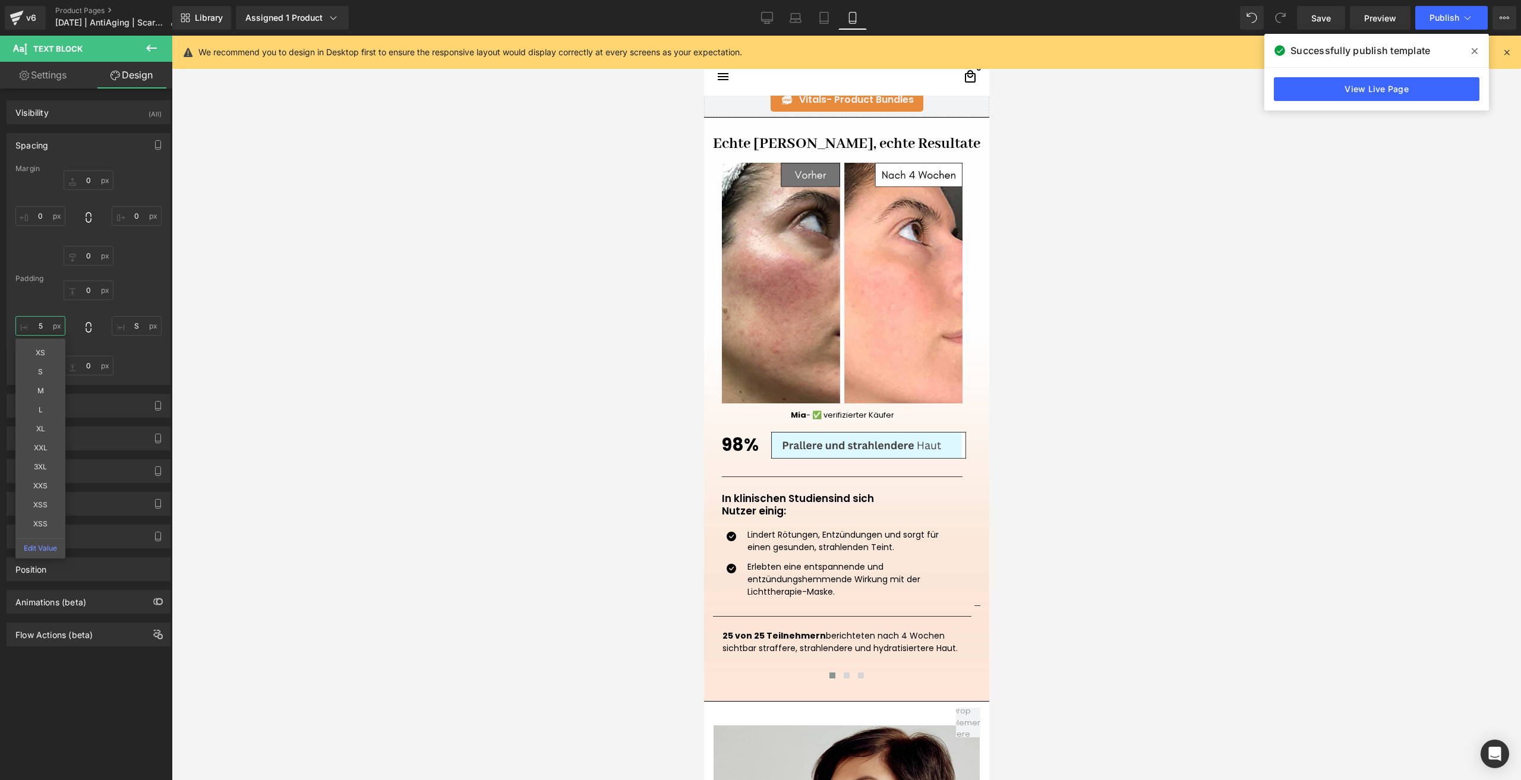
scroll to position [1188, 0]
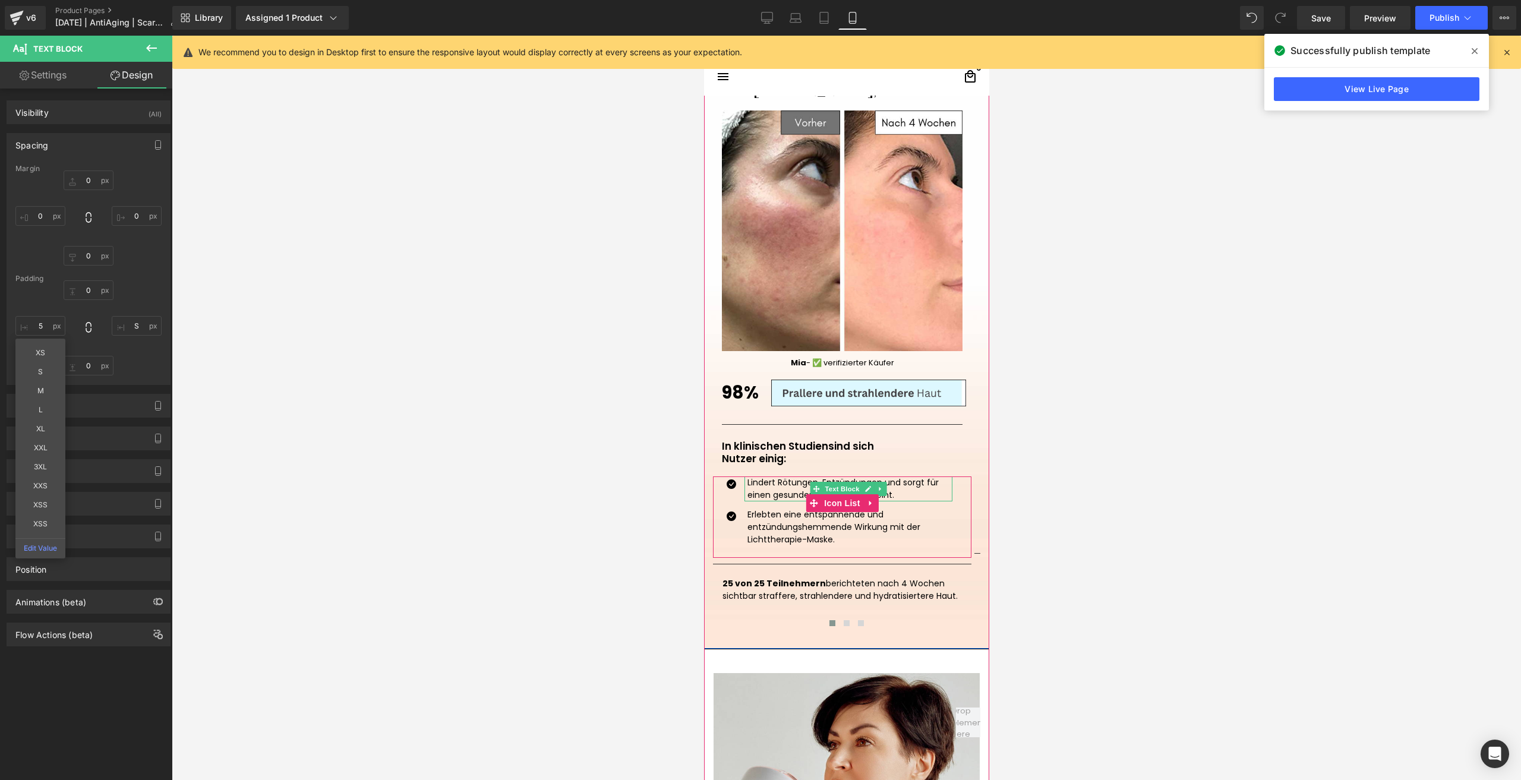
click at [765, 491] on p "Lindert Rötungen, Entzündungen und sorgt für einen gesunden, strahlenden Teint." at bounding box center [849, 489] width 205 height 25
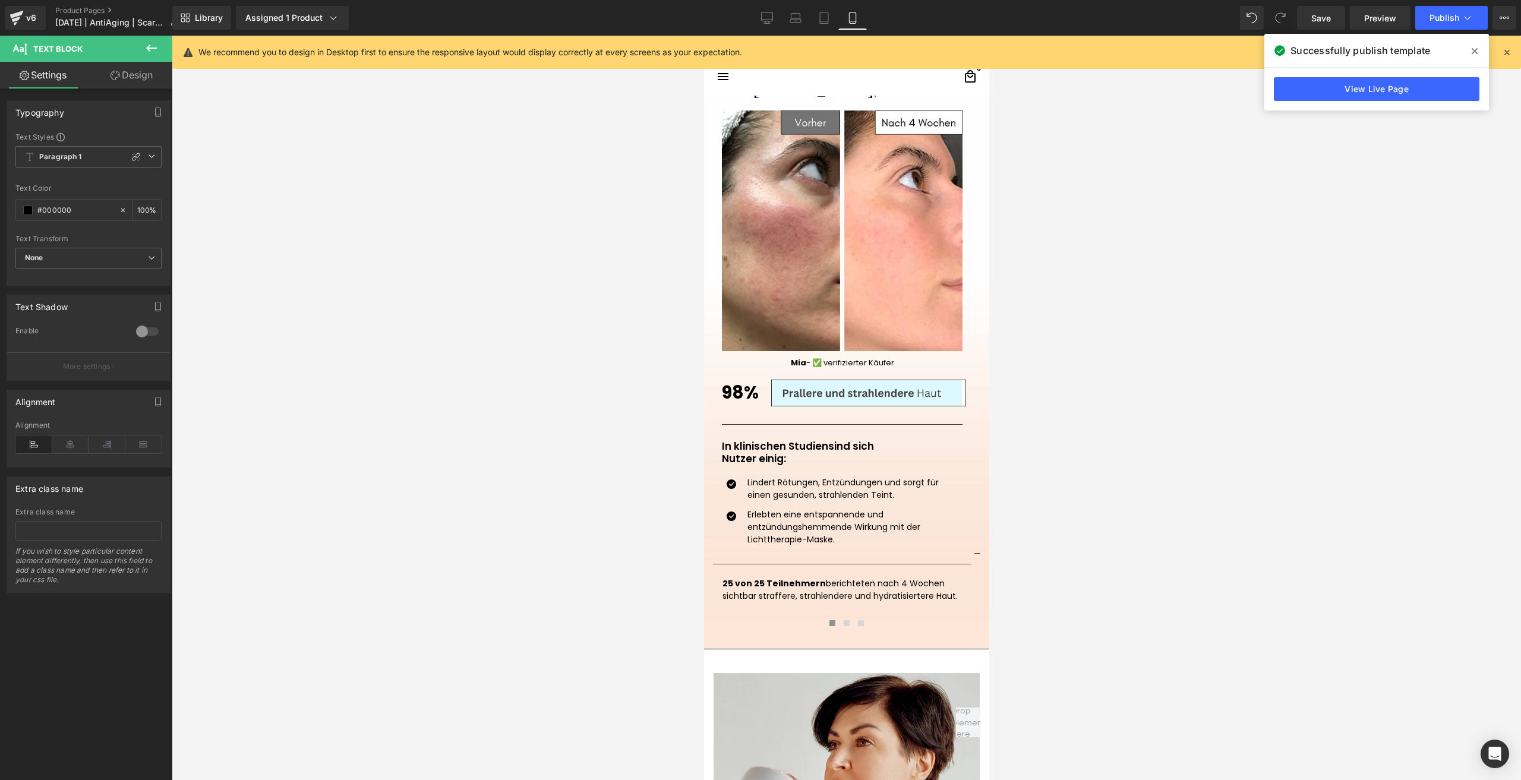
click at [145, 68] on link "Design" at bounding box center [132, 75] width 86 height 27
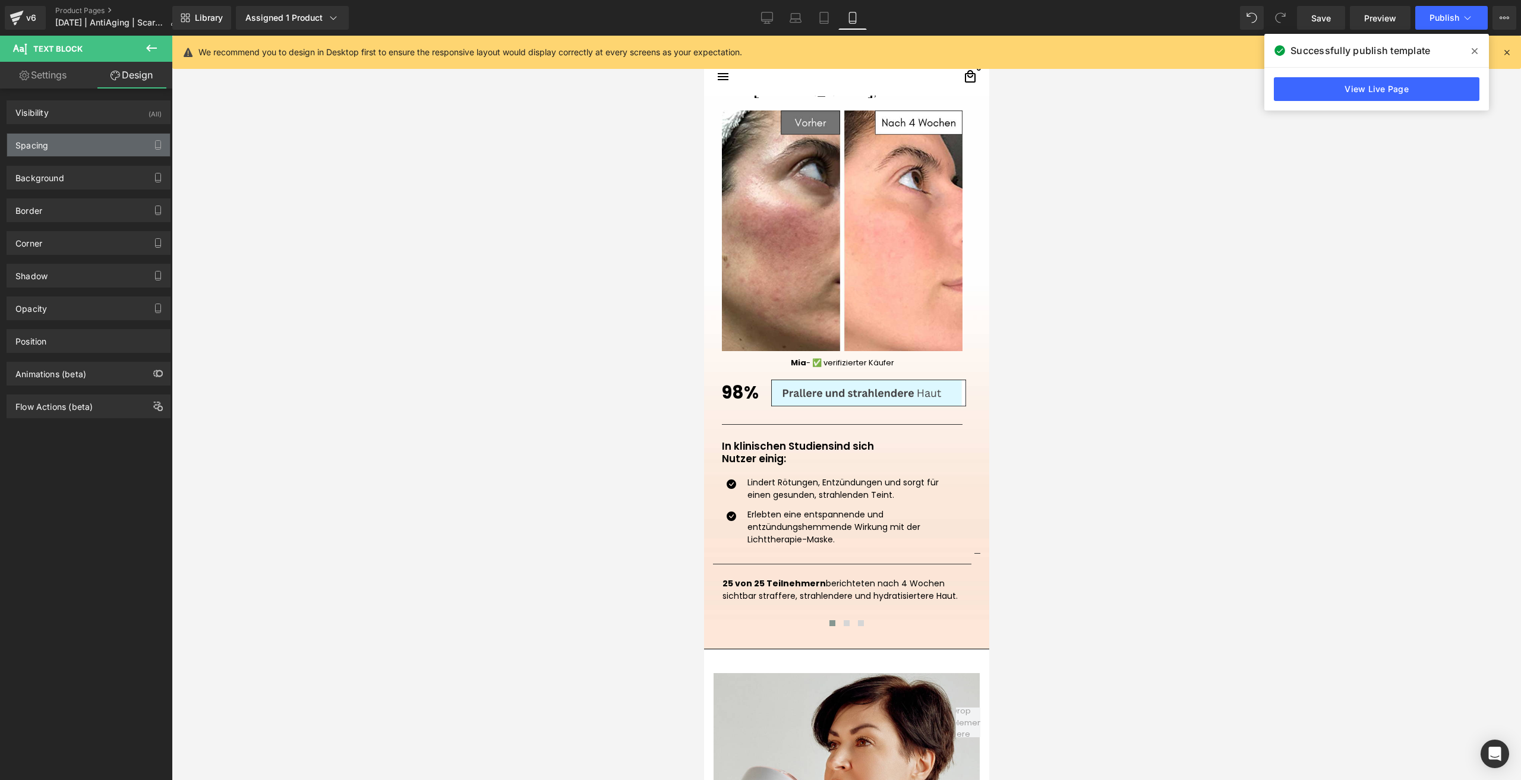
click at [38, 147] on div "Spacing" at bounding box center [31, 142] width 33 height 17
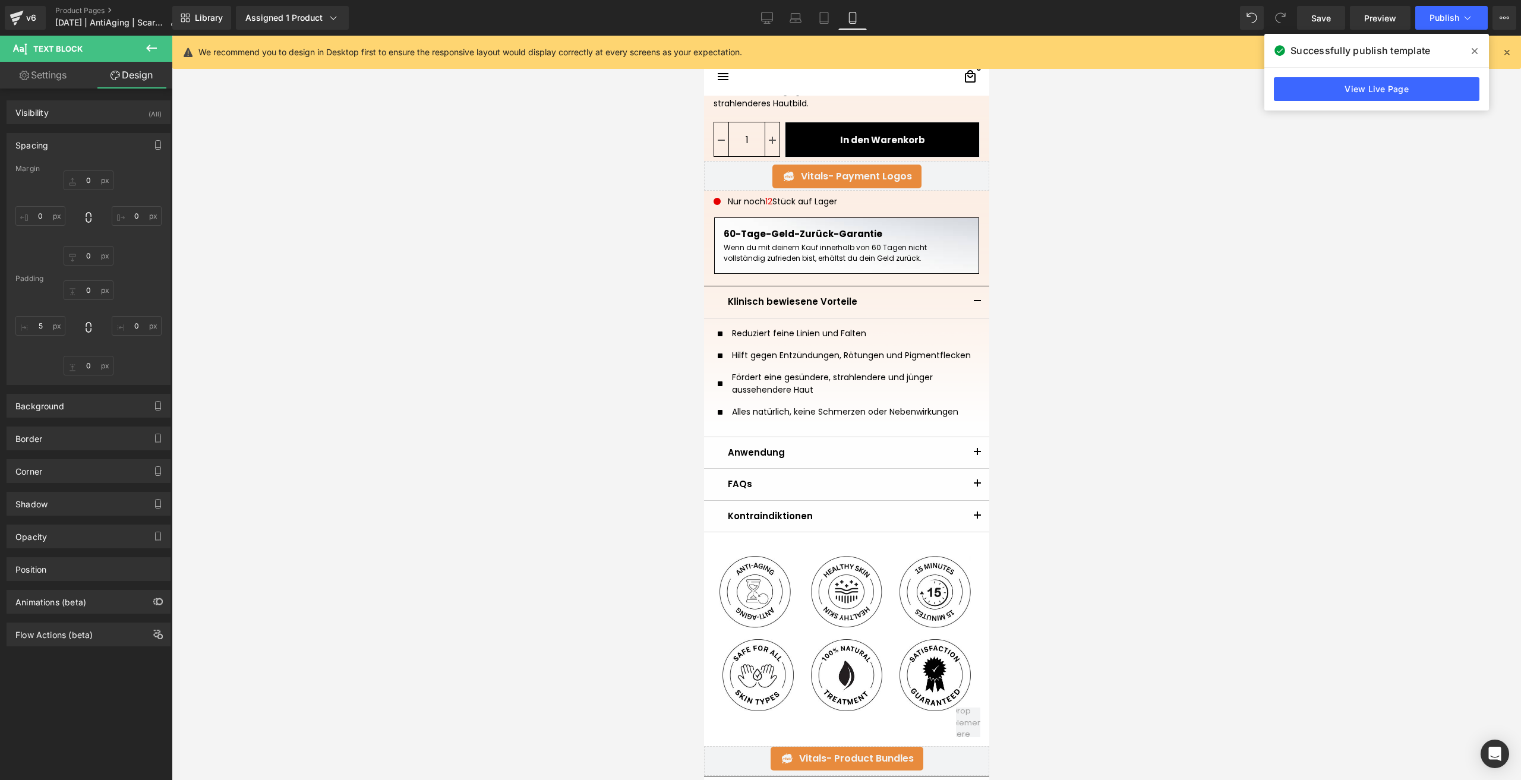
scroll to position [475, 0]
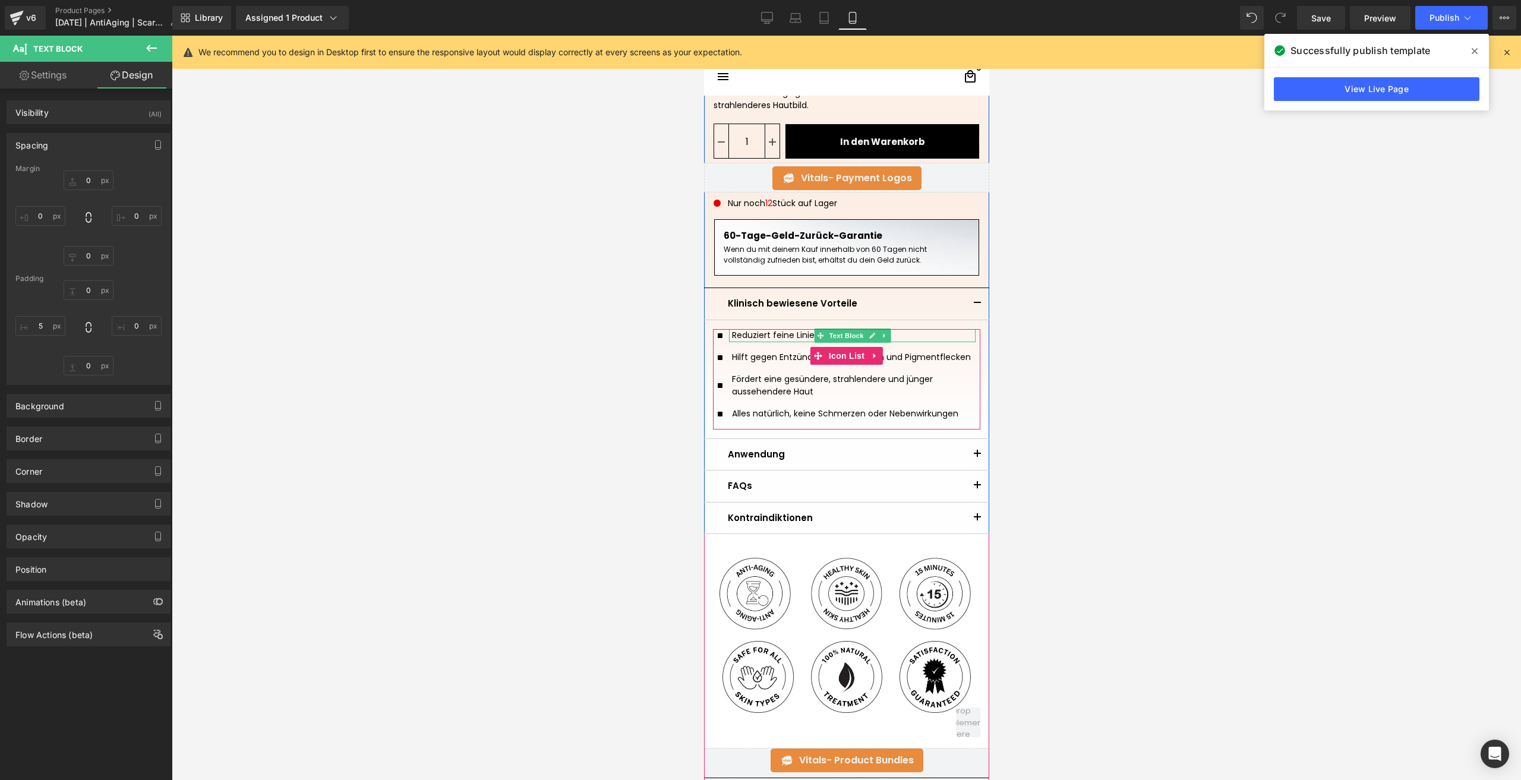
click at [736, 336] on div "Reduziert feine Linien und Falten" at bounding box center [852, 335] width 247 height 13
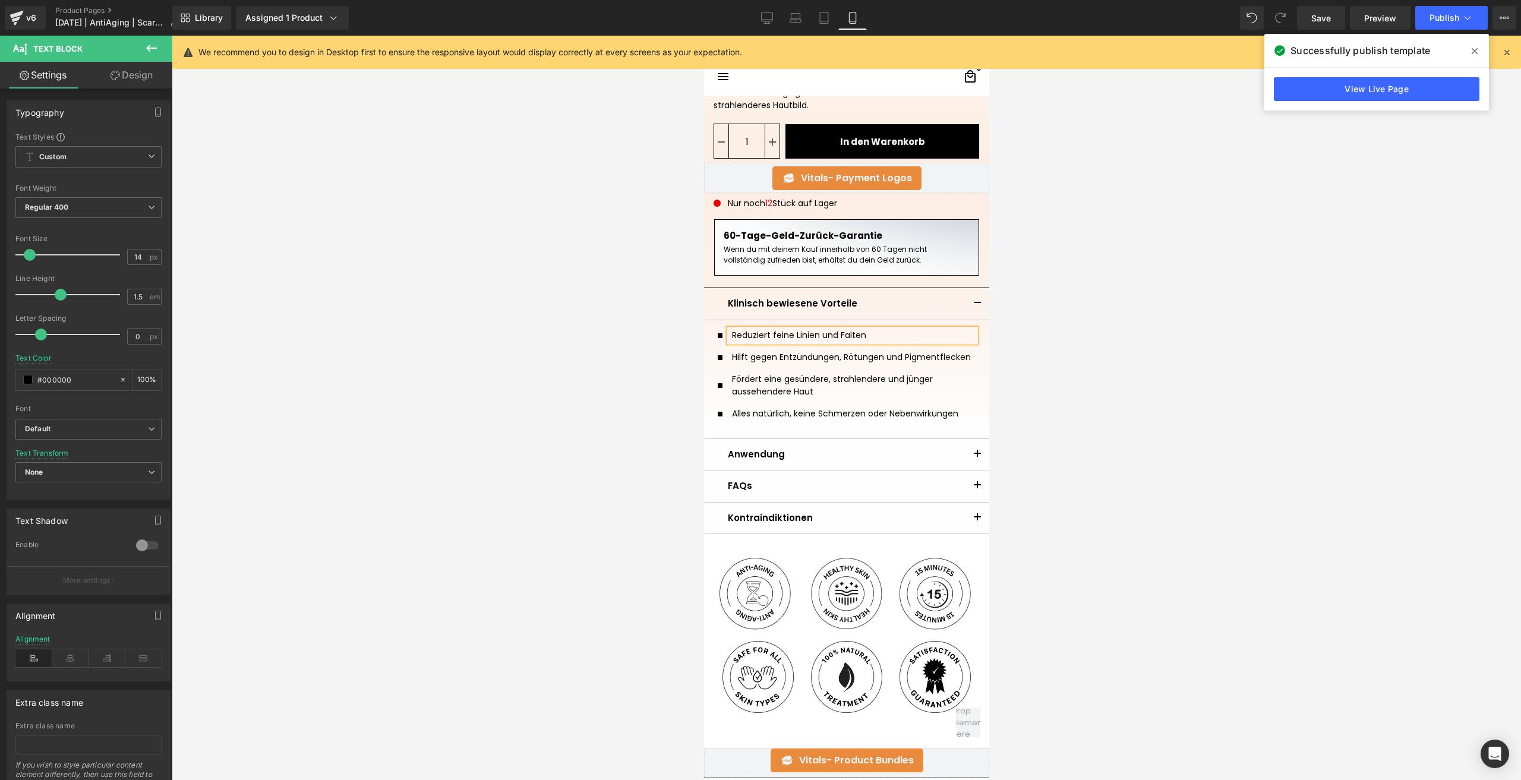
click at [147, 85] on link "Design" at bounding box center [132, 75] width 86 height 27
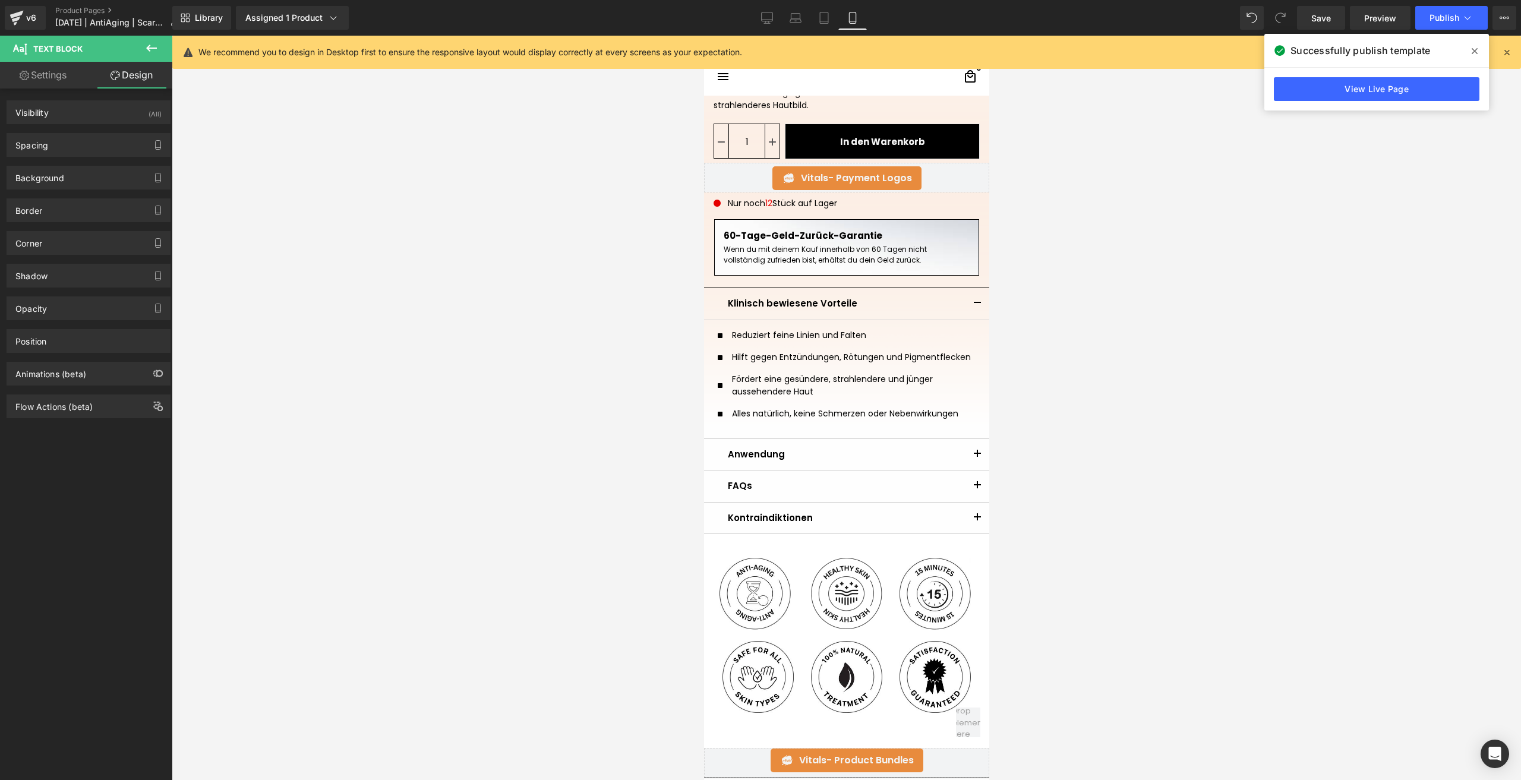
click at [69, 133] on div "Spacing [GEOGRAPHIC_DATA] 0 0 0 0 [GEOGRAPHIC_DATA] 0 0 1 5" at bounding box center [89, 140] width 178 height 33
click at [67, 150] on div "Spacing" at bounding box center [88, 145] width 163 height 23
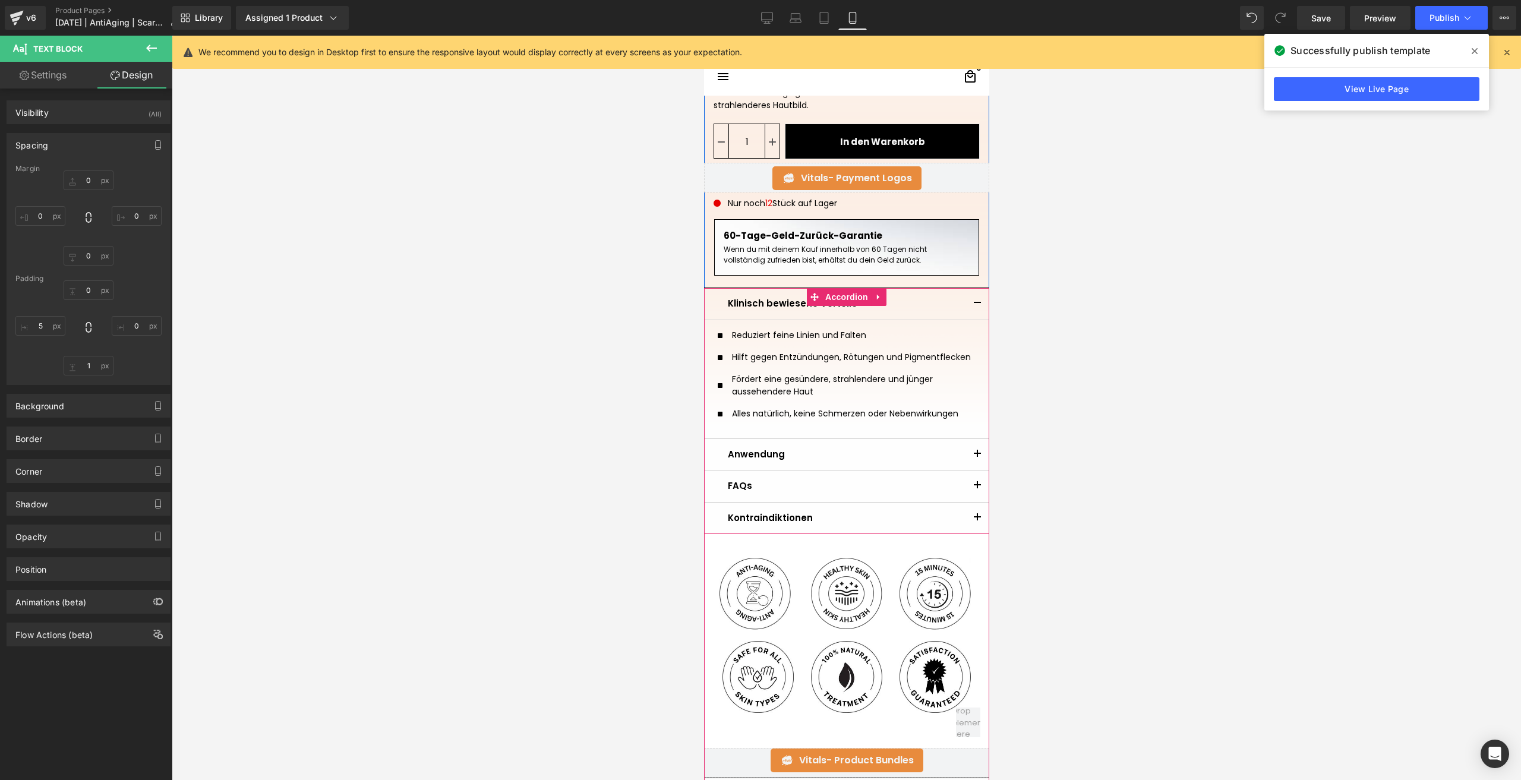
click at [979, 455] on button "button" at bounding box center [977, 454] width 24 height 31
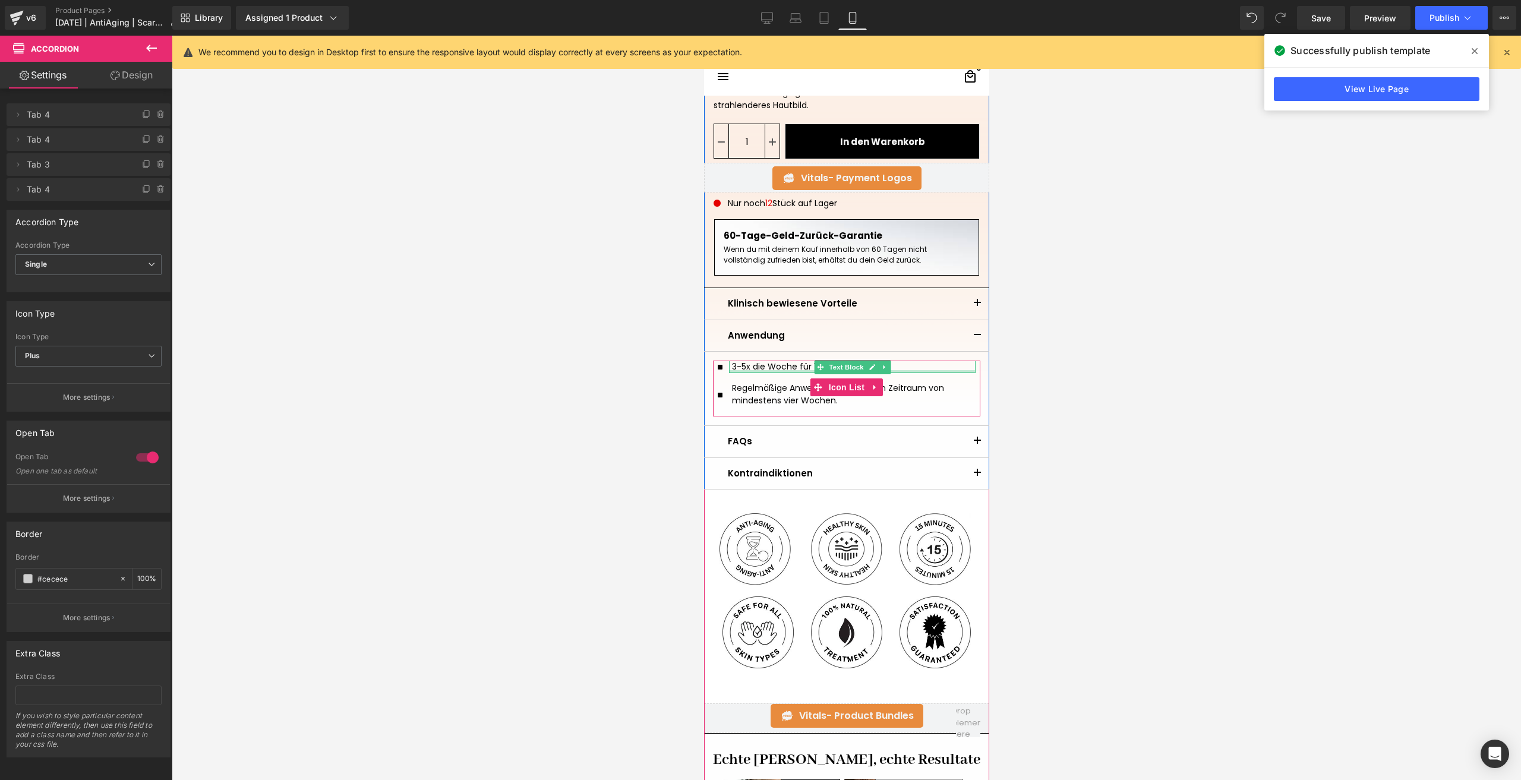
click at [758, 372] on div at bounding box center [852, 371] width 247 height 3
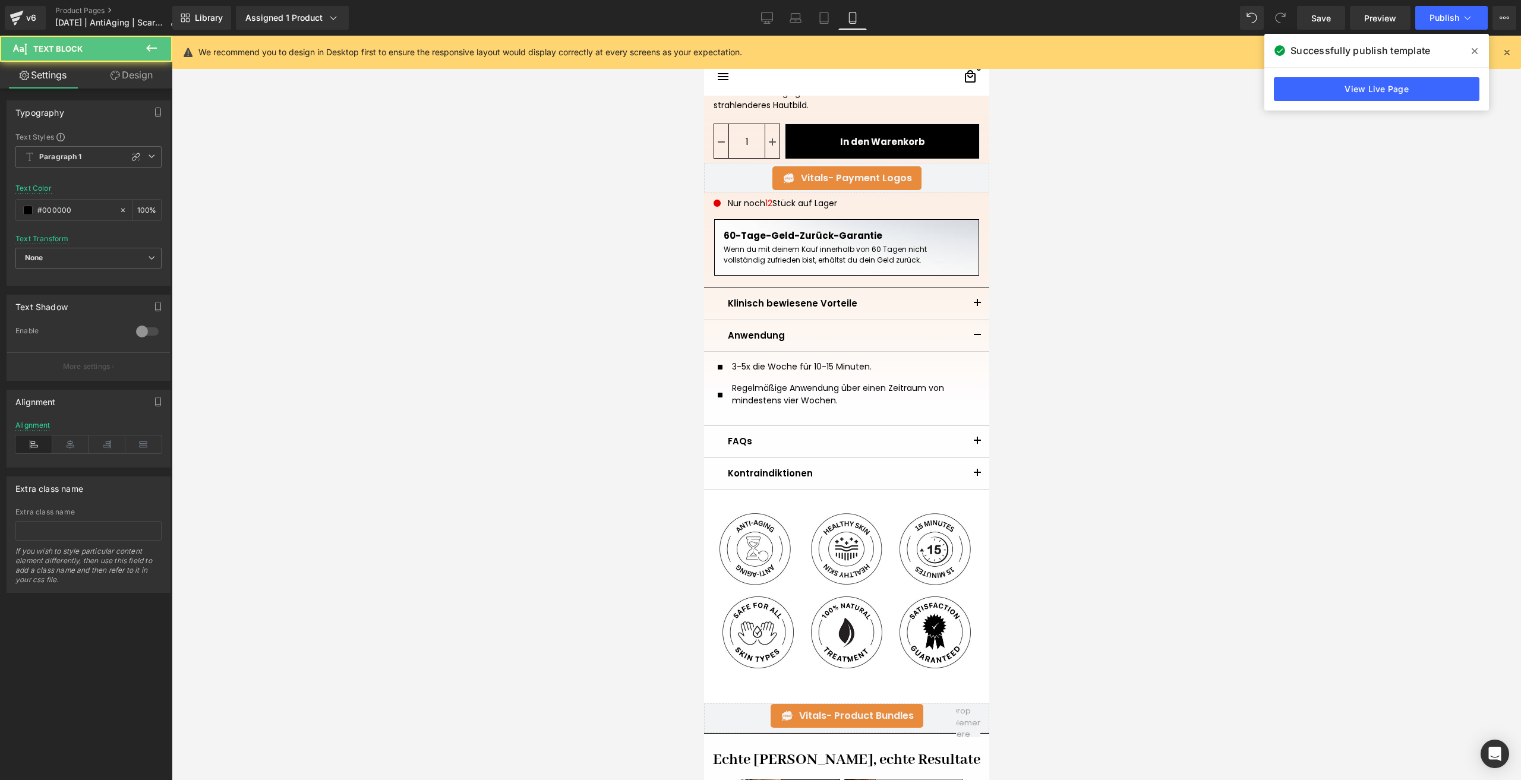
click at [116, 81] on link "Design" at bounding box center [132, 75] width 86 height 27
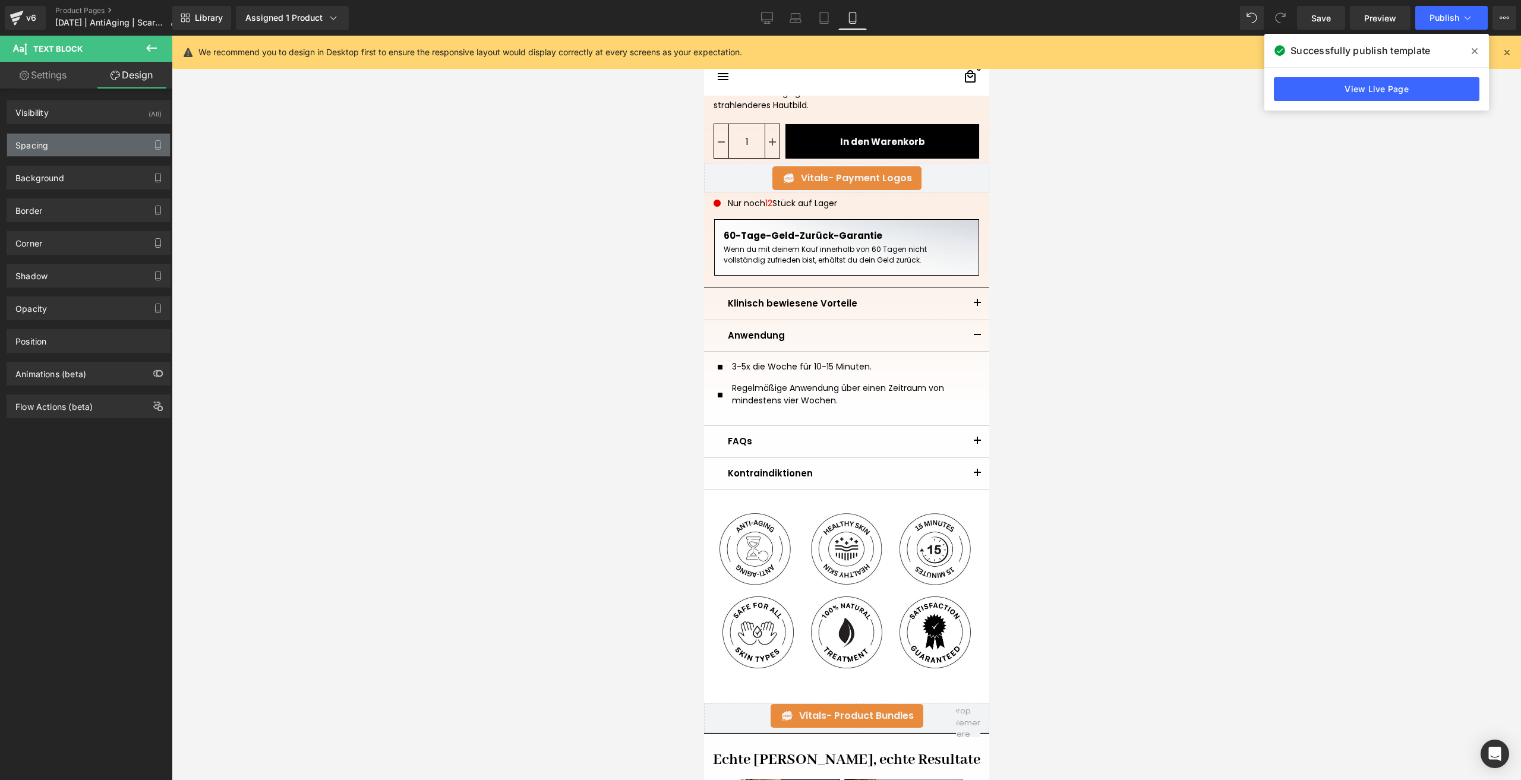
click at [84, 141] on div "Spacing" at bounding box center [88, 145] width 163 height 23
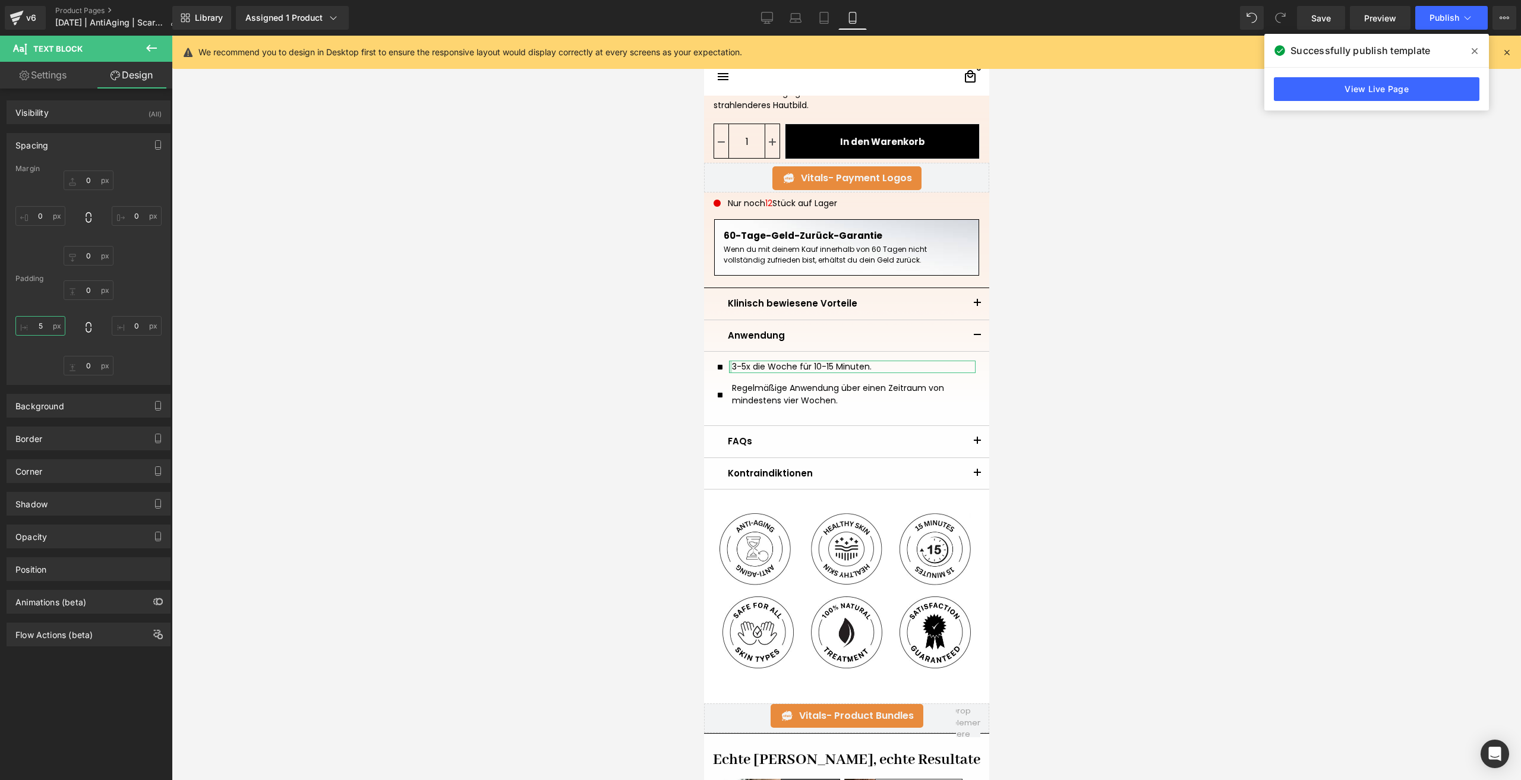
click at [49, 333] on input "text" at bounding box center [40, 326] width 50 height 20
type input "5"
click at [977, 443] on button "button" at bounding box center [977, 441] width 24 height 31
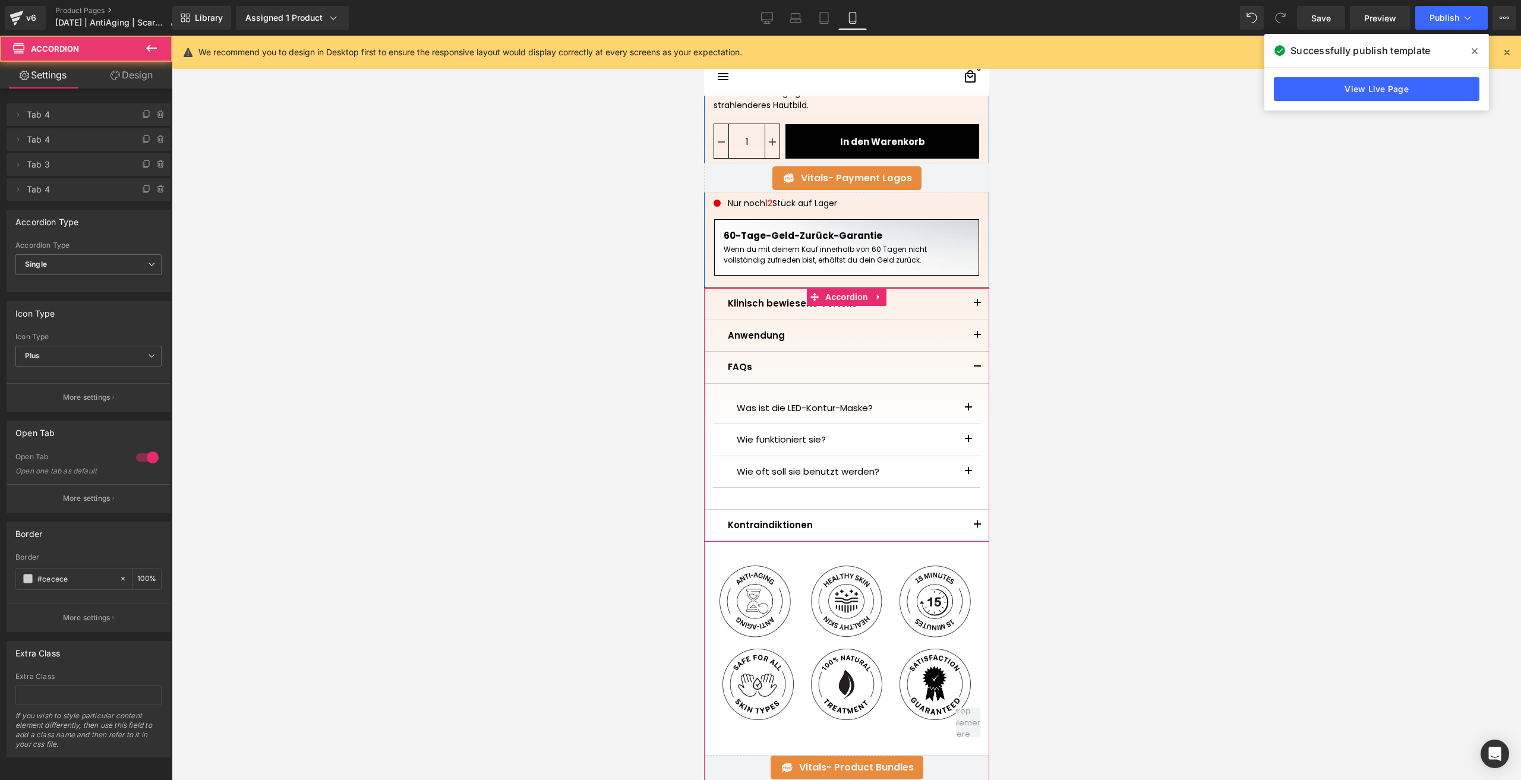
click at [969, 522] on button "button" at bounding box center [977, 525] width 24 height 31
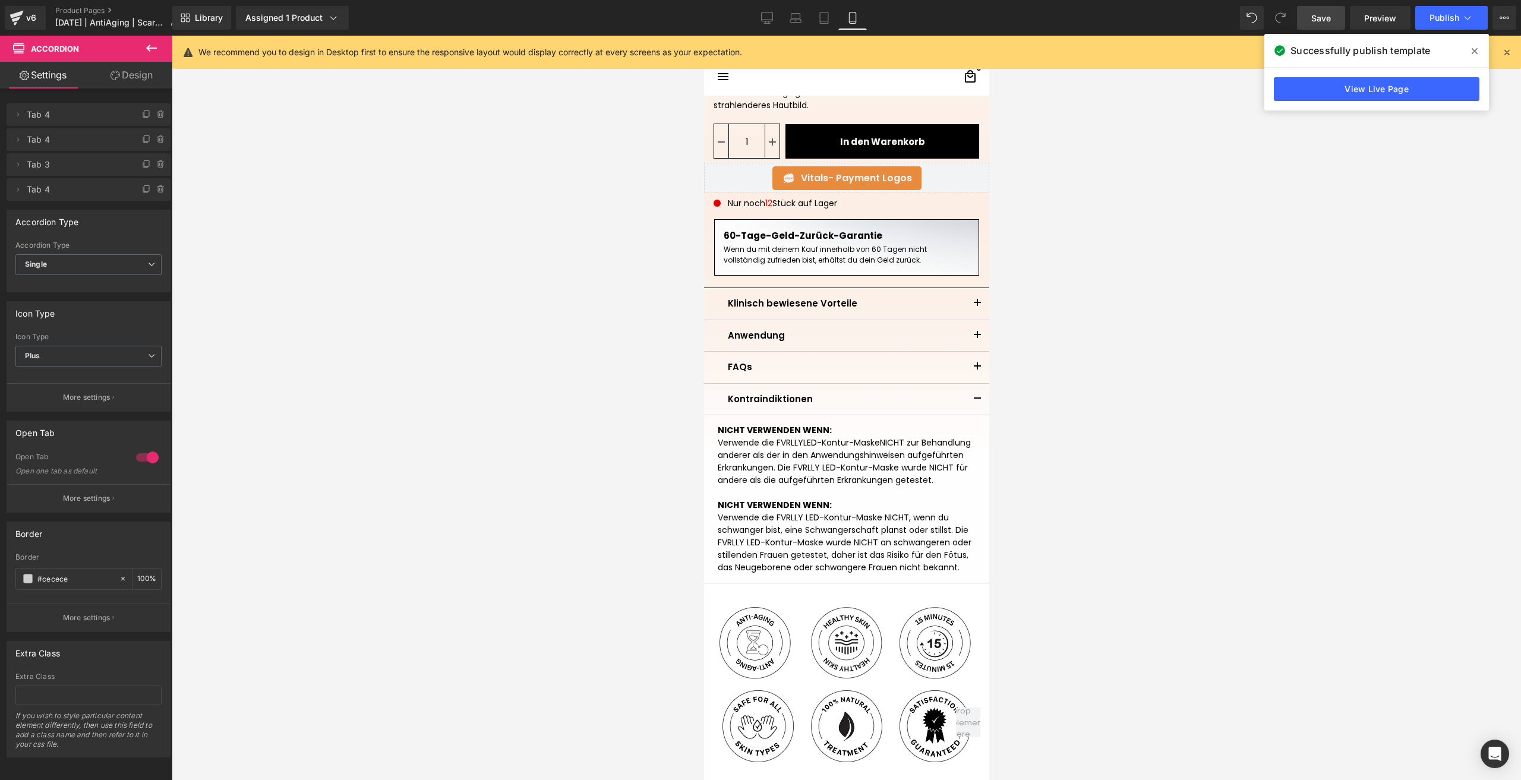
click at [1311, 21] on link "Save" at bounding box center [1321, 18] width 48 height 24
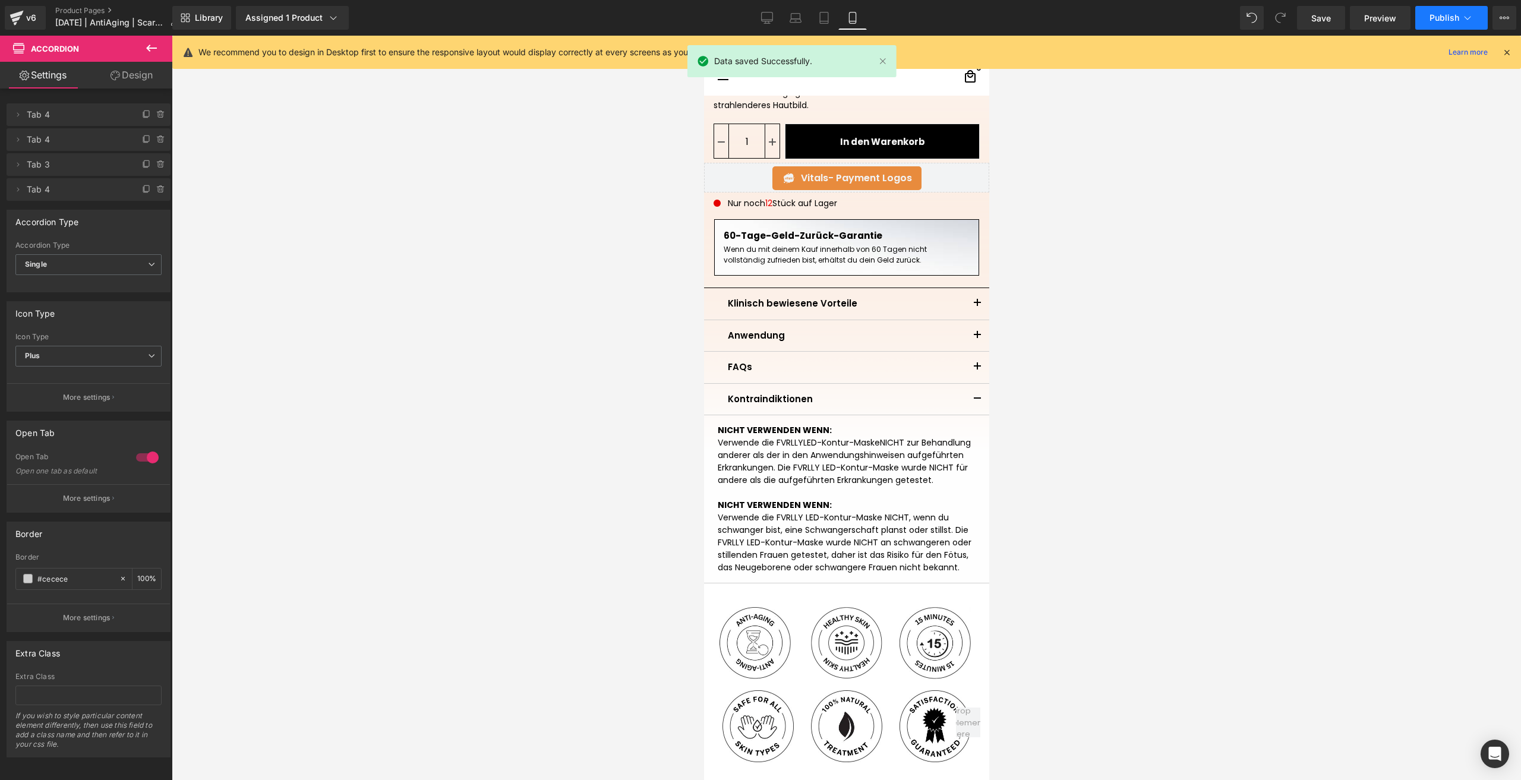
click at [1455, 13] on span "Publish" at bounding box center [1445, 18] width 30 height 10
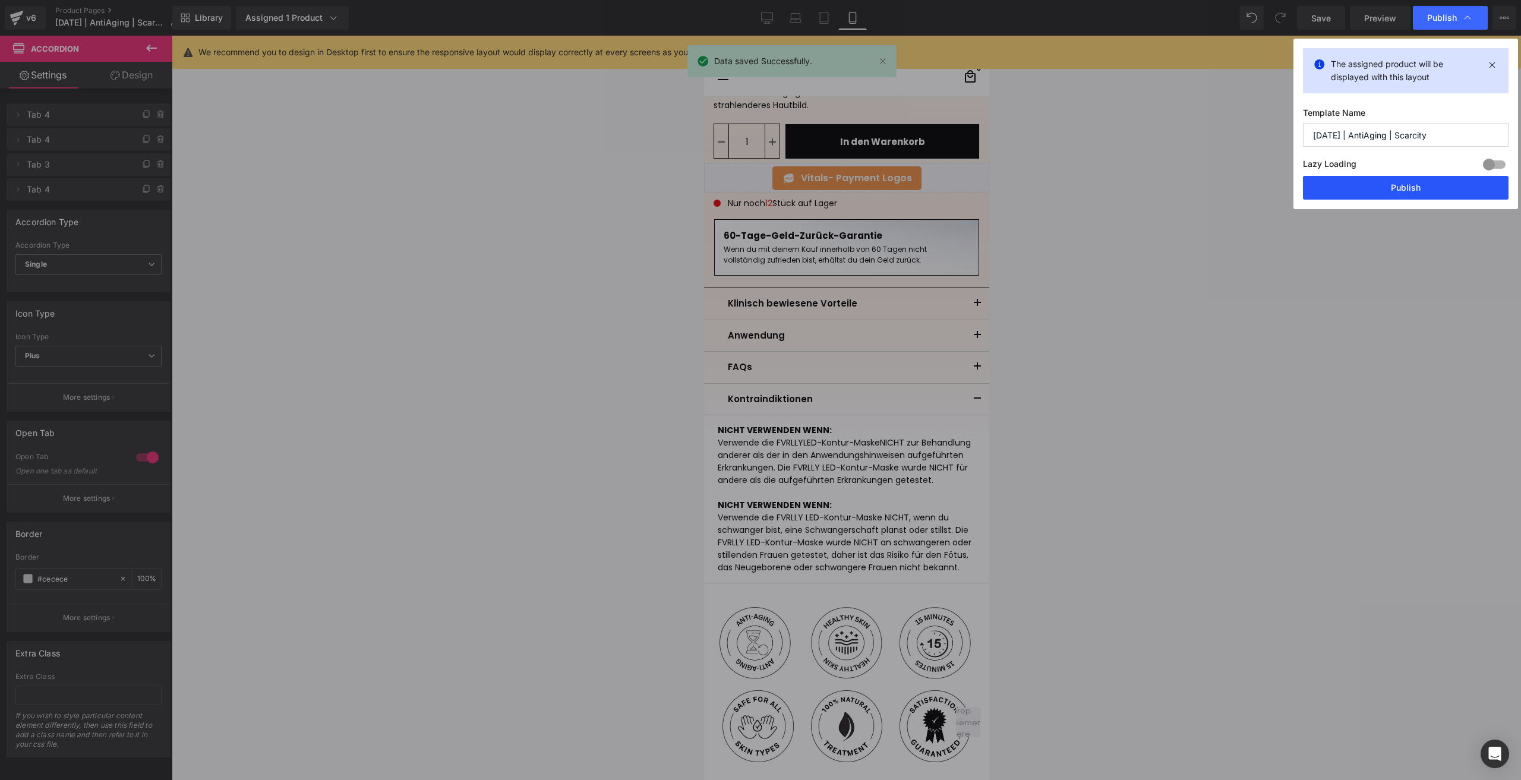
click at [1359, 179] on button "Publish" at bounding box center [1406, 188] width 206 height 24
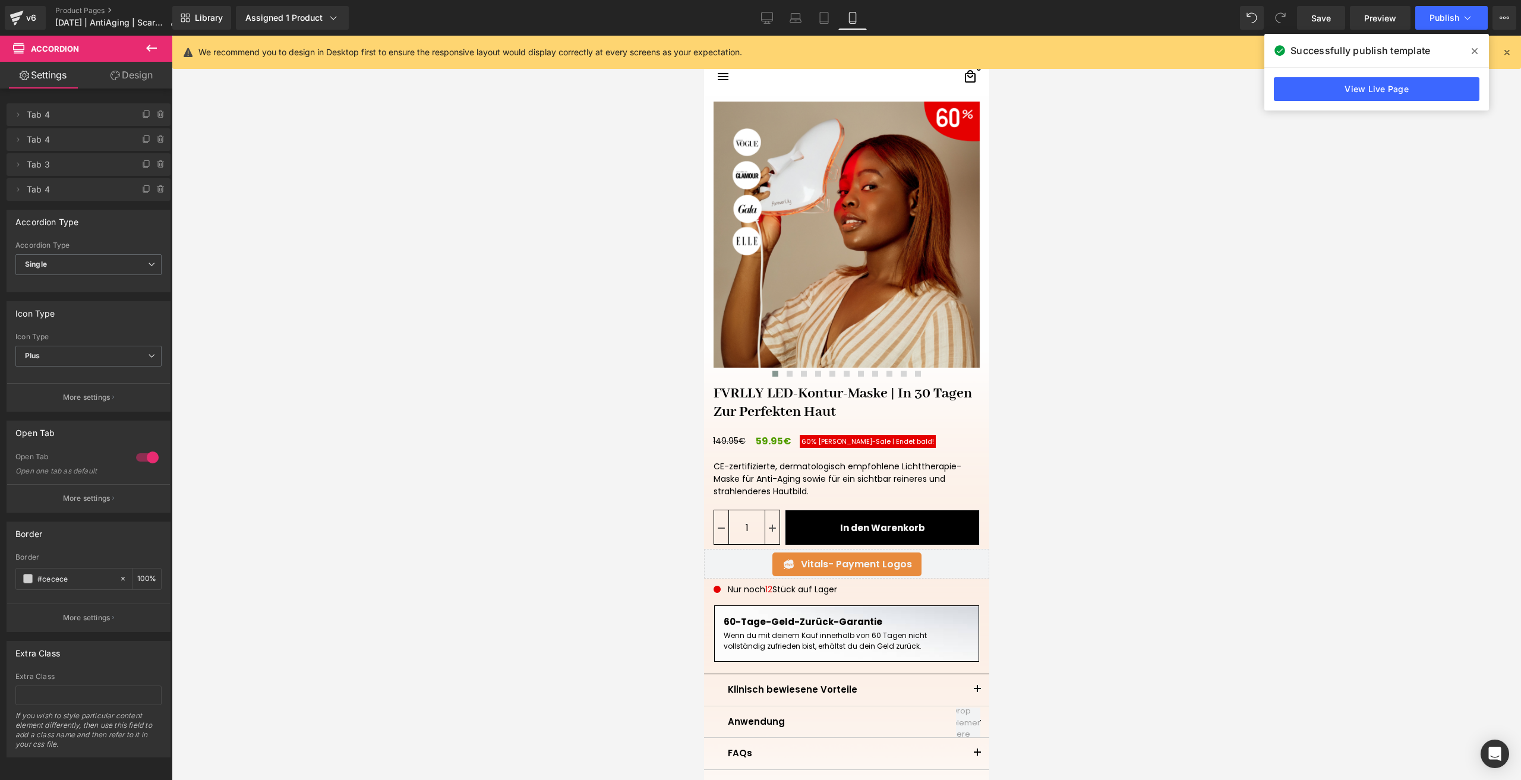
scroll to position [0, 0]
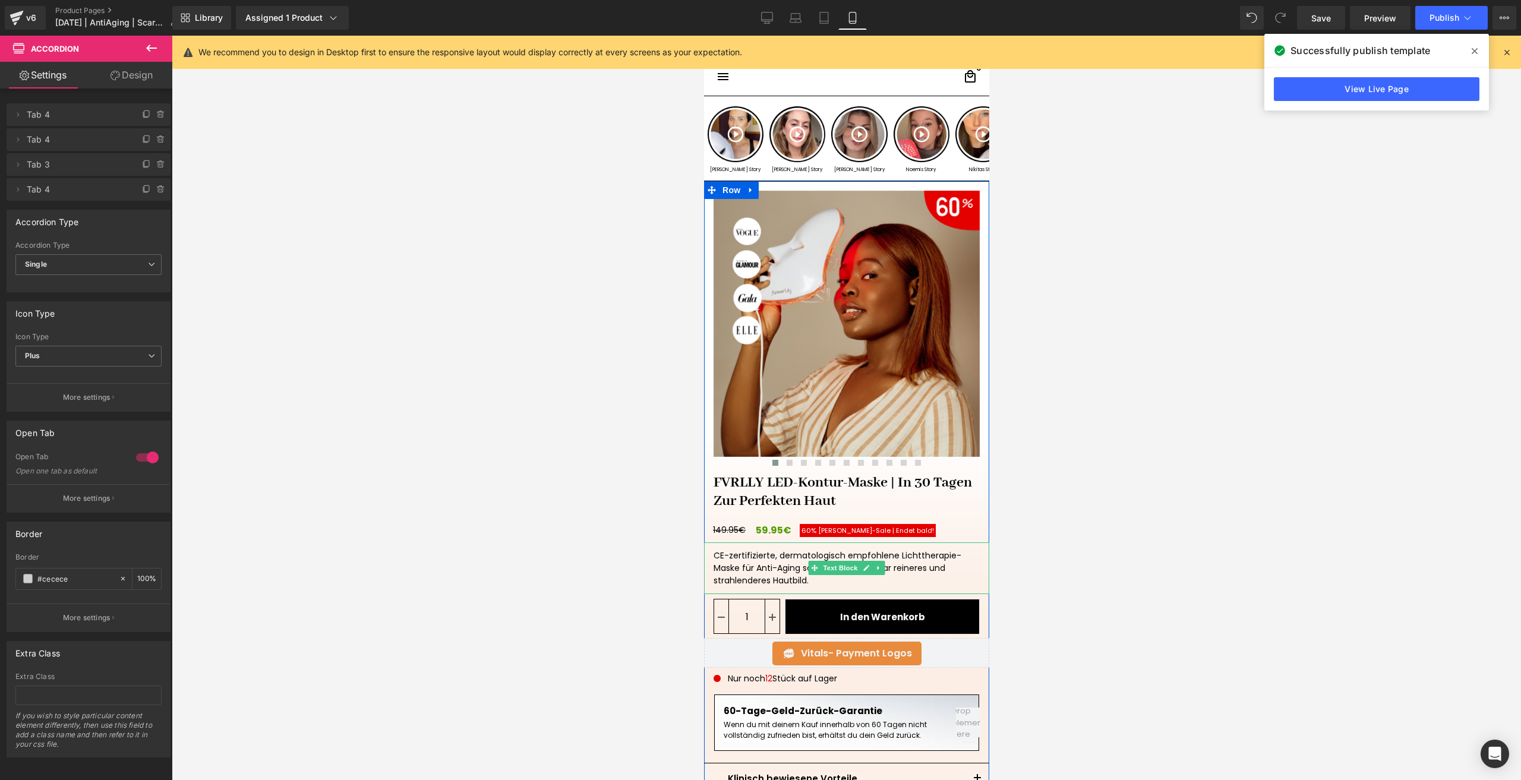
click at [736, 554] on div "CE-zertifizierte, dermatologisch empfohlene Lichttherapie-Maske für Anti-Aging …" at bounding box center [846, 569] width 285 height 52
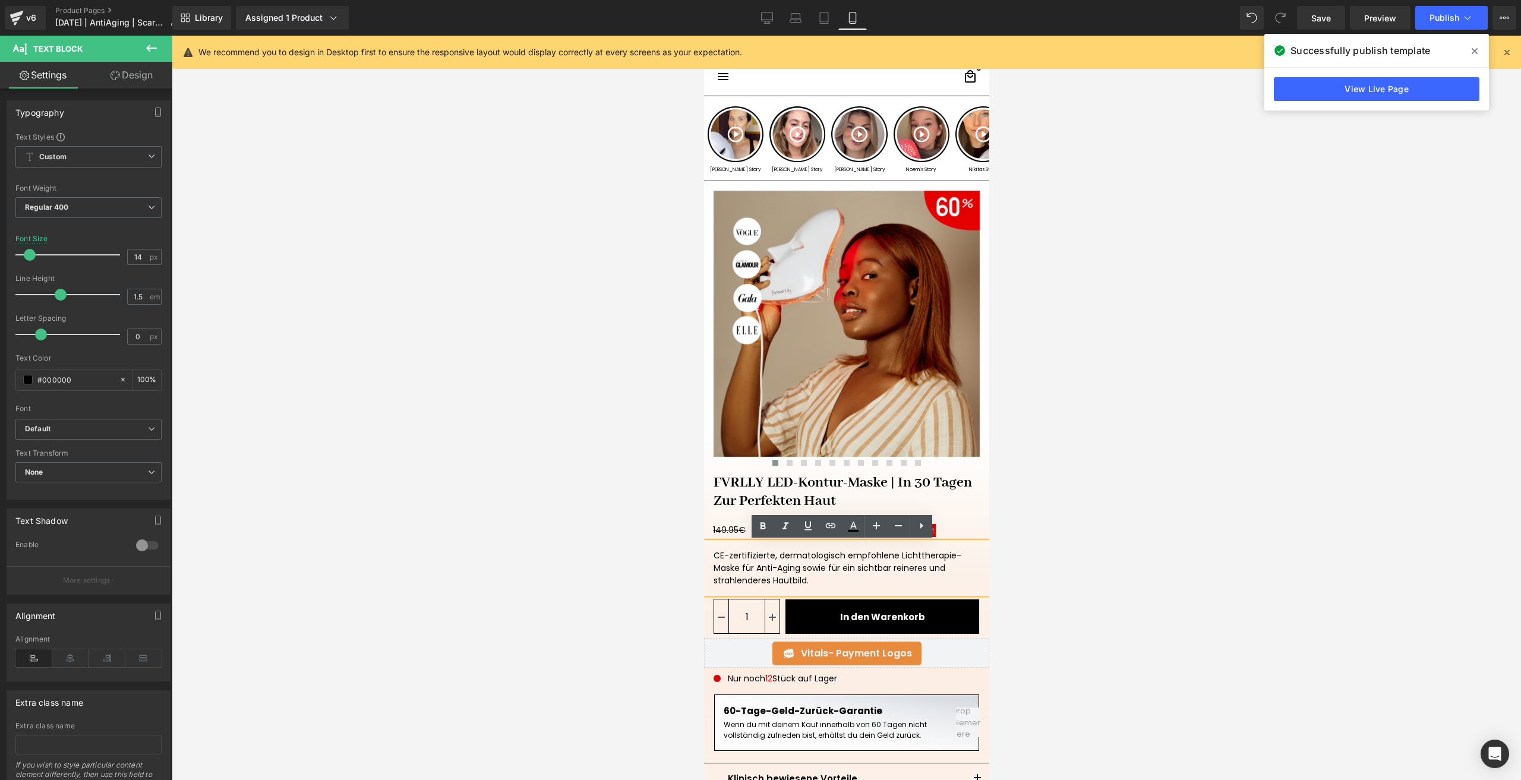
click at [707, 559] on div "CE-zertifizierte, dermatologisch empfohlene Lichttherapie-Maske für Anti-Aging …" at bounding box center [846, 569] width 285 height 52
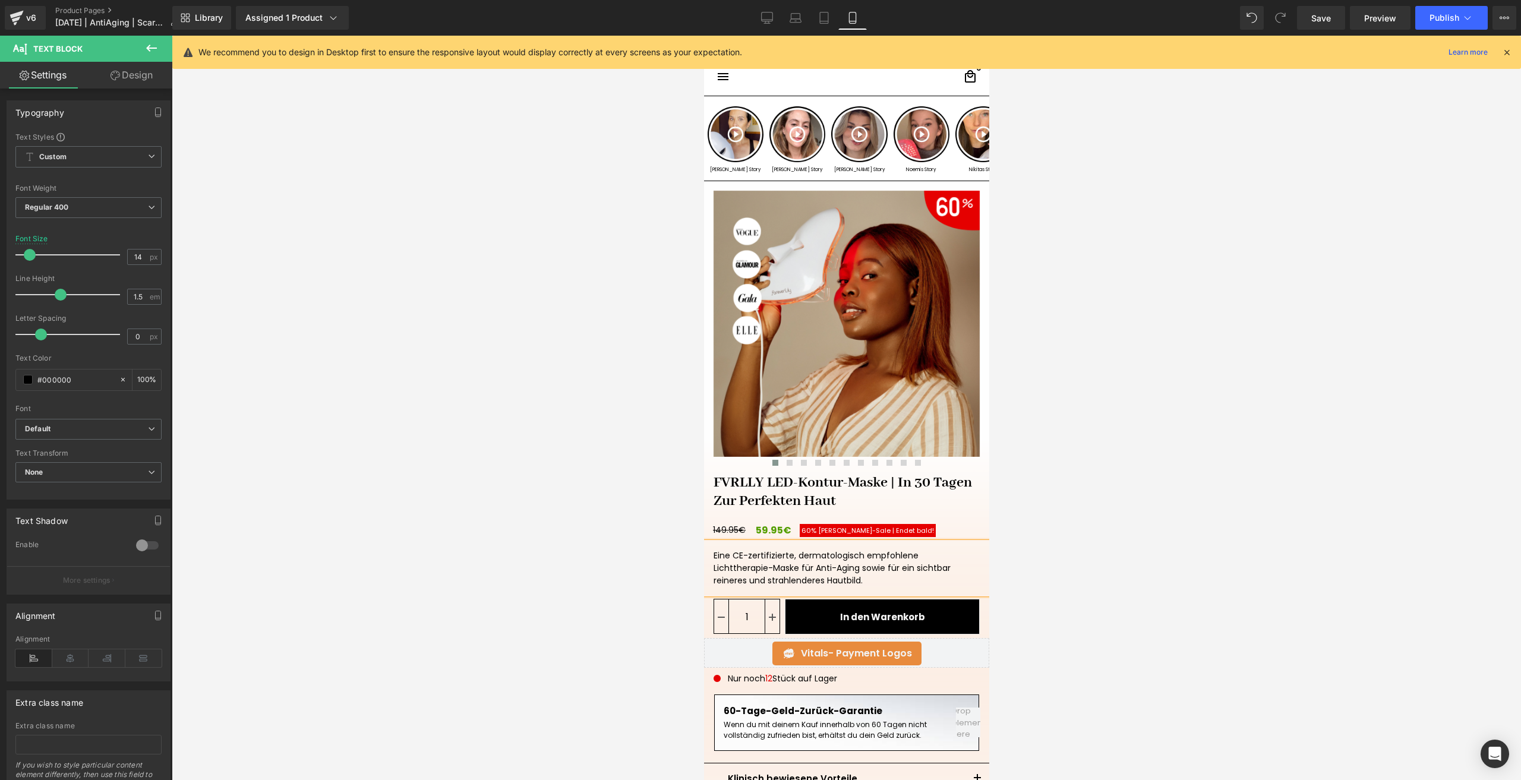
click at [790, 553] on div "Eine CE-zertifizierte, dermatologisch empfohlene Lichttherapie-Maske für Anti-A…" at bounding box center [846, 569] width 285 height 52
drag, startPoint x: 831, startPoint y: 569, endPoint x: 1405, endPoint y: 599, distance: 574.2
click at [704, 563] on html "□ search close menu Menu close Startseite Alle Produkte add remove add" at bounding box center [846, 408] width 285 height 745
drag, startPoint x: 729, startPoint y: 556, endPoint x: 709, endPoint y: 551, distance: 20.2
click at [709, 551] on div "Eine CE-zertifizierte und von Dermatologen empfohlene Lichttherapie-Maske für A…" at bounding box center [846, 569] width 285 height 52
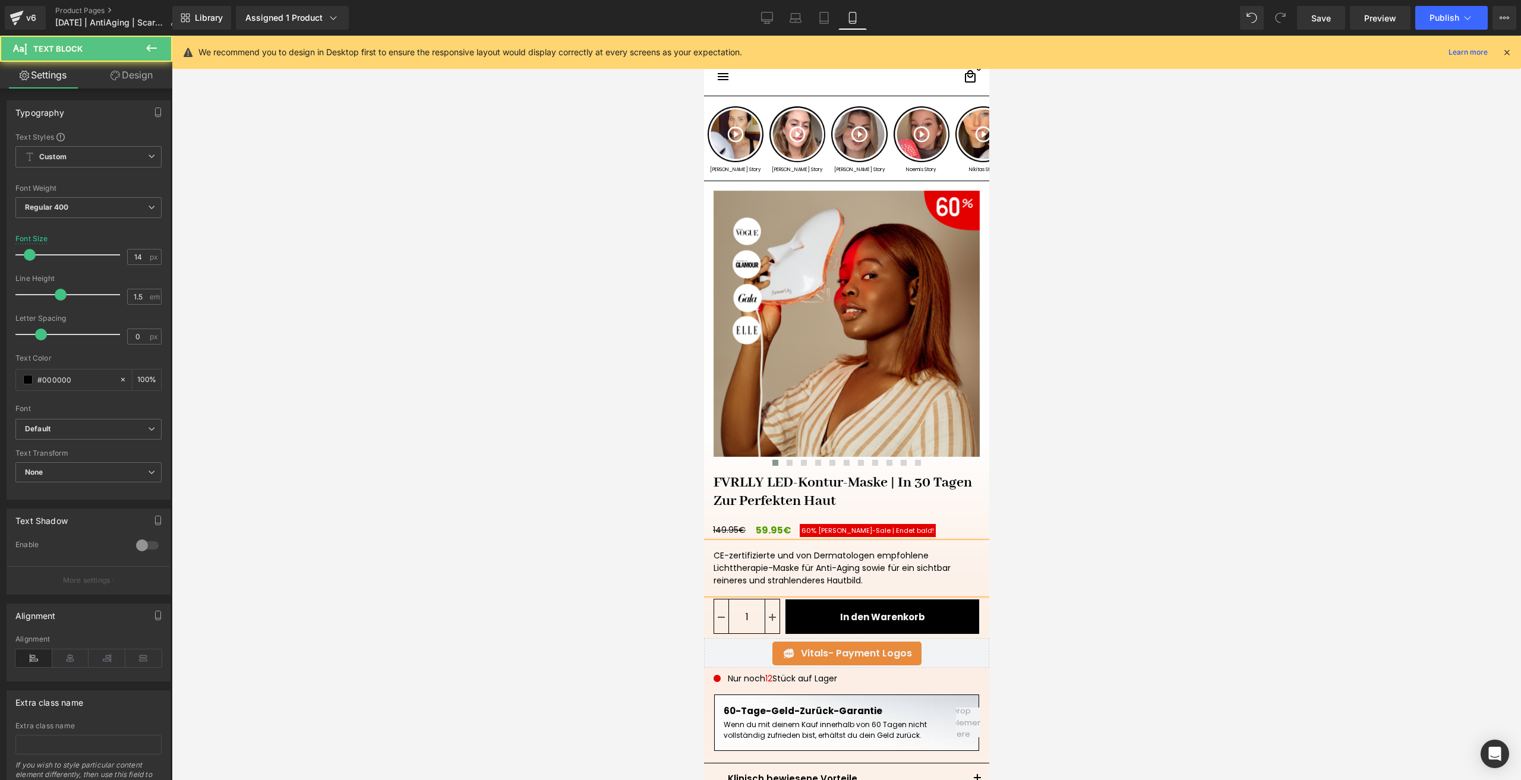
click at [786, 548] on div "CE-zertifizierte und von Dermatologen empfohlene Lichttherapie-Maske für Anti-A…" at bounding box center [846, 569] width 285 height 52
click at [787, 550] on div "CE-zertifizierte und von Dermatologen empfohlene Lichttherapie-Maske für Anti-A…" at bounding box center [846, 569] width 285 height 52
click at [787, 555] on div "CE-zertifizierte und von Dermatologen empfohlene Lichttherapie-Maske für Anti-A…" at bounding box center [846, 569] width 285 height 52
click at [789, 557] on div "CE-zertifizierte und von Dermatologen empfohlene Lichttherapie-Maske für Anti-A…" at bounding box center [846, 569] width 285 height 52
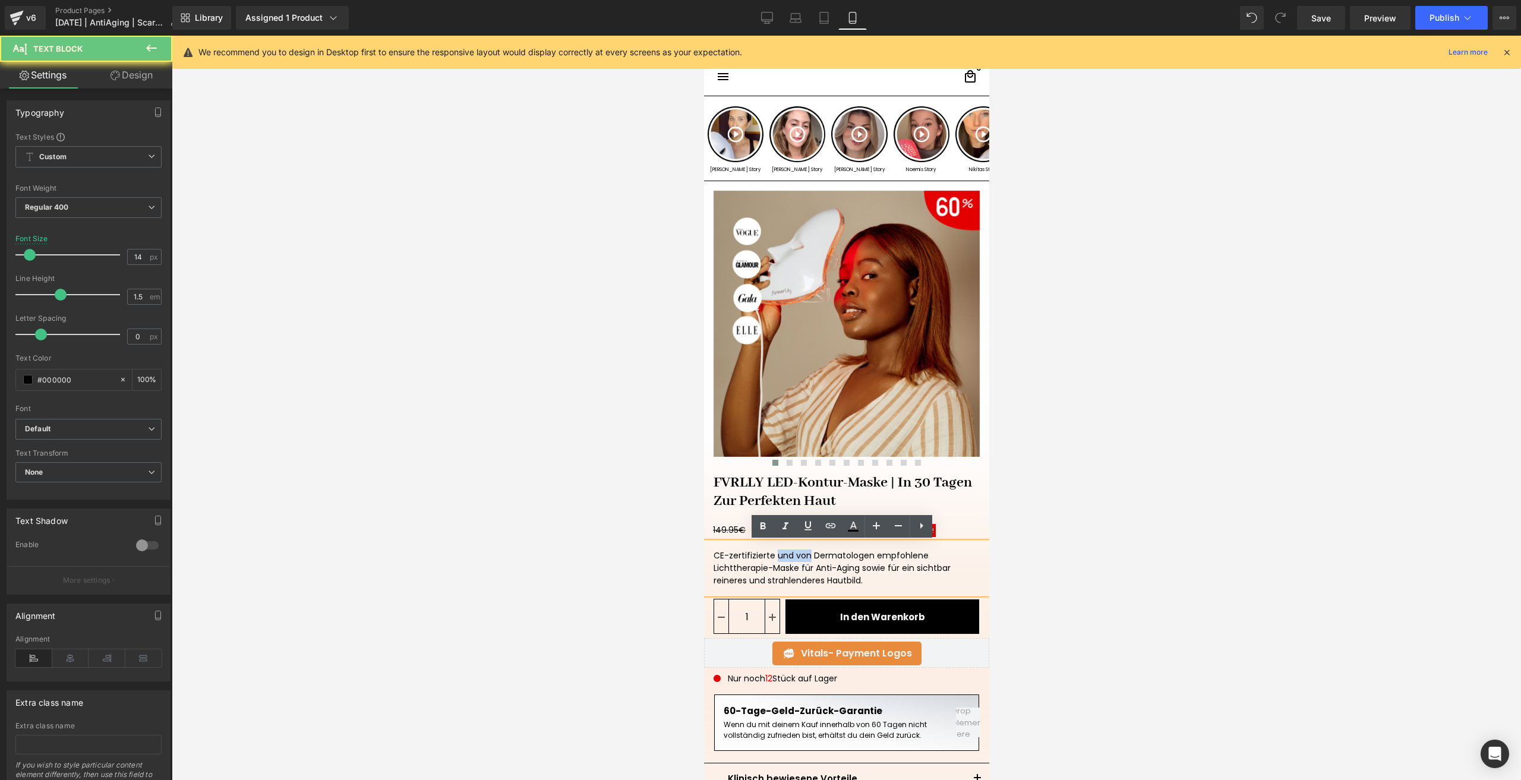
drag, startPoint x: 789, startPoint y: 557, endPoint x: 769, endPoint y: 550, distance: 21.4
click at [769, 550] on div "CE-zertifizierte und von Dermatologen empfohlene Lichttherapie-Maske für Anti-A…" at bounding box center [846, 569] width 285 height 52
click at [790, 559] on div "CE-zertifizierte und von Dermatologen empfohlene Lichttherapie-Maske für Anti-A…" at bounding box center [846, 569] width 285 height 52
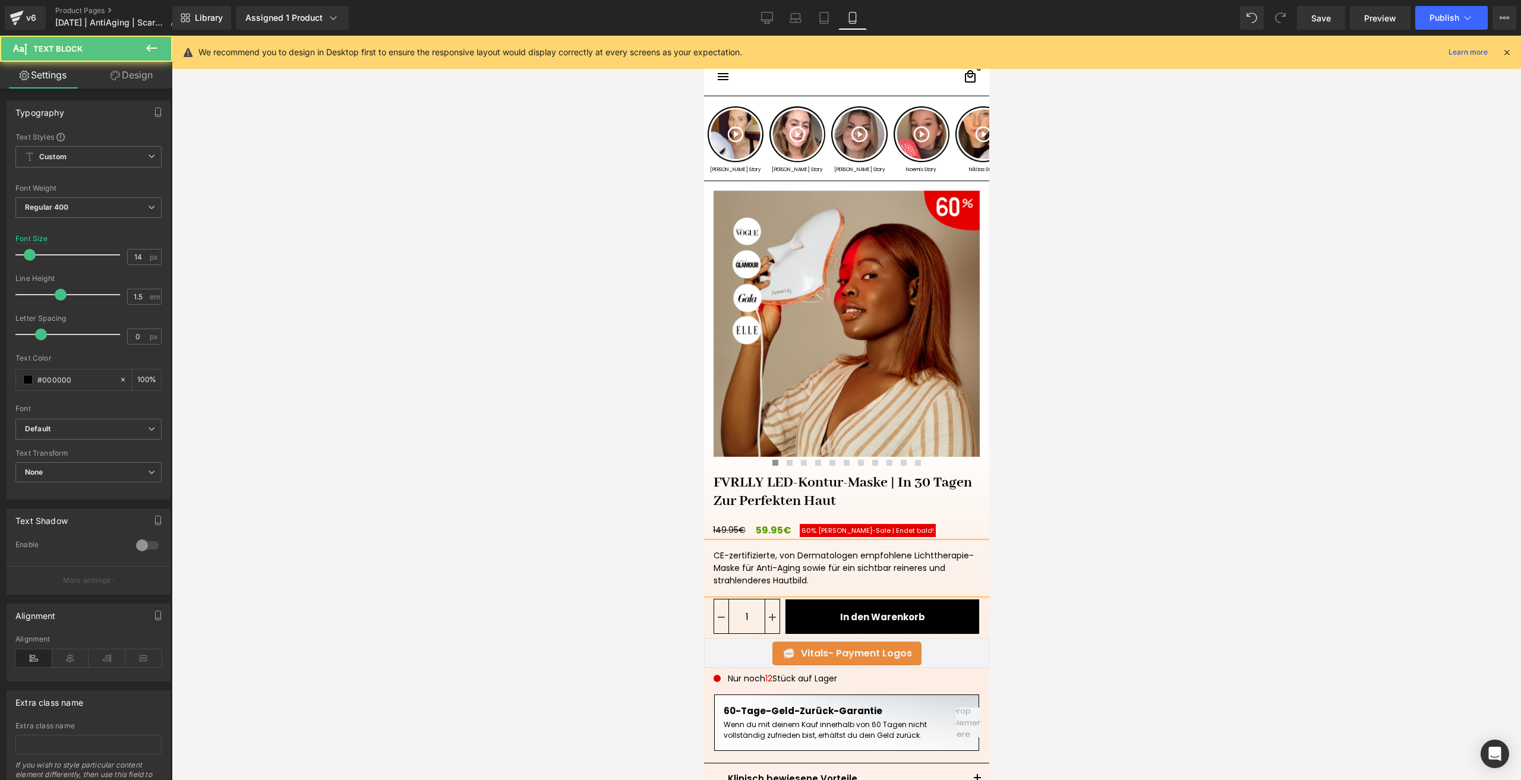
click at [830, 578] on div "CE-zertifizierte, von Dermatologen empfohlene Lichttherapie-Maske für Anti-Agin…" at bounding box center [846, 569] width 285 height 52
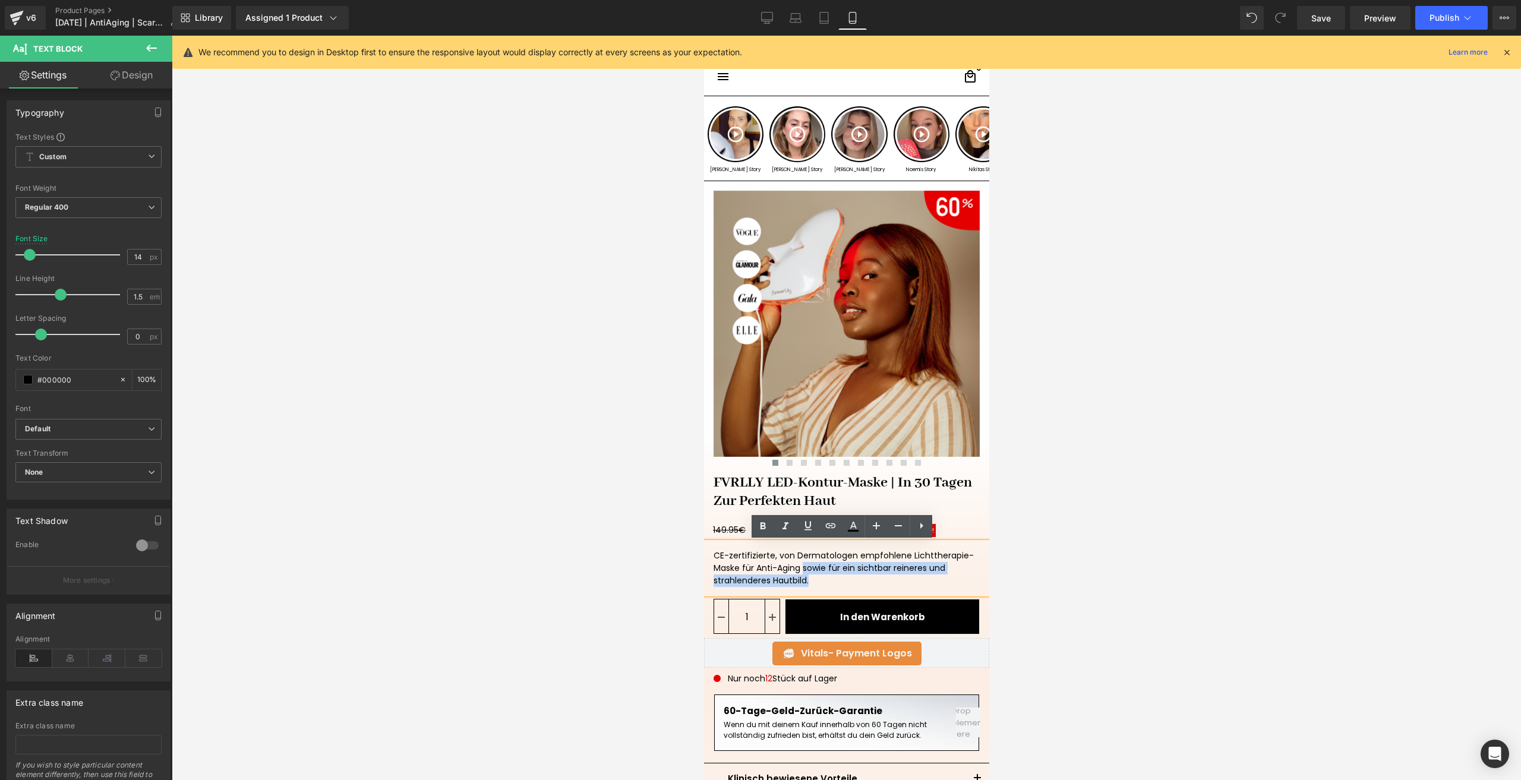
drag, startPoint x: 830, startPoint y: 578, endPoint x: 799, endPoint y: 570, distance: 32.0
click at [799, 570] on div "CE-zertifizierte, von Dermatologen empfohlene Lichttherapie-Maske für Anti-Agin…" at bounding box center [846, 569] width 285 height 52
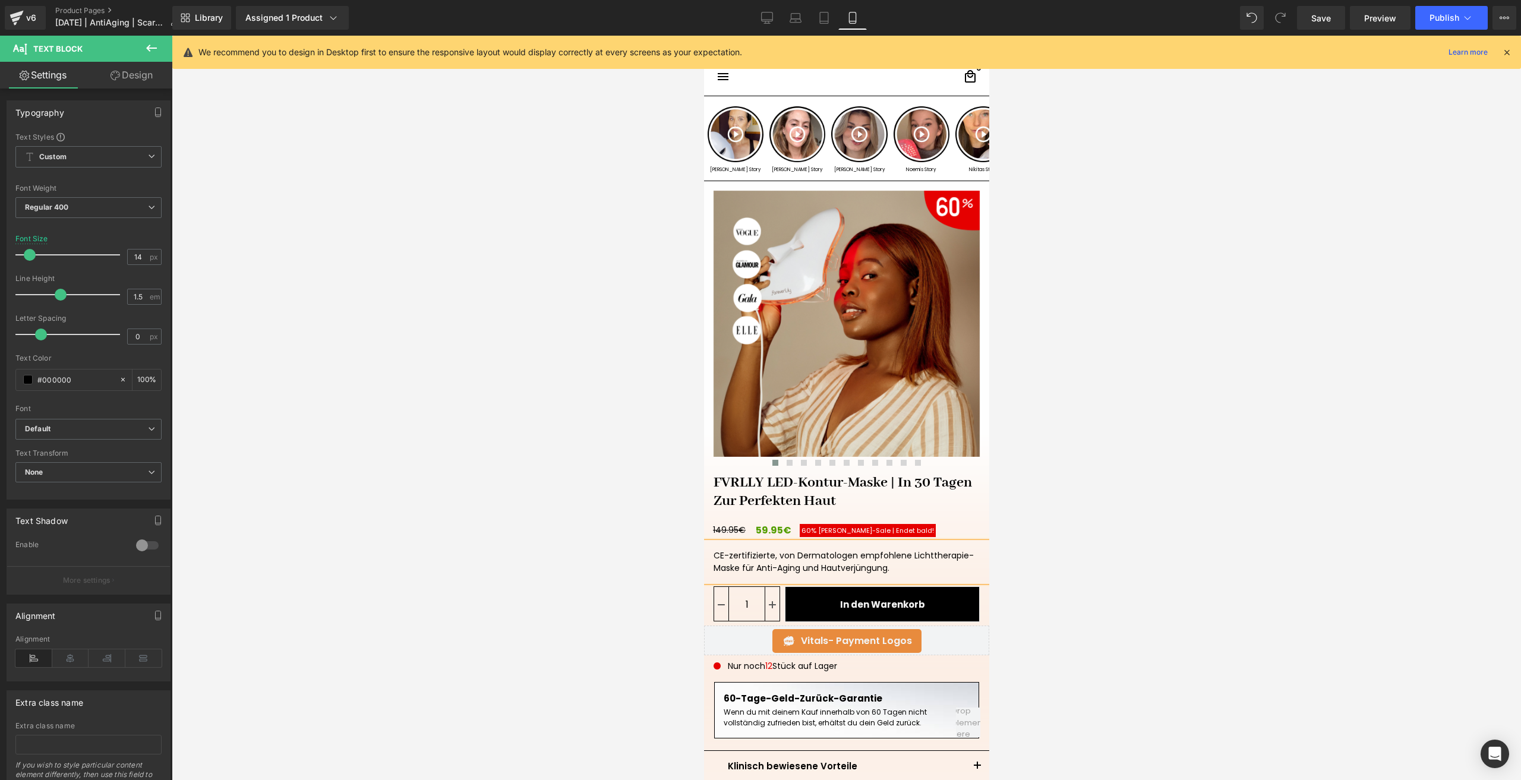
click at [737, 565] on div "CE-zertifizierte, von Dermatologen empfohlene Lichttherapie-Maske für Anti-Agin…" at bounding box center [846, 562] width 285 height 39
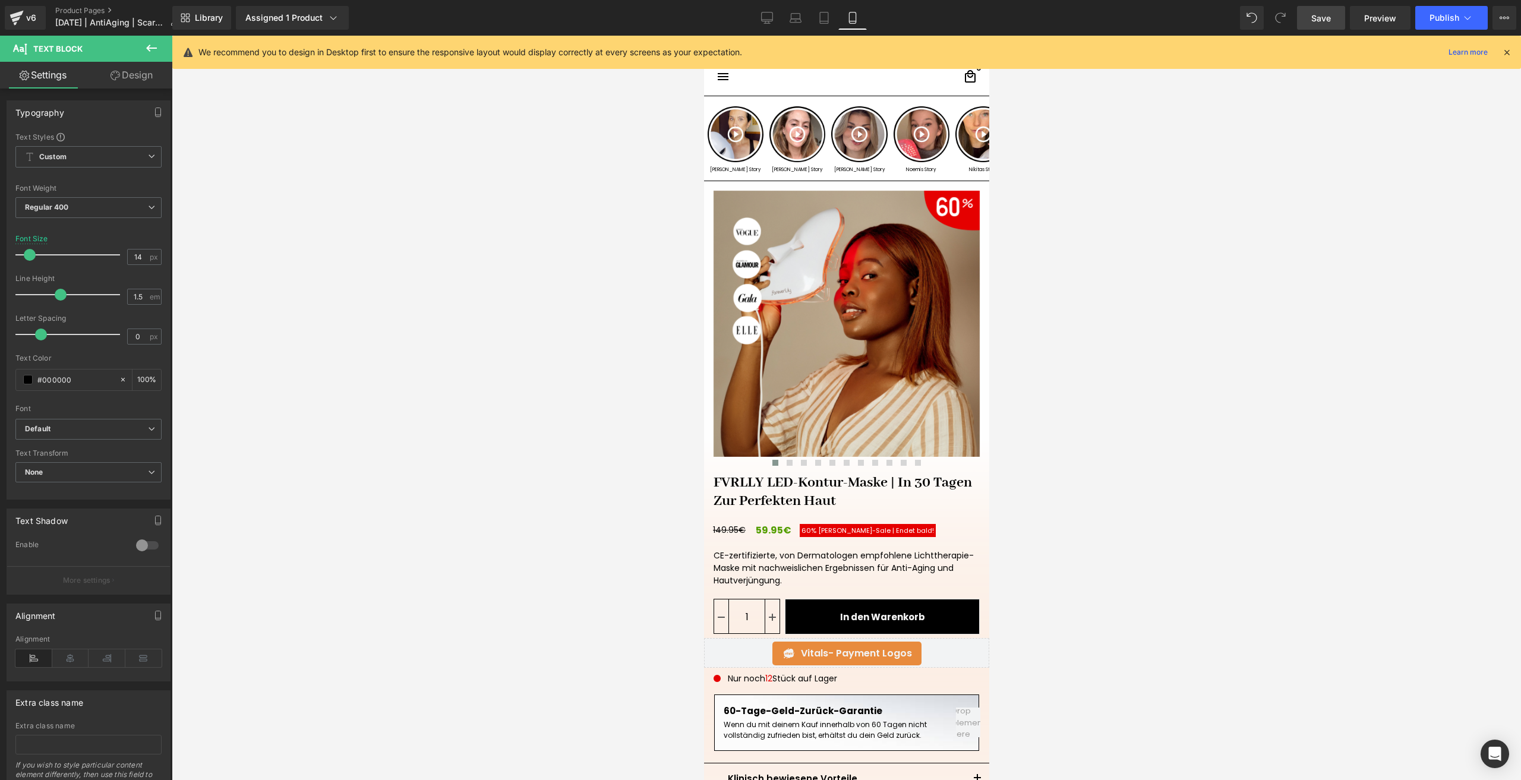
click at [1316, 18] on span "Save" at bounding box center [1321, 18] width 20 height 12
click at [1429, 19] on button "Publish" at bounding box center [1451, 18] width 72 height 24
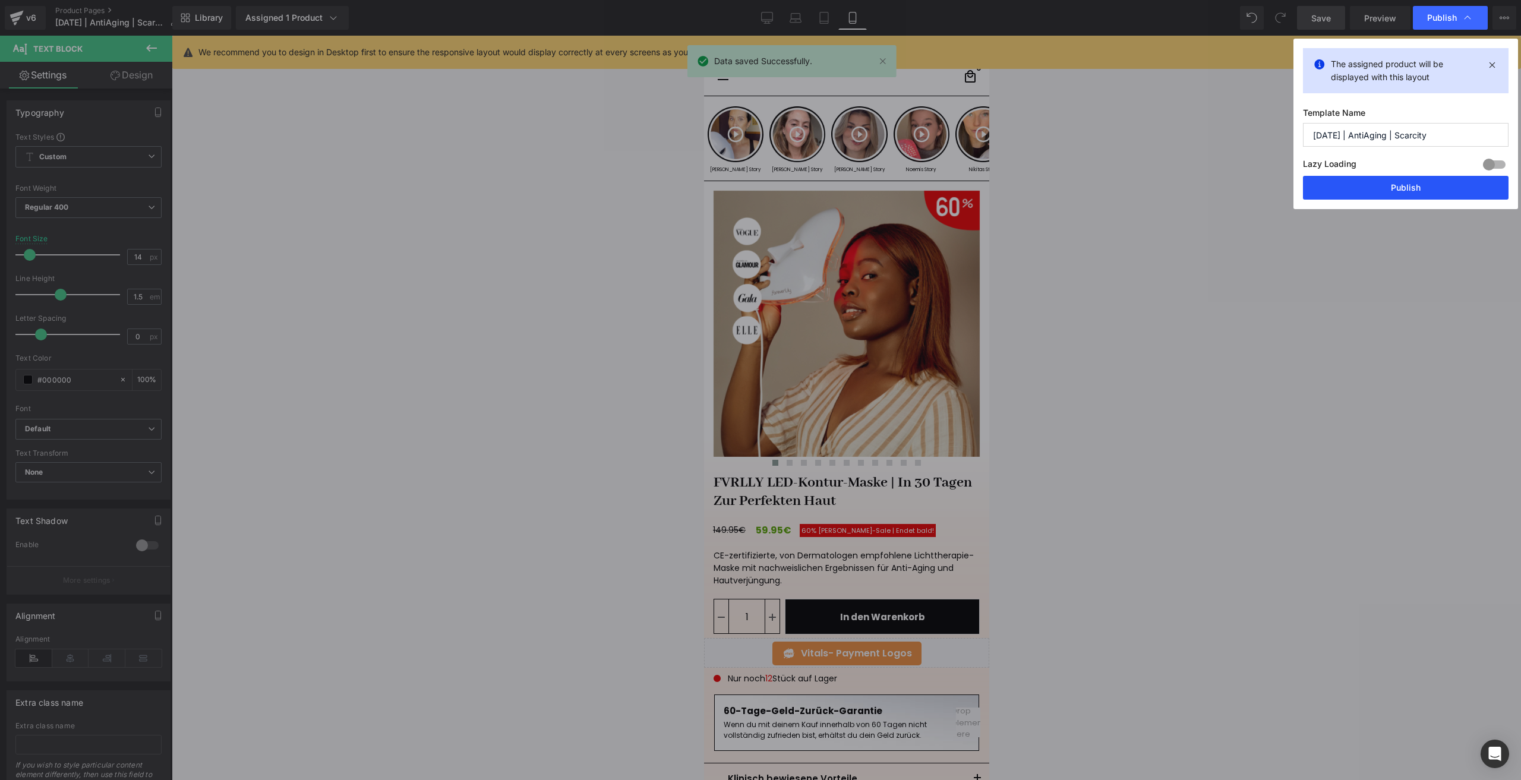
click at [1358, 186] on button "Publish" at bounding box center [1406, 188] width 206 height 24
